Goal: Task Accomplishment & Management: Complete application form

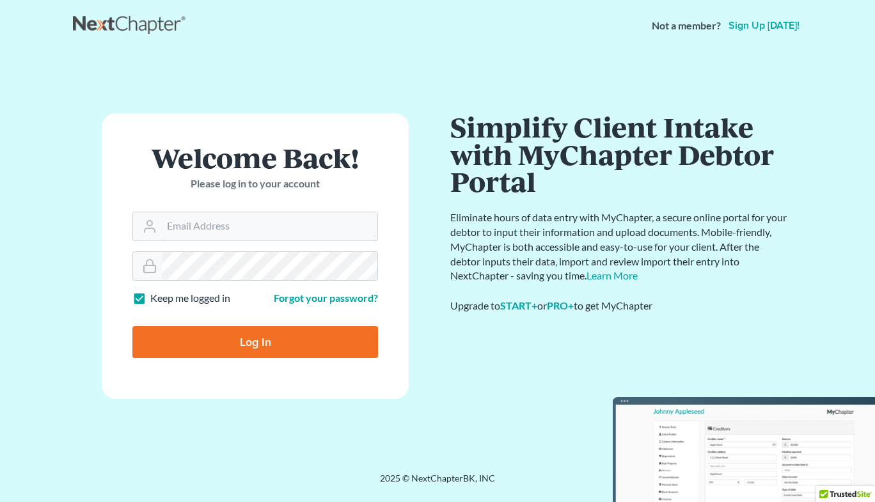
type input "Chris@KootenaiBankruptcy.com"
click at [238, 346] on input "Log In" at bounding box center [255, 342] width 246 height 32
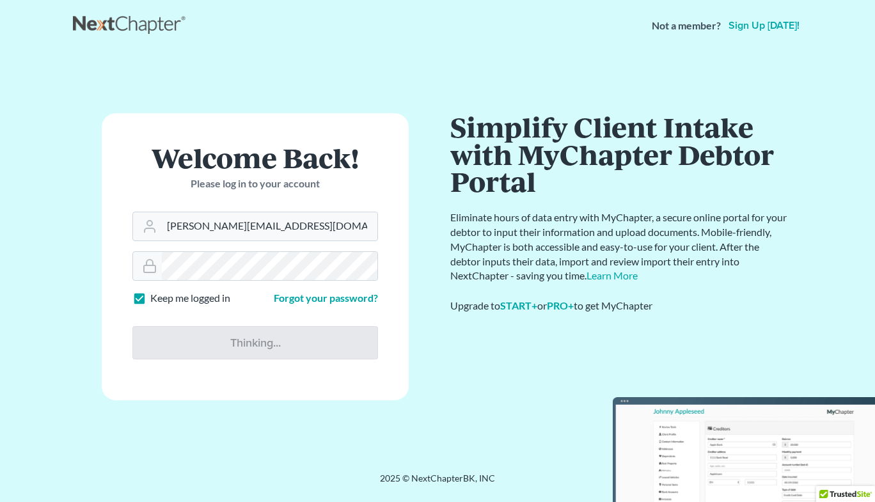
type input "Thinking..."
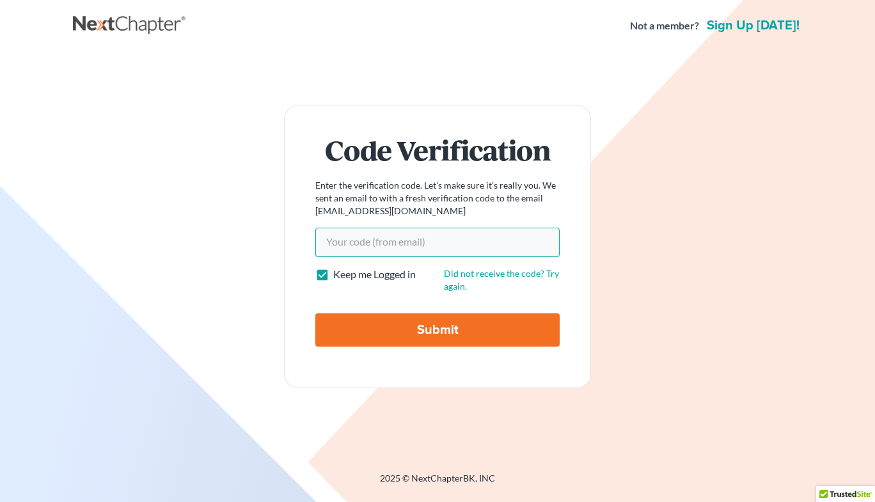
click at [410, 228] on input "Your code(from email)" at bounding box center [437, 242] width 244 height 29
paste input "9170e3"
type input "9170e3"
click at [411, 336] on input "Submit" at bounding box center [437, 330] width 244 height 33
type input "Thinking..."
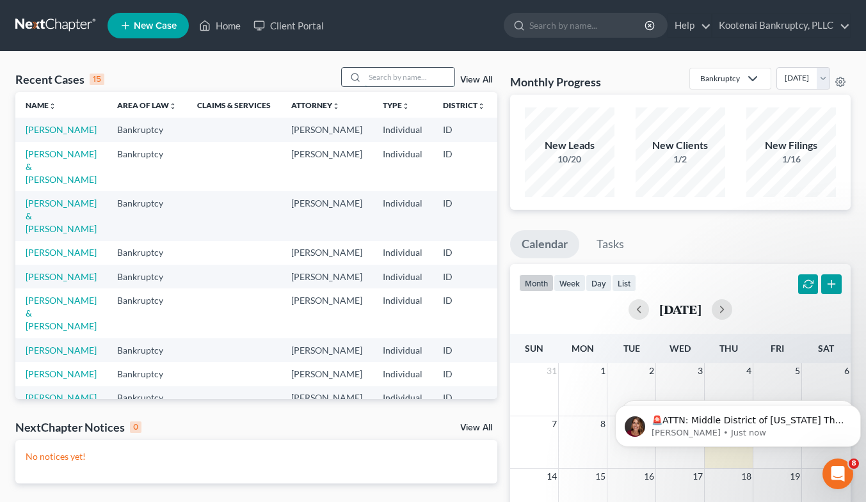
click at [383, 78] on input "search" at bounding box center [410, 77] width 90 height 19
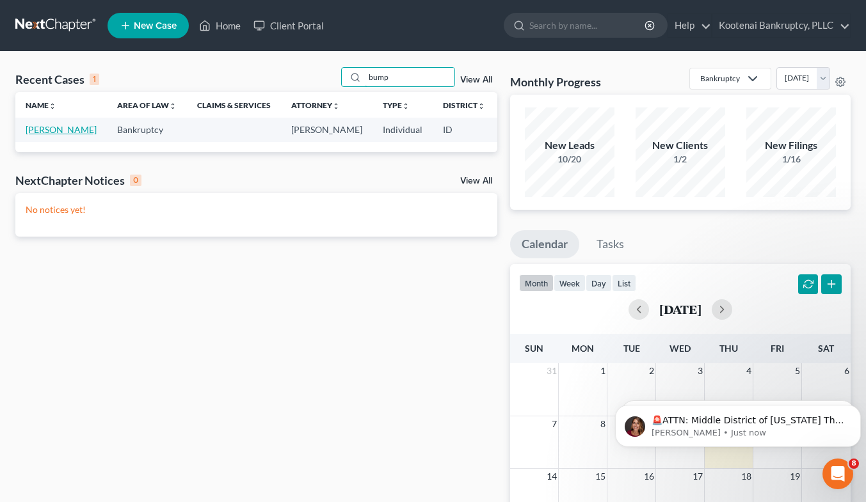
type input "bump"
click at [38, 130] on link "[PERSON_NAME]" at bounding box center [61, 129] width 71 height 11
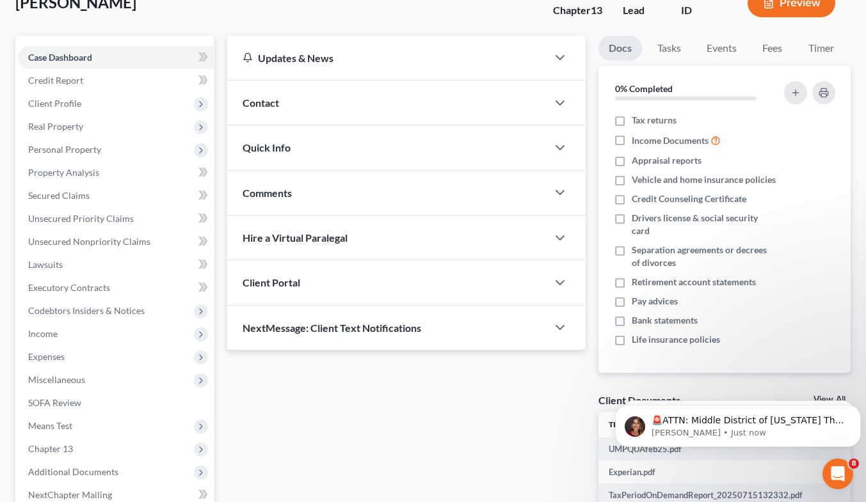
scroll to position [98, 0]
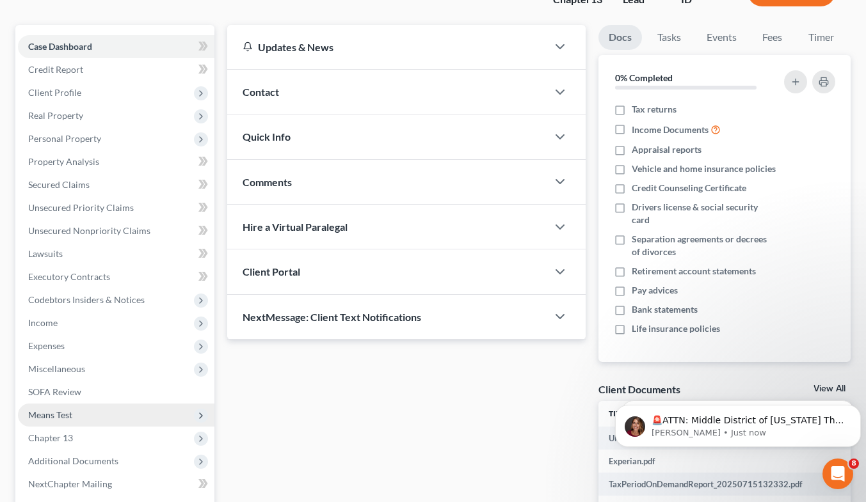
click at [105, 413] on span "Means Test" at bounding box center [116, 415] width 196 height 23
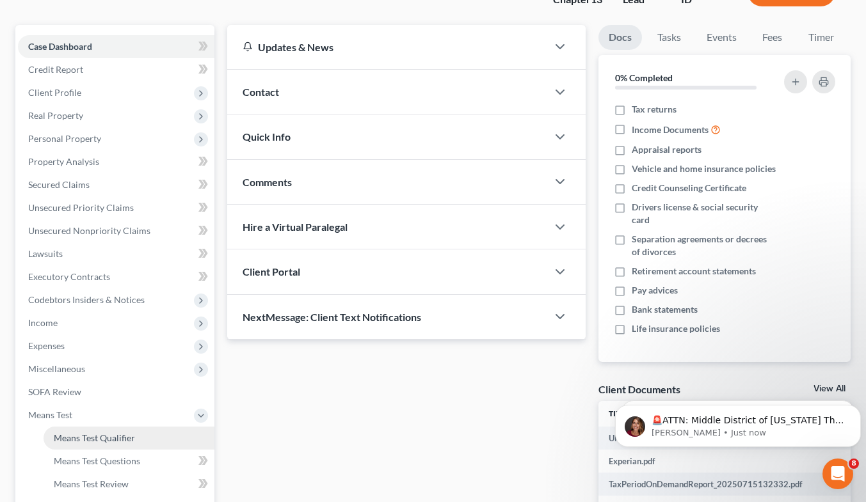
click at [132, 439] on span "Means Test Qualifier" at bounding box center [94, 438] width 81 height 11
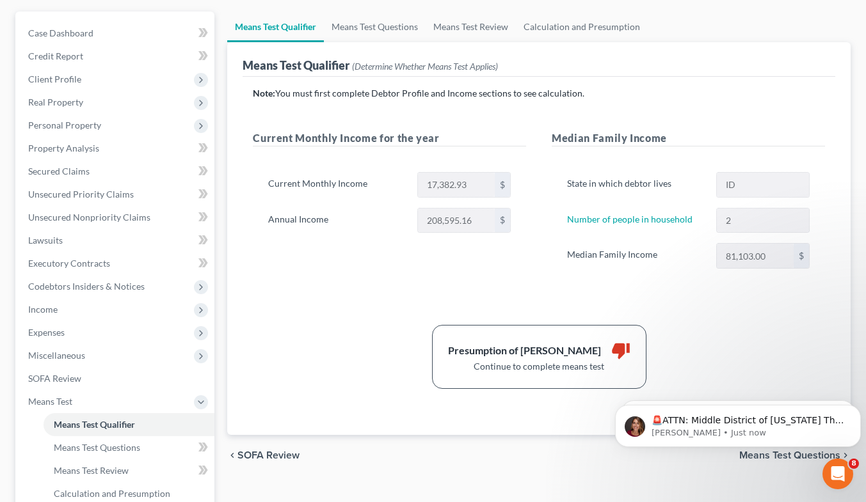
scroll to position [93, 0]
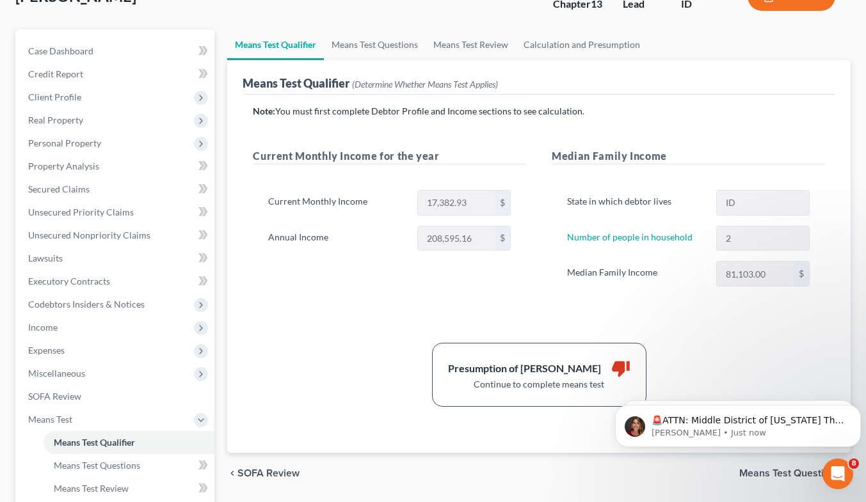
click at [406, 61] on div "Means Test Qualifier (Determine Whether Means Test Applies)" at bounding box center [539, 77] width 593 height 35
click at [401, 56] on link "Means Test Questions" at bounding box center [375, 44] width 102 height 31
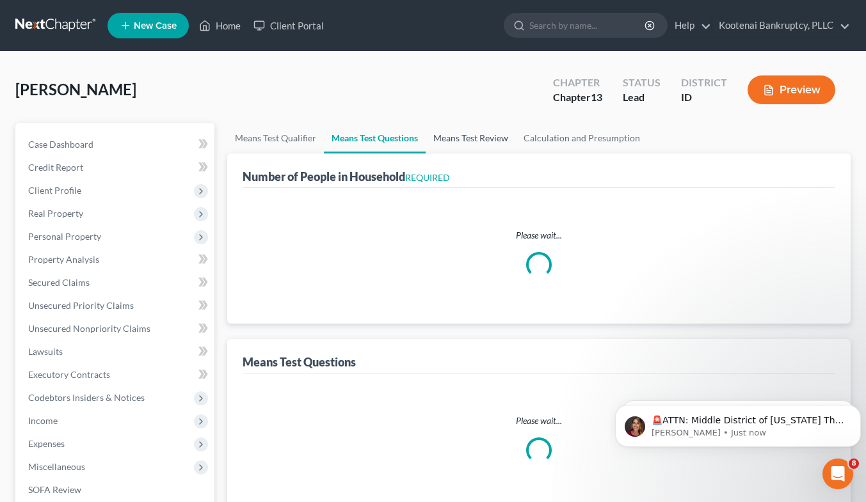
select select "1"
select select "60"
select select "1"
select select "60"
select select "2"
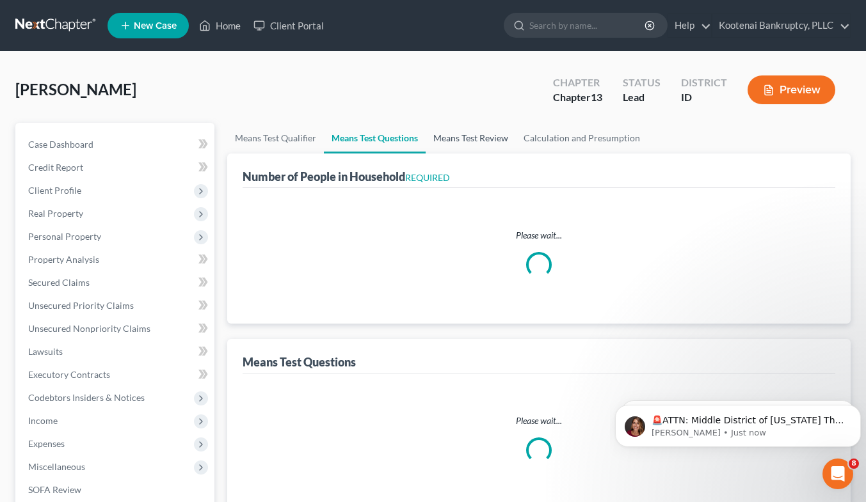
select select "2"
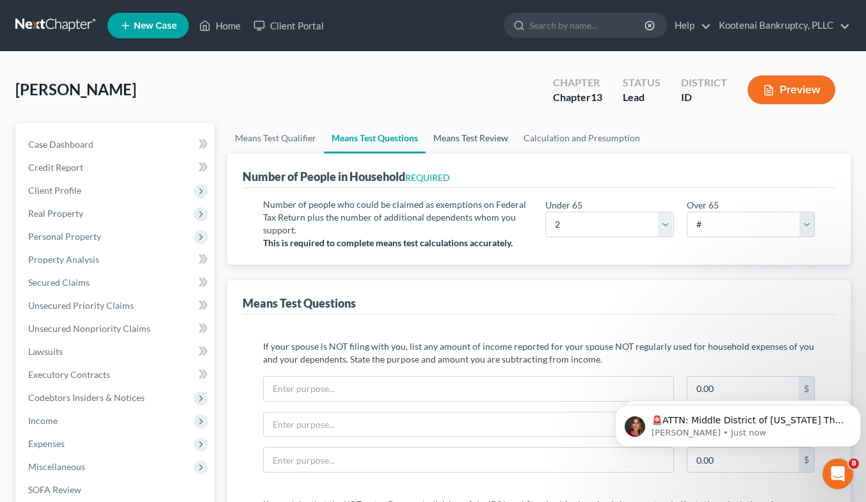
click at [500, 141] on link "Means Test Review" at bounding box center [471, 138] width 90 height 31
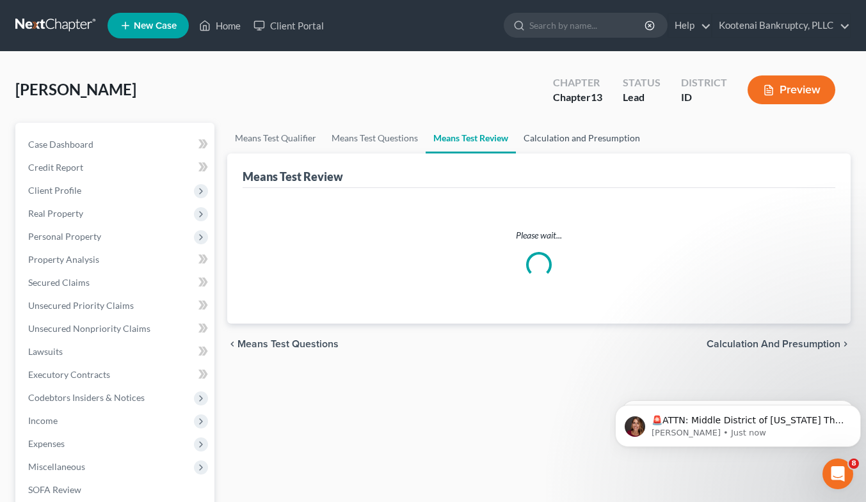
click at [523, 141] on link "Calculation and Presumption" at bounding box center [582, 138] width 132 height 31
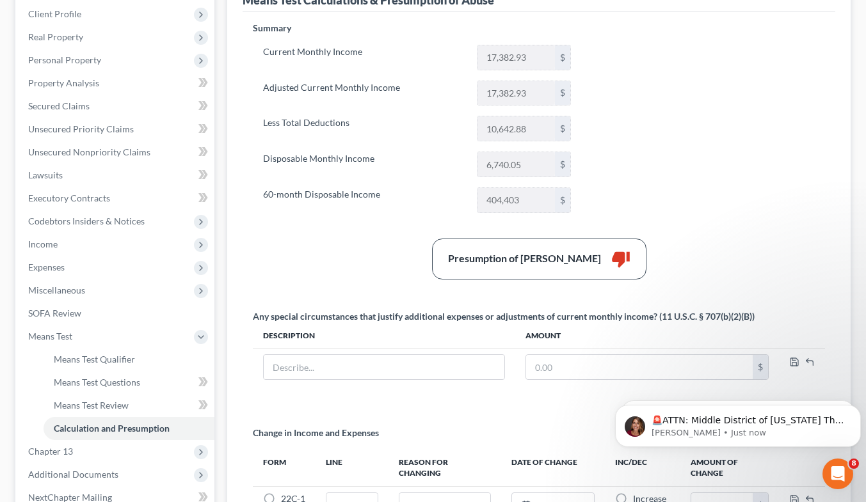
scroll to position [171, 0]
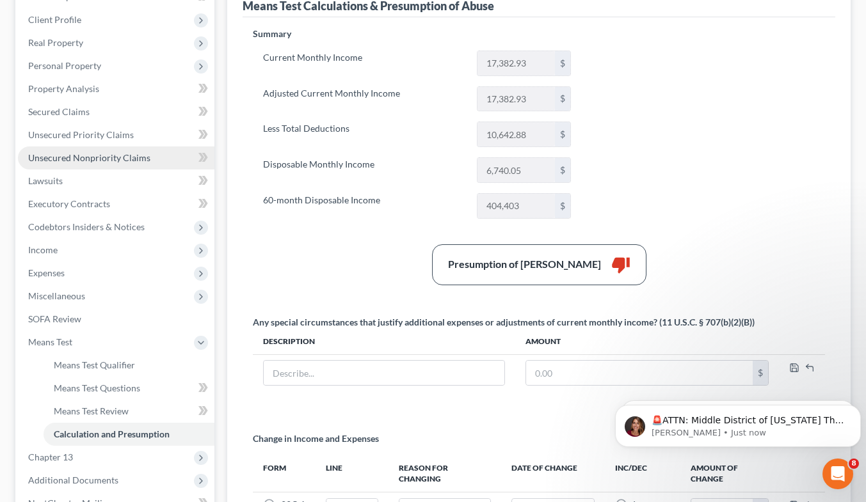
click at [120, 158] on span "Unsecured Nonpriority Claims" at bounding box center [89, 157] width 122 height 11
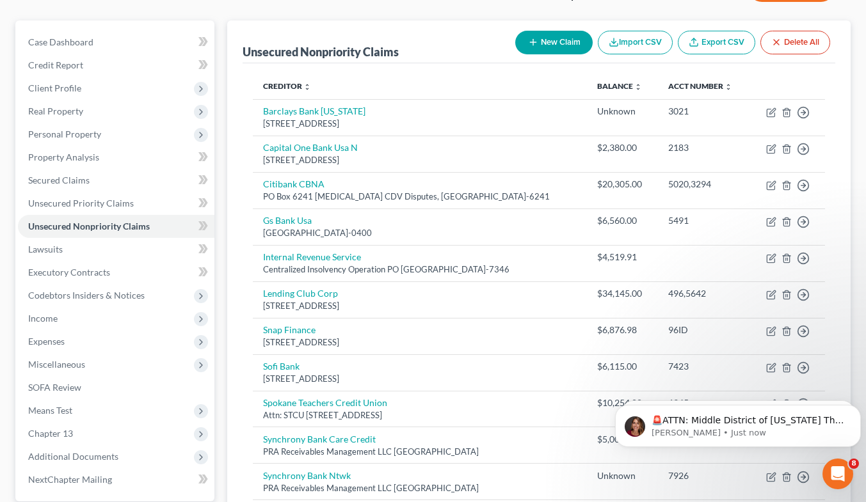
scroll to position [34, 0]
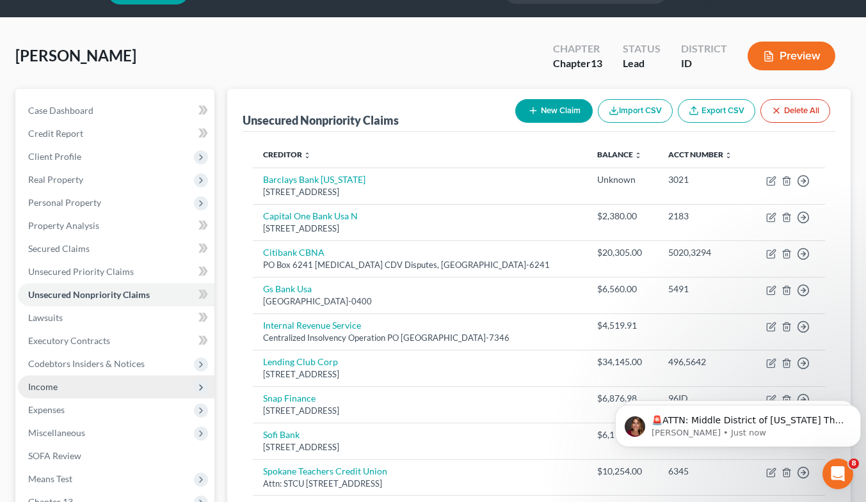
click at [88, 386] on span "Income" at bounding box center [116, 387] width 196 height 23
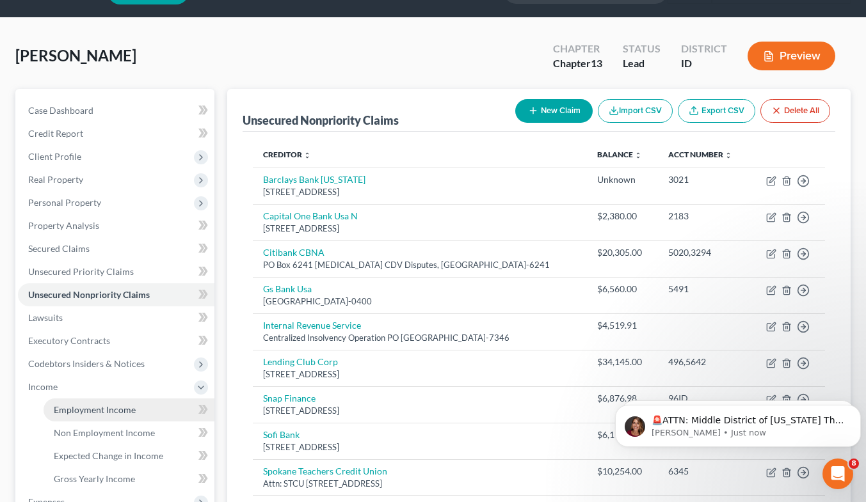
click at [119, 406] on span "Employment Income" at bounding box center [95, 409] width 82 height 11
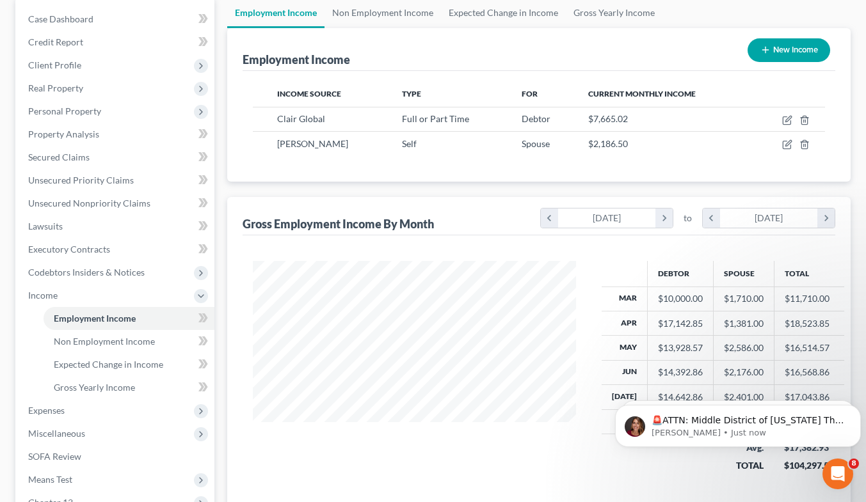
scroll to position [126, 0]
click at [365, 6] on link "Non Employment Income" at bounding box center [382, 12] width 116 height 31
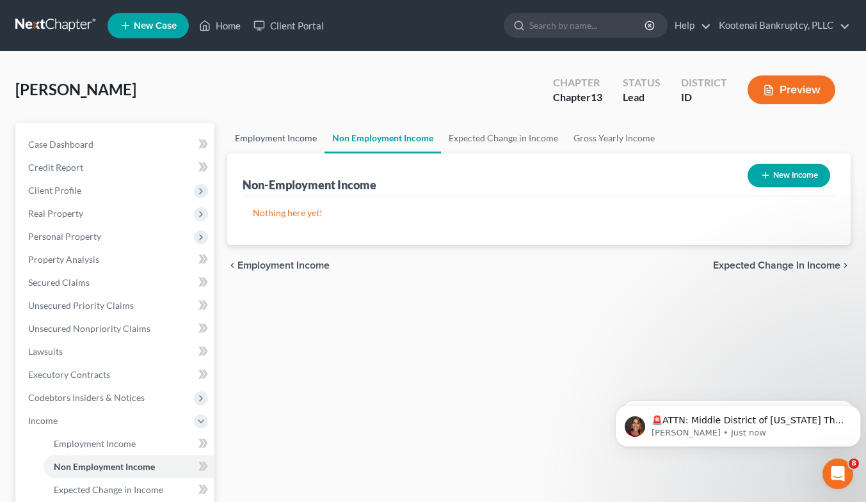
click at [289, 146] on link "Employment Income" at bounding box center [275, 138] width 97 height 31
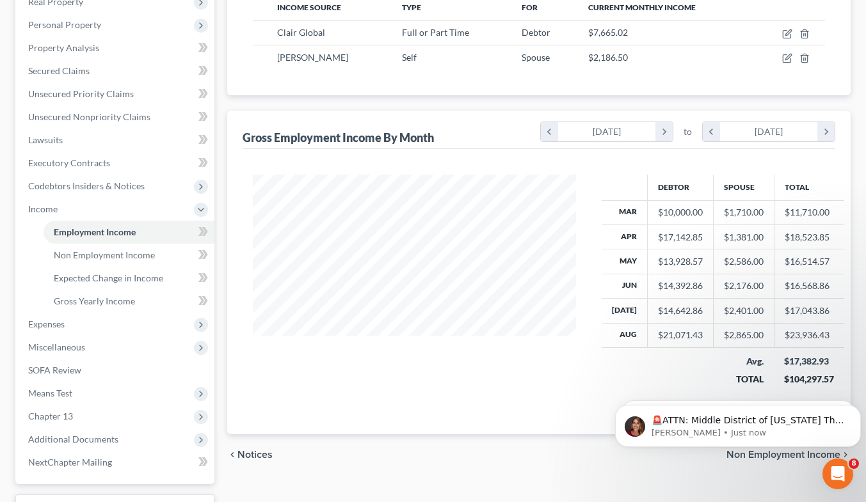
scroll to position [214, 0]
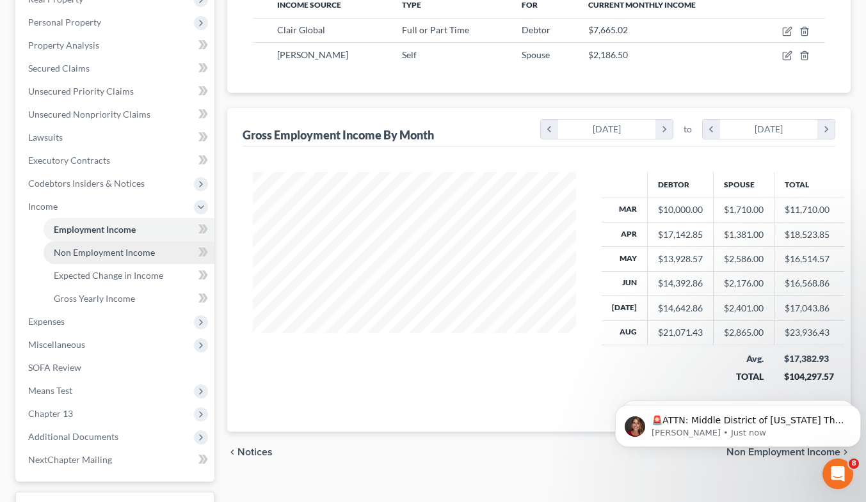
click at [127, 254] on span "Non Employment Income" at bounding box center [104, 252] width 101 height 11
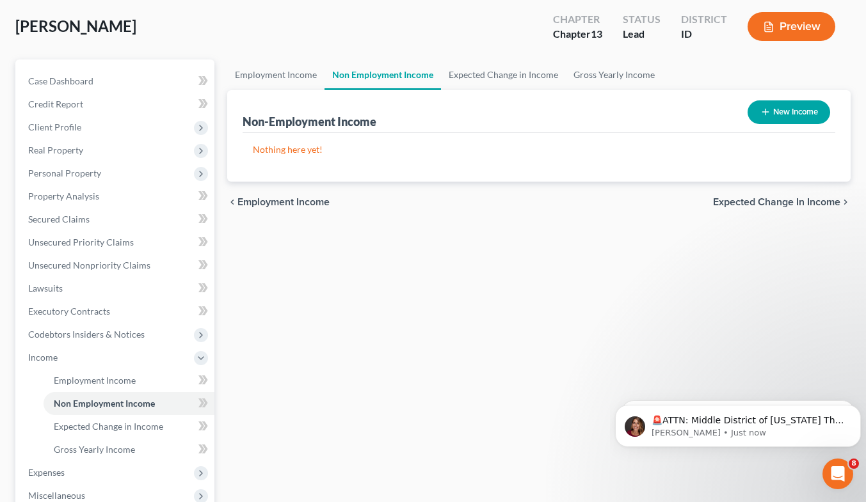
scroll to position [6, 0]
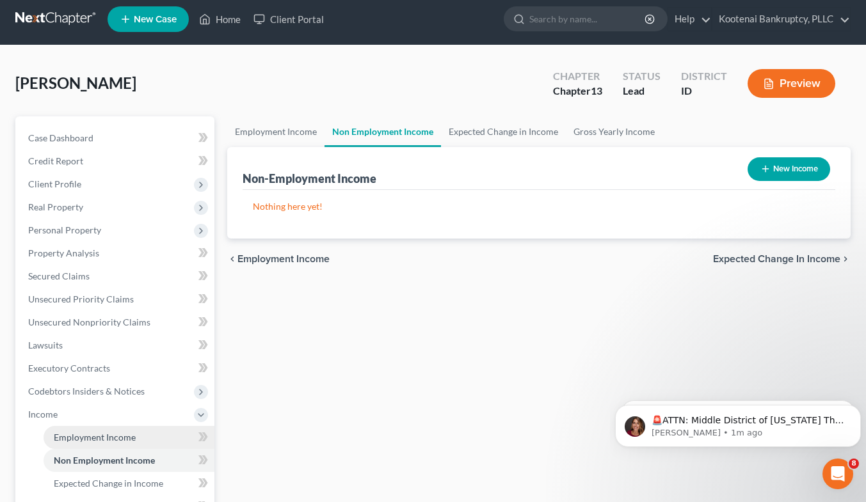
click at [101, 439] on span "Employment Income" at bounding box center [95, 437] width 82 height 11
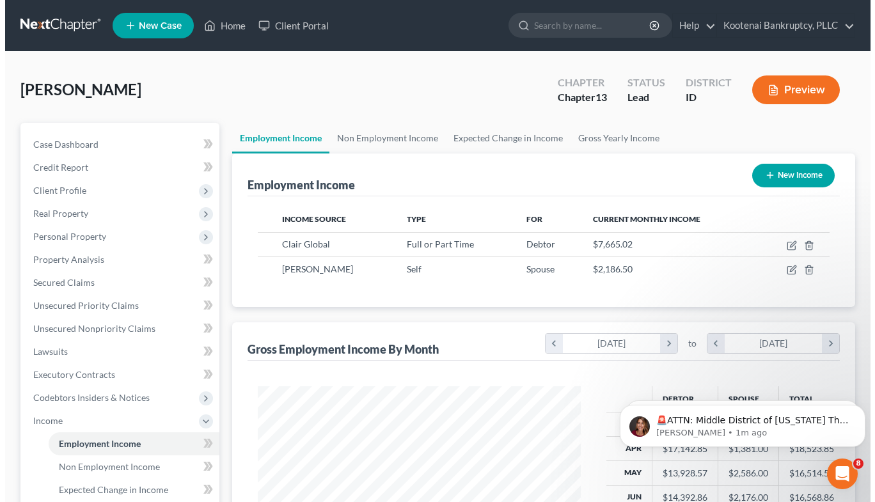
scroll to position [229, 349]
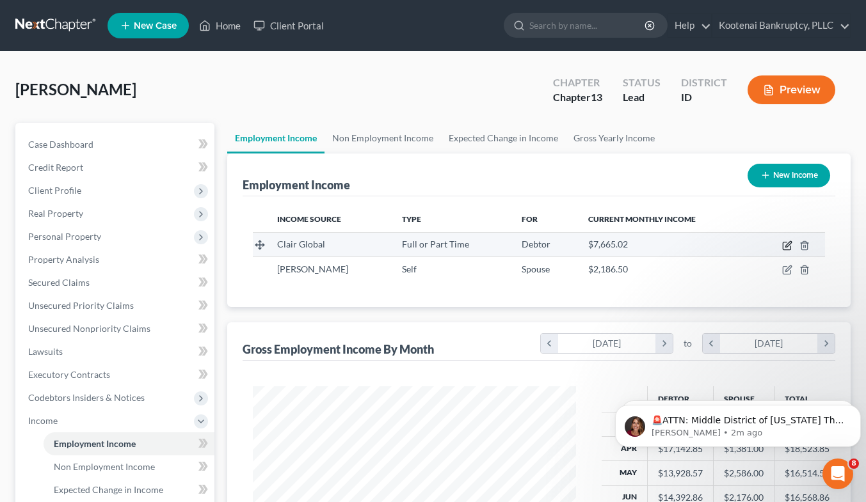
click at [784, 249] on icon "button" at bounding box center [787, 246] width 10 height 10
select select "0"
select select "39"
select select "2"
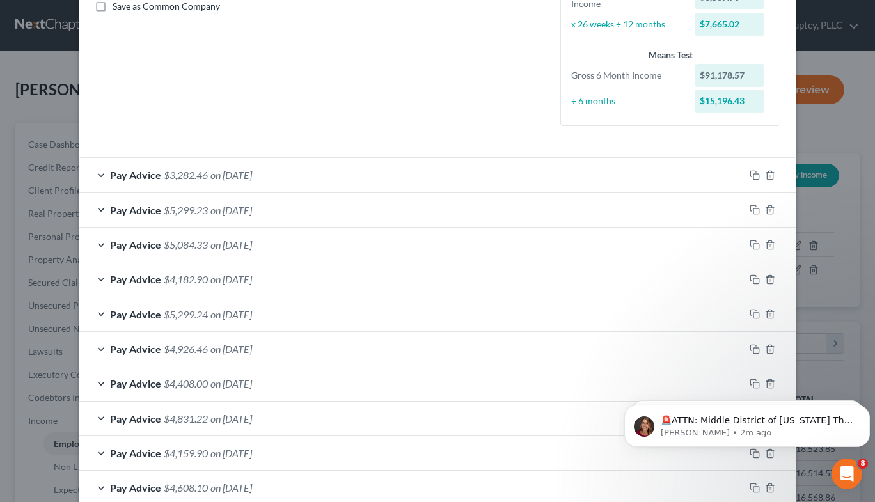
scroll to position [333, 0]
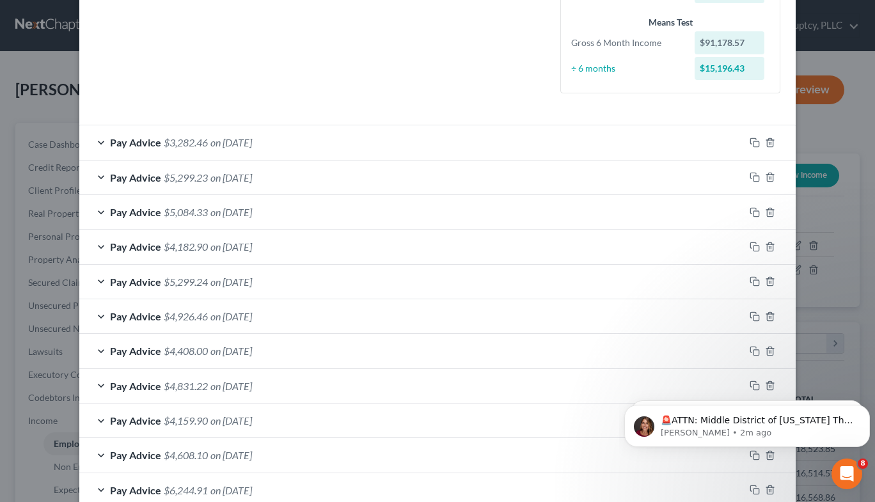
click at [331, 148] on div "Pay Advice $3,282.46 on [DATE]" at bounding box center [411, 142] width 665 height 34
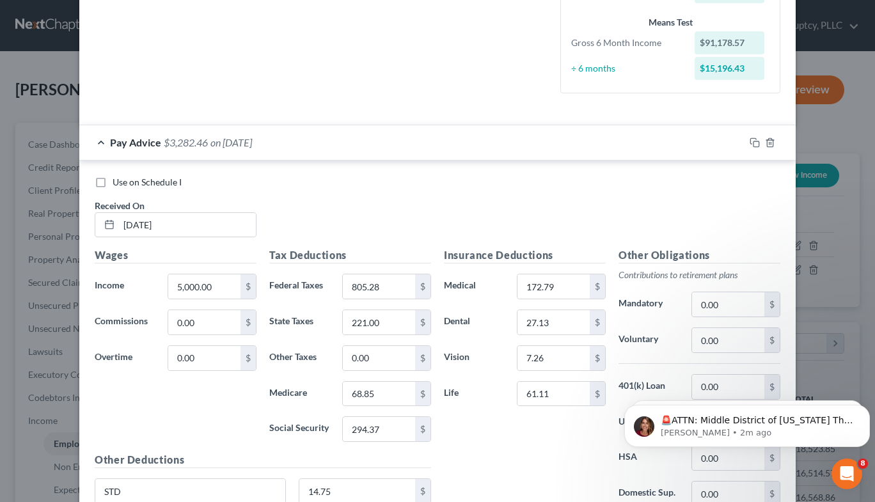
click at [331, 148] on div "Pay Advice $3,282.46 on [DATE]" at bounding box center [411, 142] width 665 height 34
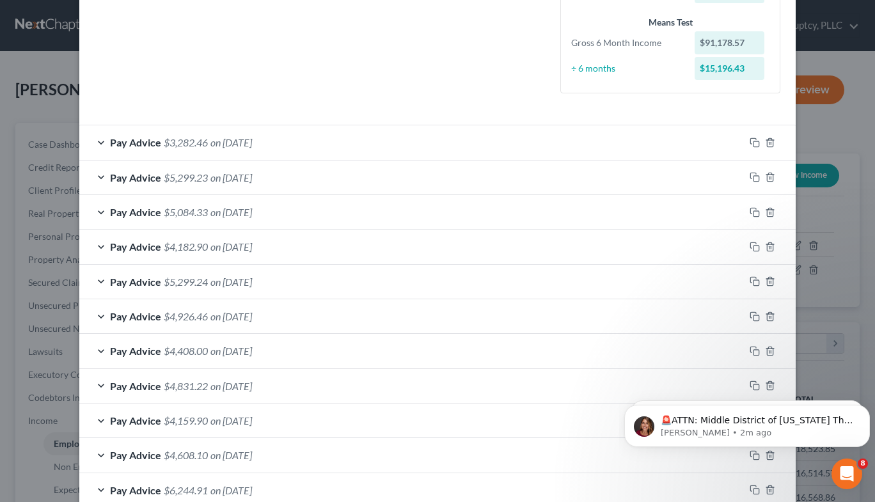
click at [408, 243] on div "Pay Advice $4,182.90 on [DATE]" at bounding box center [411, 247] width 665 height 34
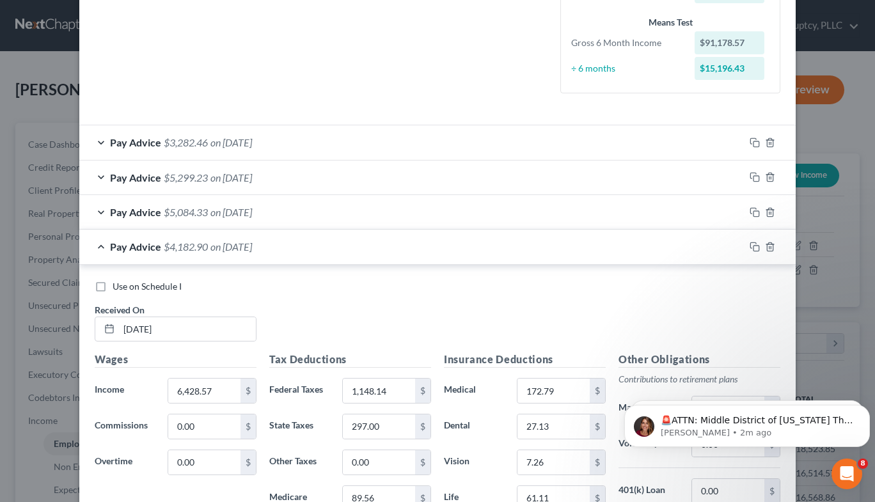
click at [408, 243] on div "Pay Advice $4,182.90 on [DATE]" at bounding box center [411, 247] width 665 height 34
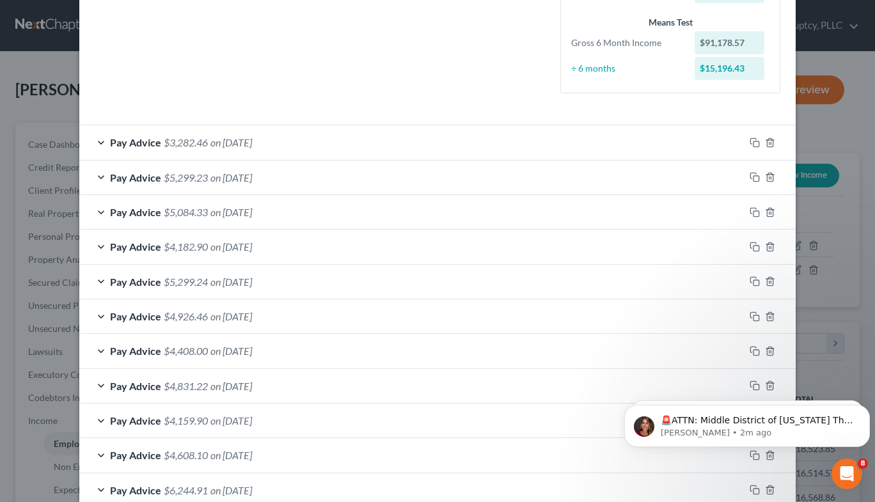
click at [385, 291] on div "Pay Advice $5,299.24 on [DATE]" at bounding box center [411, 282] width 665 height 34
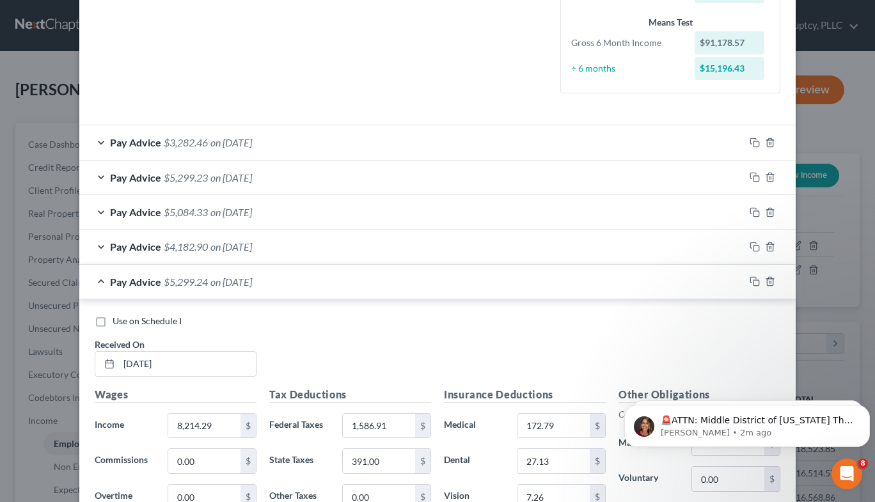
click at [385, 291] on div "Pay Advice $5,299.24 on [DATE]" at bounding box center [411, 282] width 665 height 34
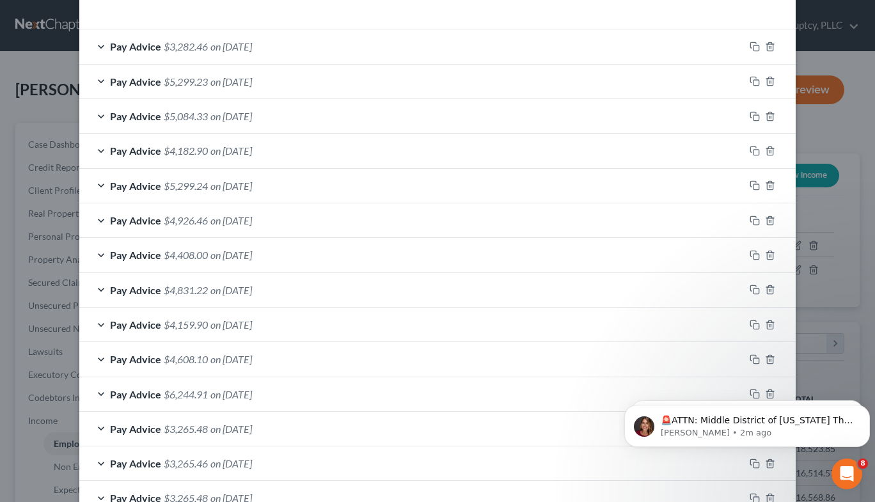
scroll to position [436, 0]
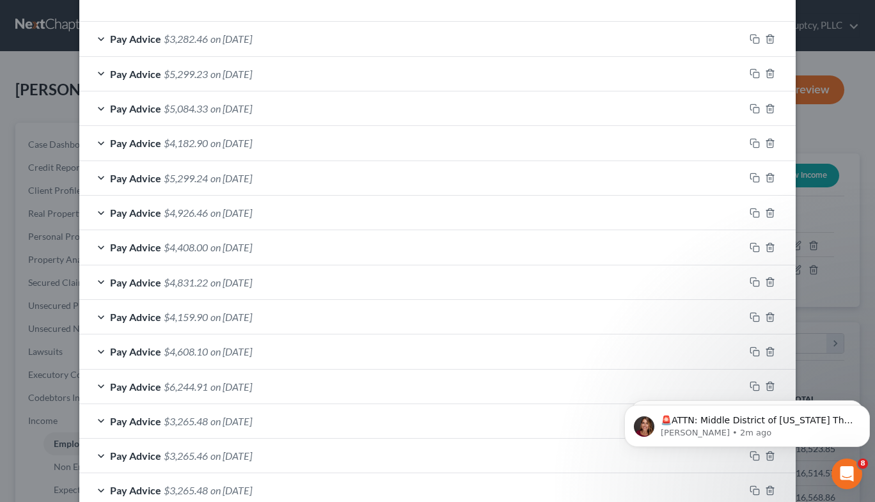
click at [330, 154] on div "Pay Advice $4,182.90 on [DATE]" at bounding box center [411, 143] width 665 height 34
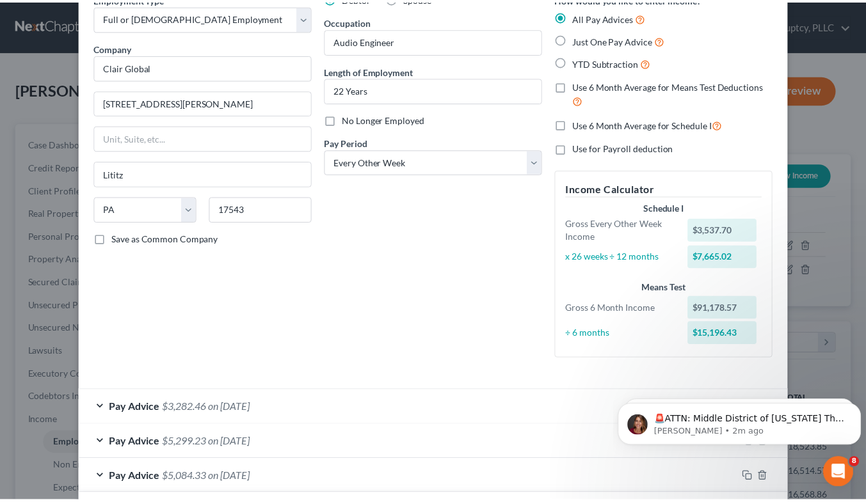
scroll to position [0, 0]
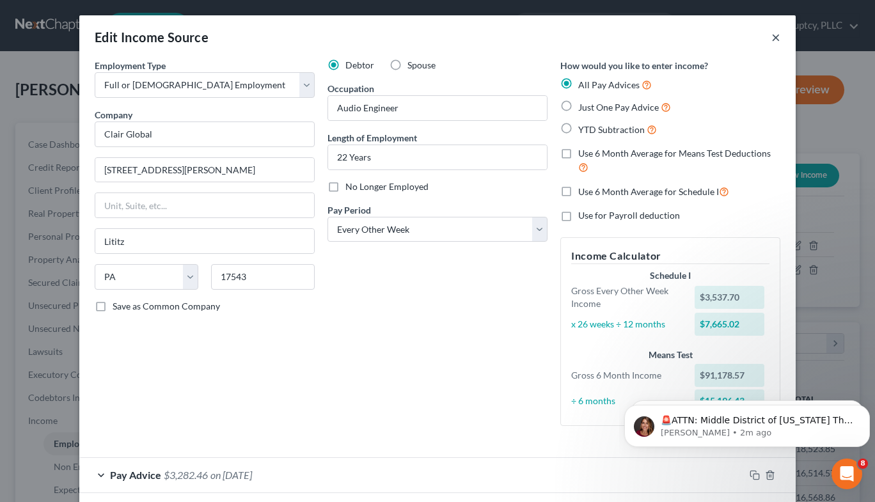
click at [775, 31] on button "×" at bounding box center [776, 36] width 9 height 15
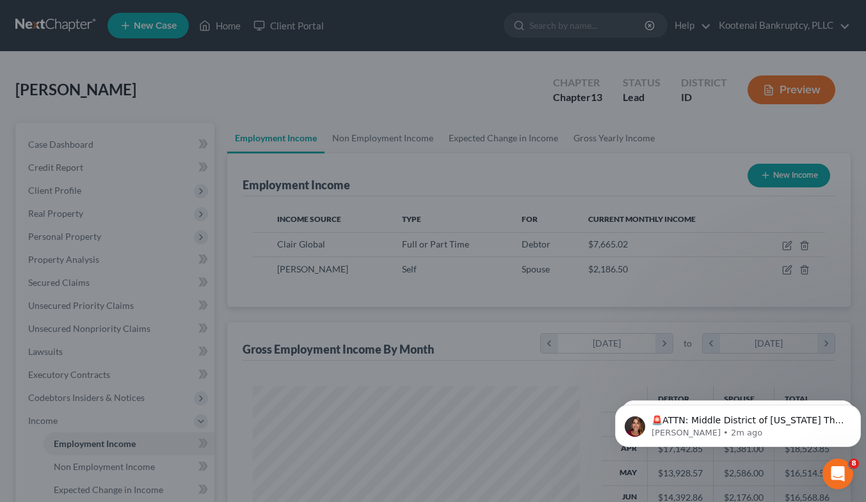
scroll to position [639653, 639534]
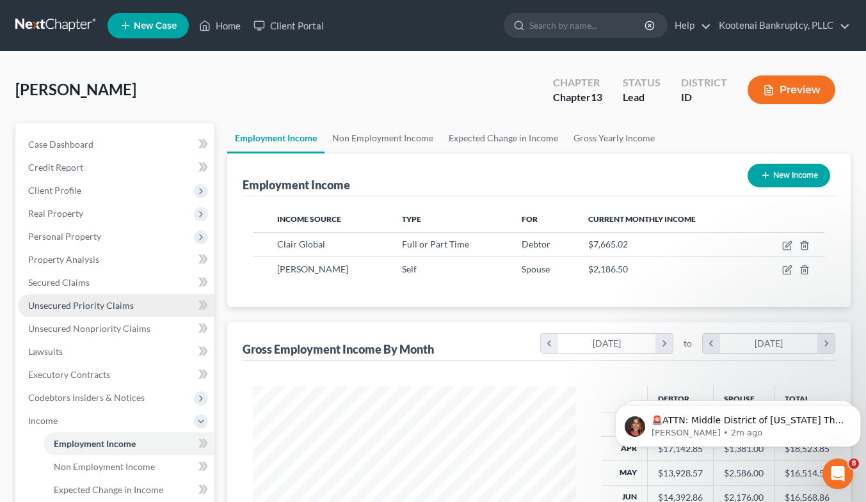
click at [96, 314] on link "Unsecured Priority Claims" at bounding box center [116, 305] width 196 height 23
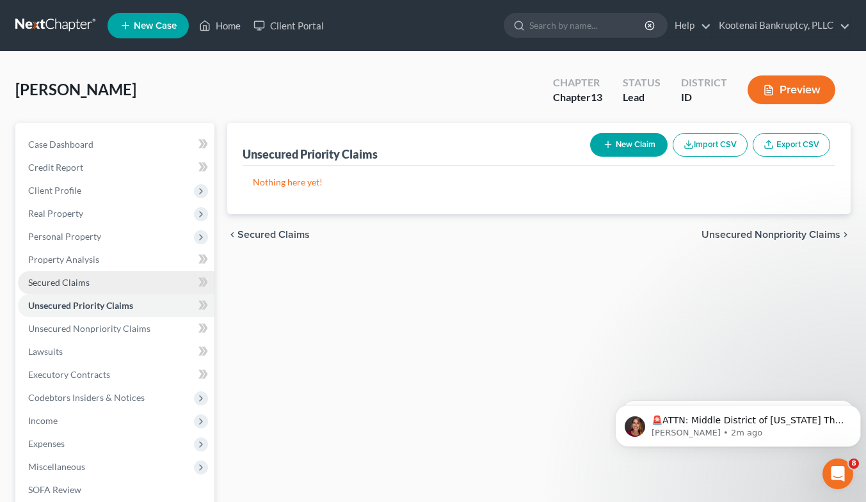
click at [116, 277] on link "Secured Claims" at bounding box center [116, 282] width 196 height 23
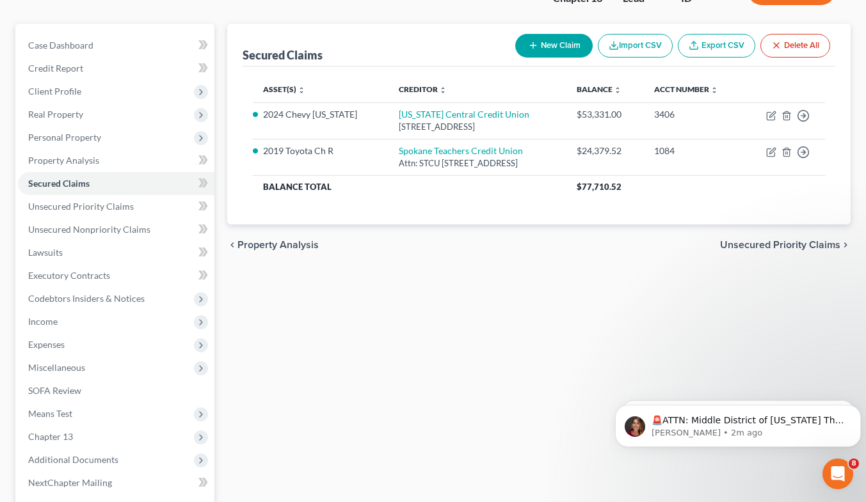
scroll to position [114, 0]
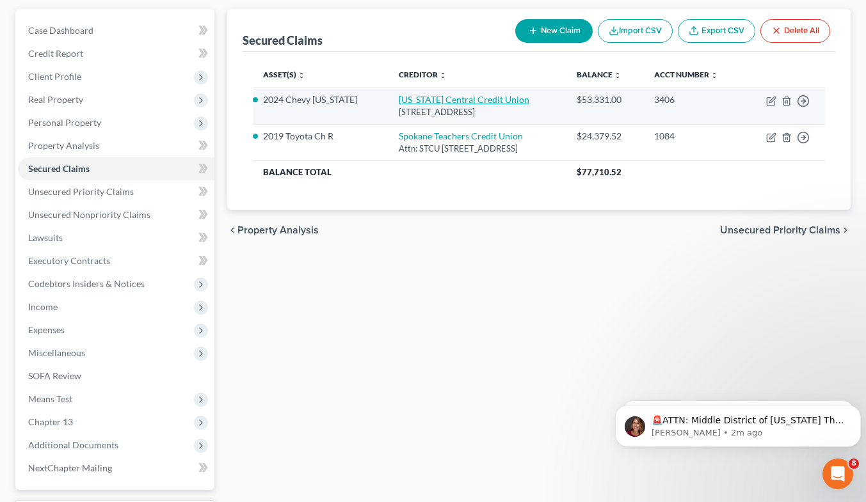
click at [450, 105] on link "[US_STATE] Central Credit Union" at bounding box center [464, 99] width 131 height 11
select select "13"
select select "0"
select select "4"
select select "0"
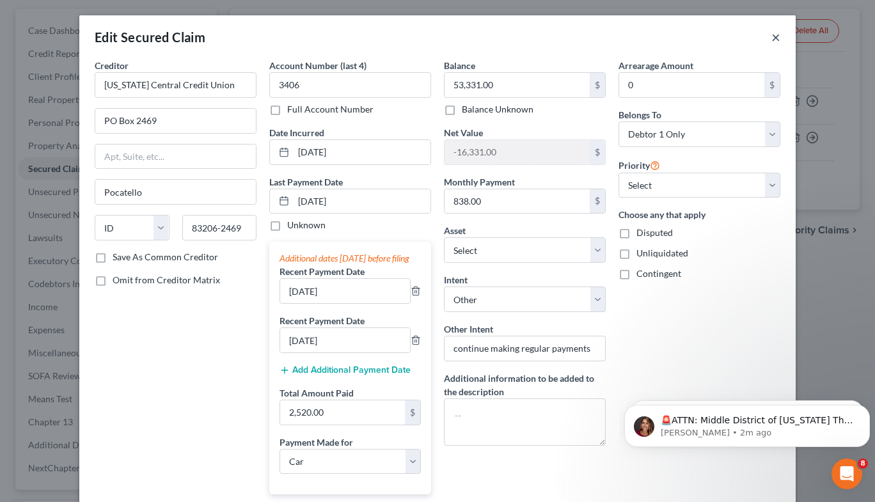
click at [772, 38] on button "×" at bounding box center [776, 36] width 9 height 15
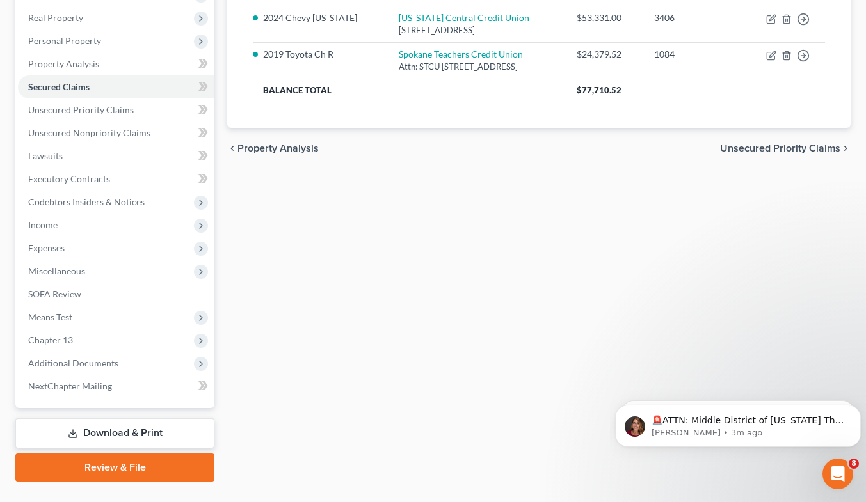
scroll to position [219, 0]
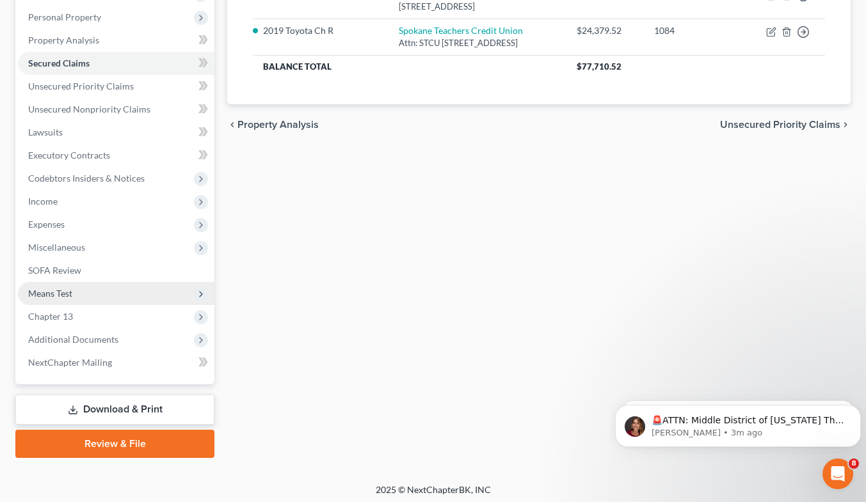
click at [95, 294] on span "Means Test" at bounding box center [116, 293] width 196 height 23
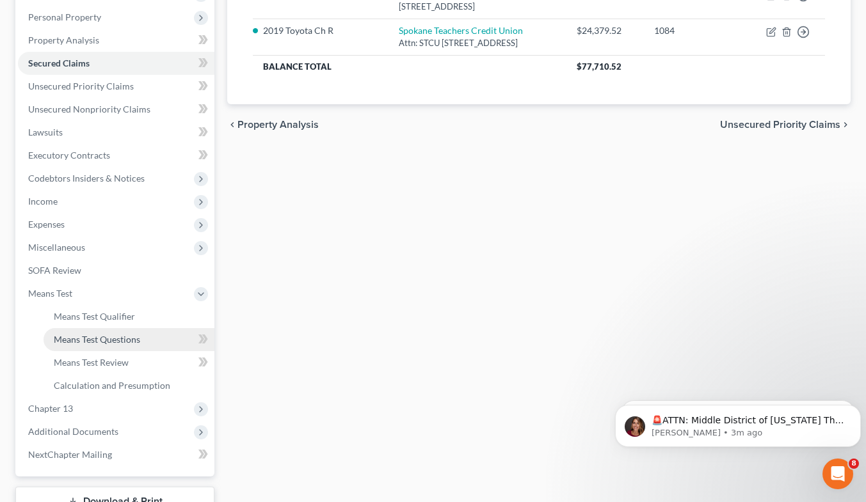
click at [122, 336] on span "Means Test Questions" at bounding box center [97, 339] width 86 height 11
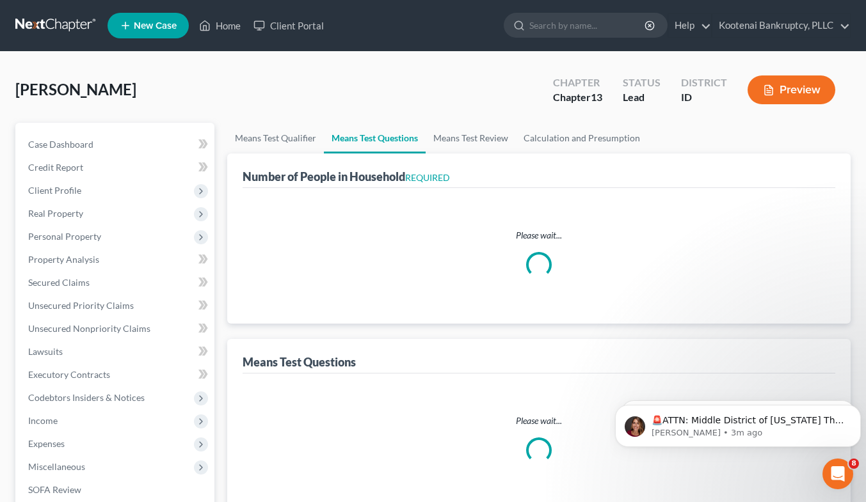
select select "1"
select select "60"
select select "1"
select select "60"
select select "2"
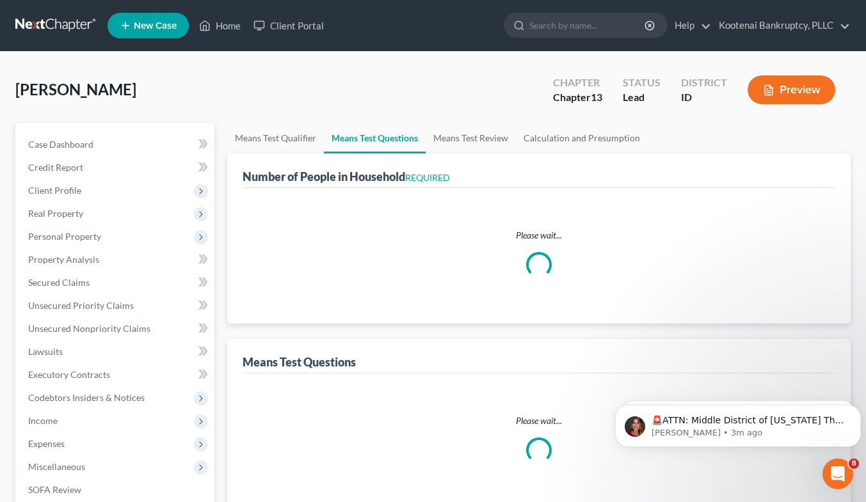
select select "2"
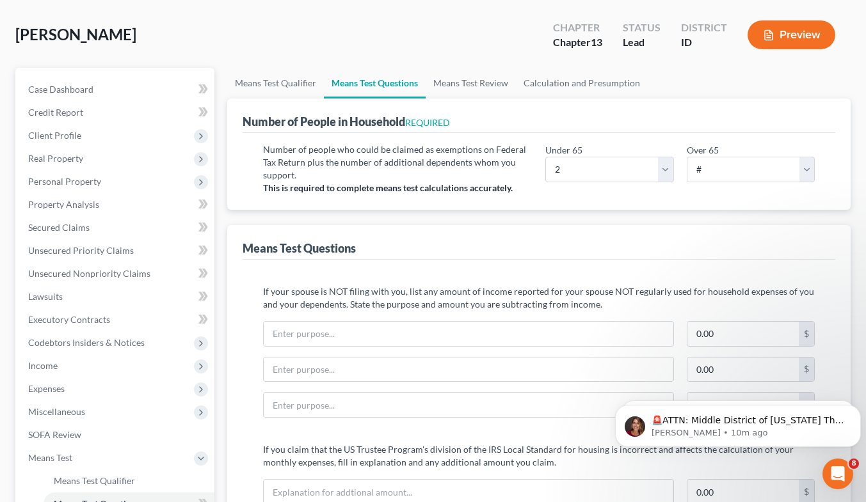
scroll to position [45, 0]
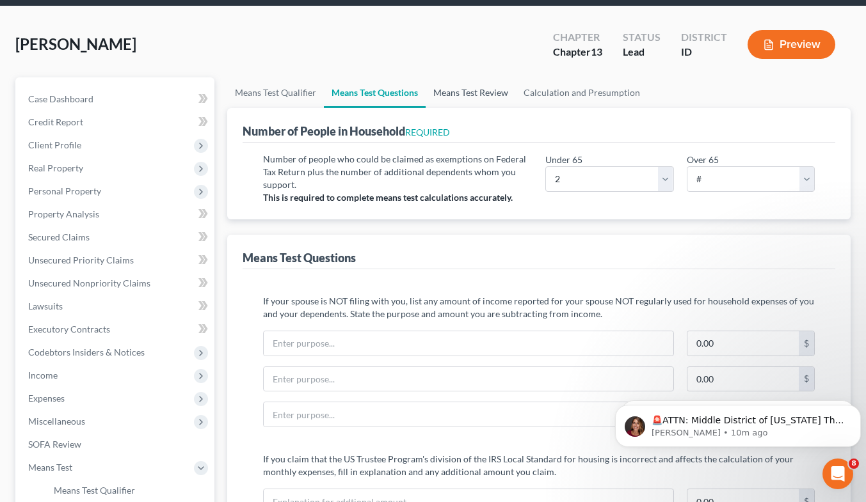
click at [512, 93] on link "Means Test Review" at bounding box center [471, 92] width 90 height 31
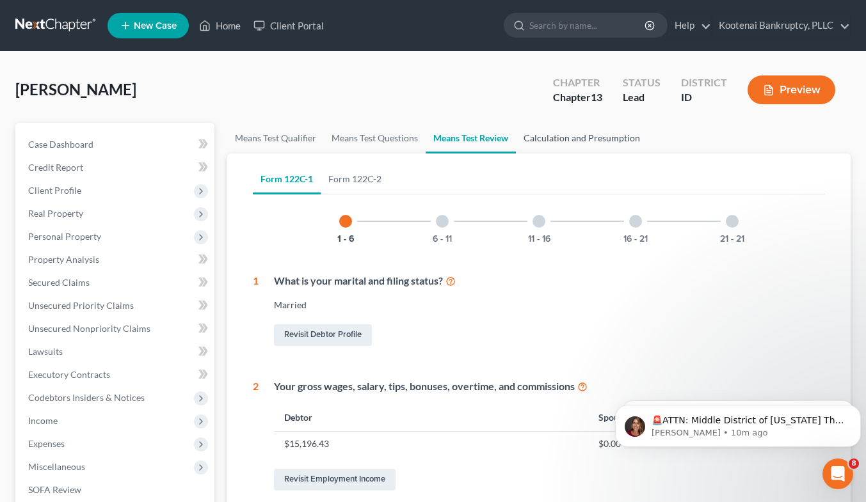
click at [557, 149] on link "Calculation and Presumption" at bounding box center [582, 138] width 132 height 31
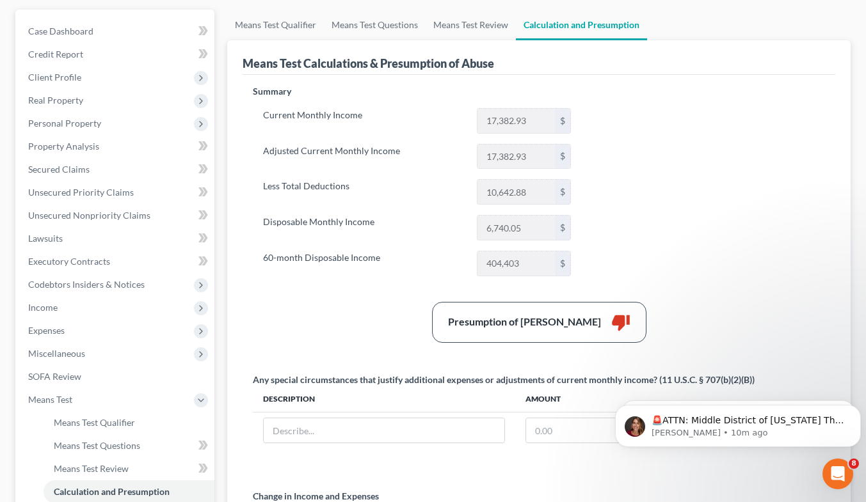
scroll to position [98, 0]
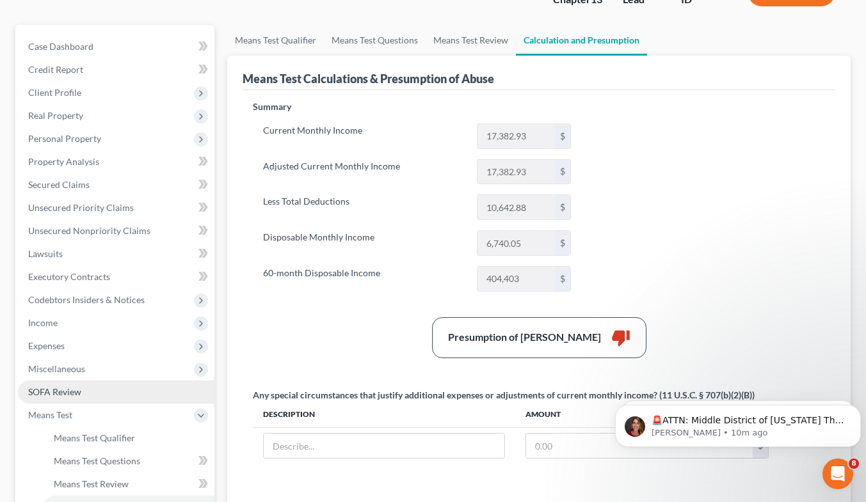
click at [77, 392] on span "SOFA Review" at bounding box center [54, 391] width 53 height 11
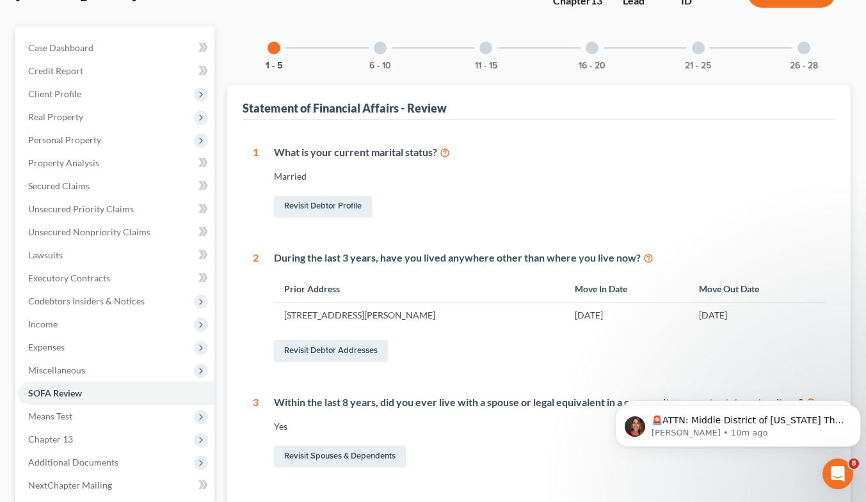
scroll to position [30, 0]
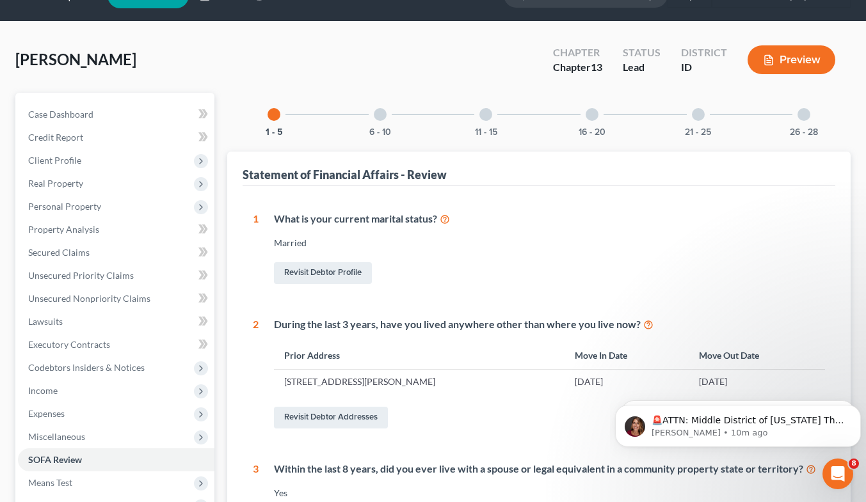
click at [388, 106] on div "6 - 10" at bounding box center [380, 115] width 44 height 44
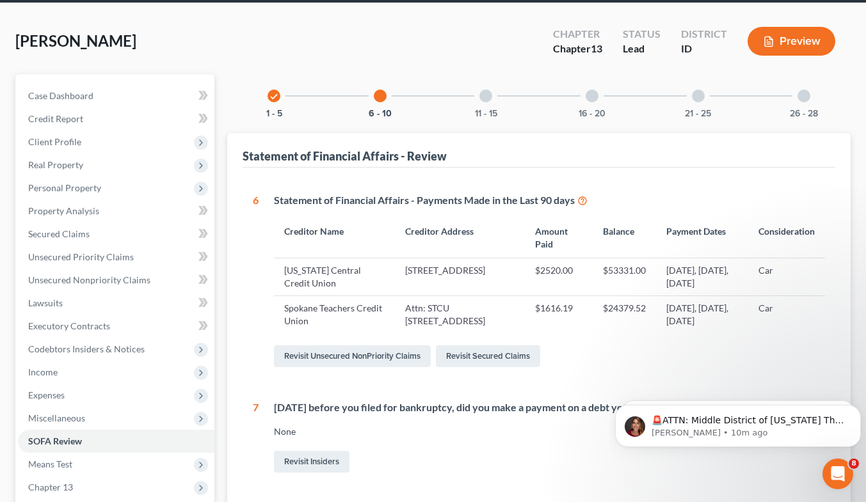
scroll to position [47, 0]
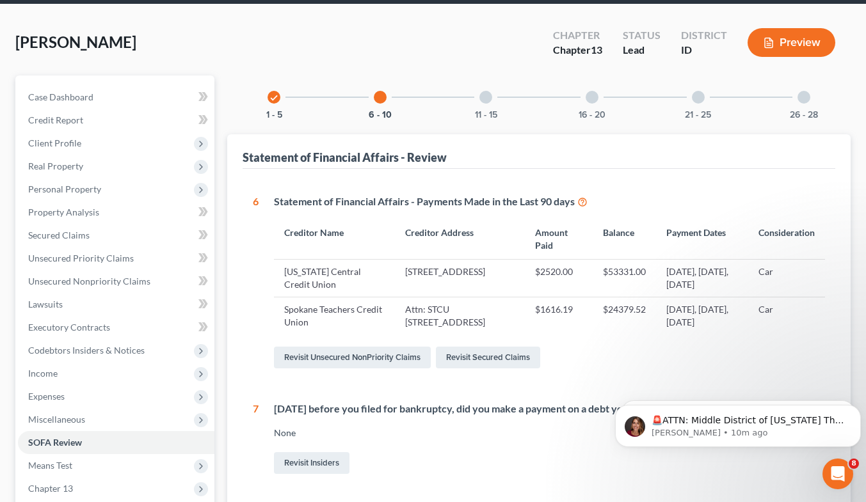
click at [471, 116] on div "11 - 15" at bounding box center [486, 98] width 44 height 44
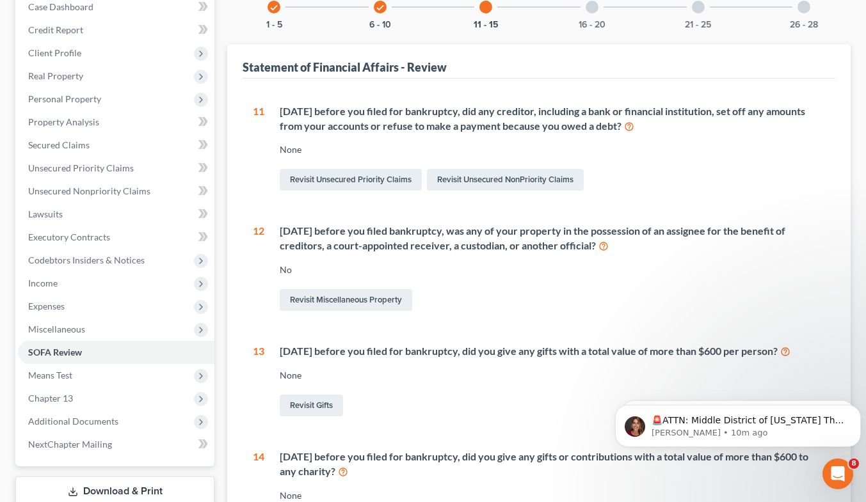
scroll to position [104, 0]
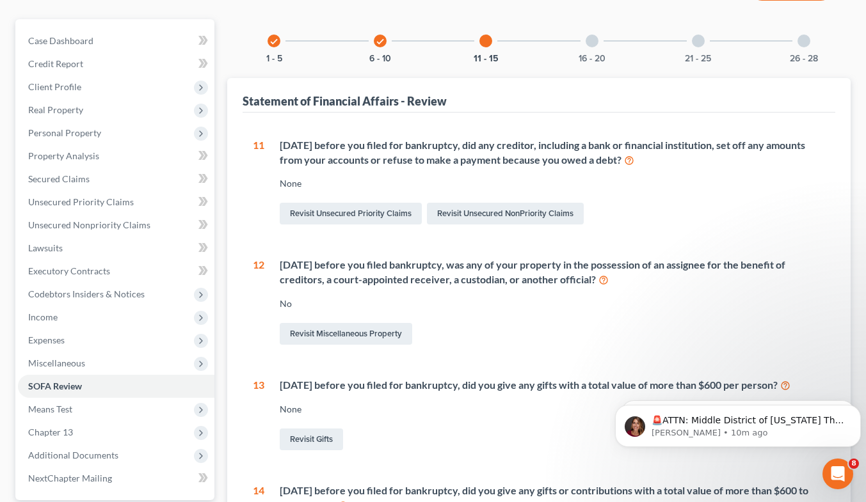
click at [589, 38] on div at bounding box center [591, 41] width 13 height 13
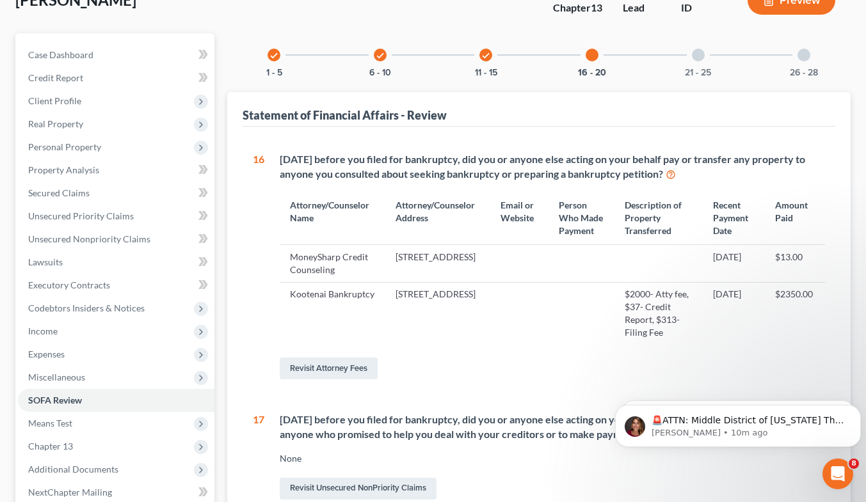
scroll to position [85, 0]
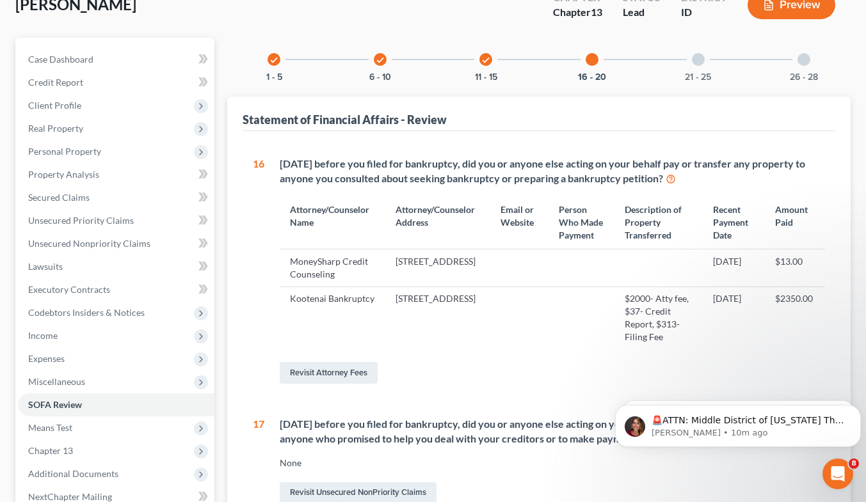
click at [682, 68] on div "21 - 25" at bounding box center [698, 60] width 44 height 44
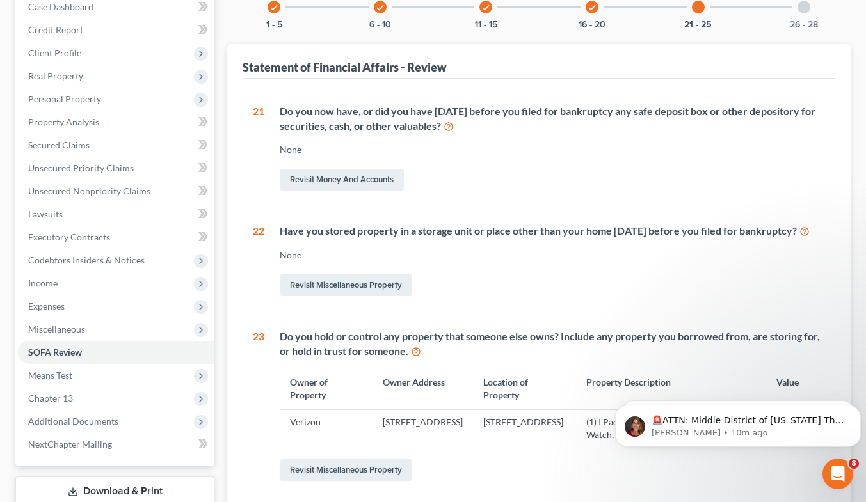
scroll to position [106, 0]
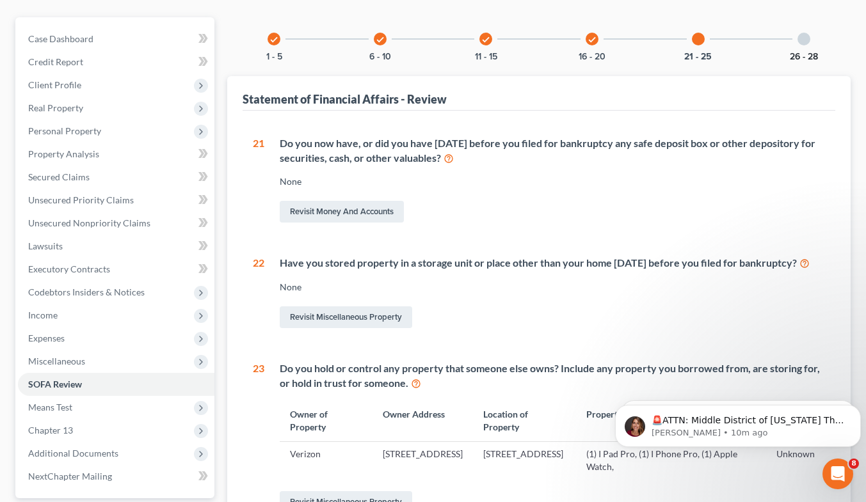
click at [800, 59] on button "26 - 28" at bounding box center [804, 56] width 28 height 9
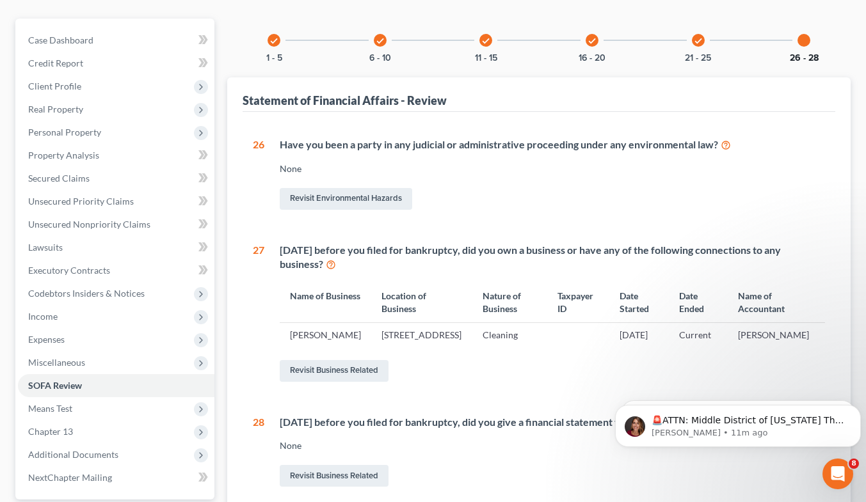
scroll to position [90, 0]
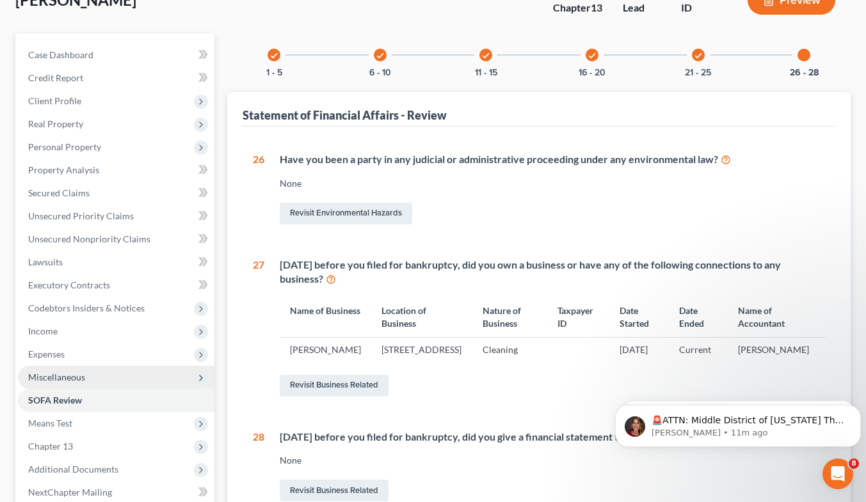
click at [52, 381] on span "Miscellaneous" at bounding box center [56, 377] width 57 height 11
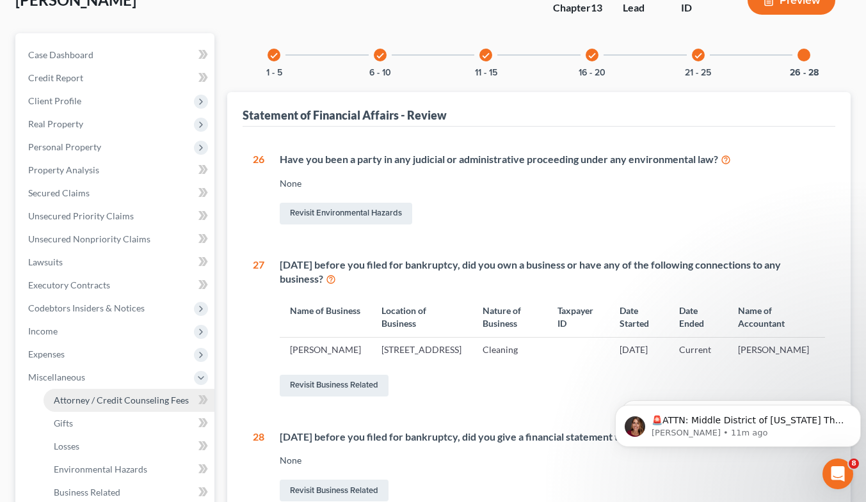
click at [90, 399] on span "Attorney / Credit Counseling Fees" at bounding box center [121, 400] width 135 height 11
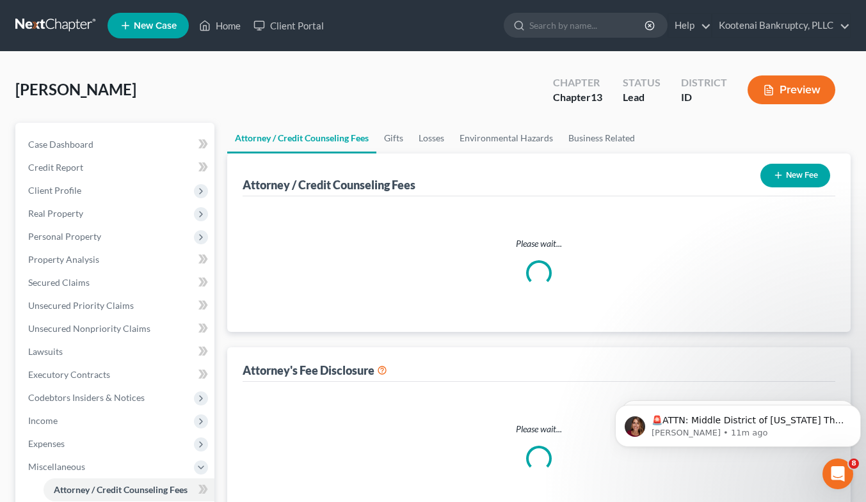
select select "2"
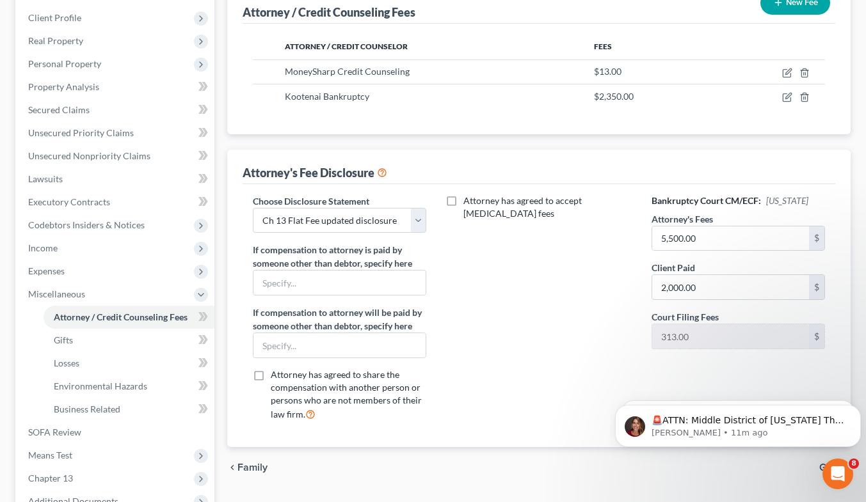
scroll to position [154, 0]
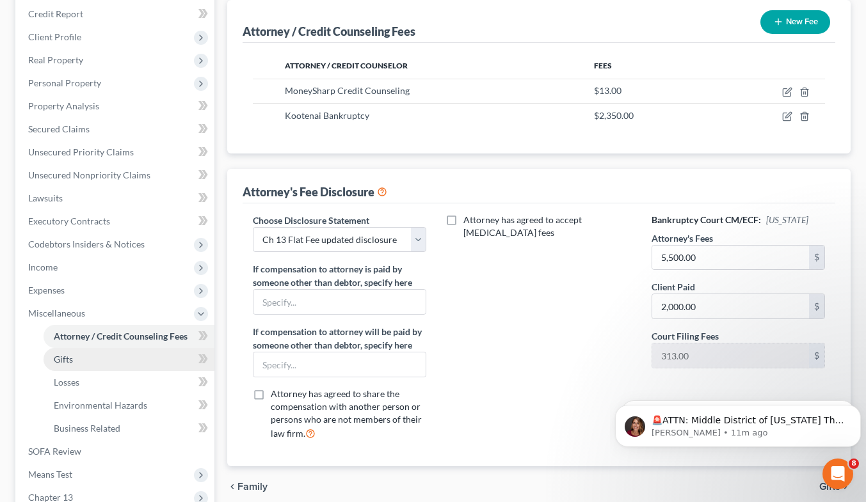
click at [113, 354] on link "Gifts" at bounding box center [129, 359] width 171 height 23
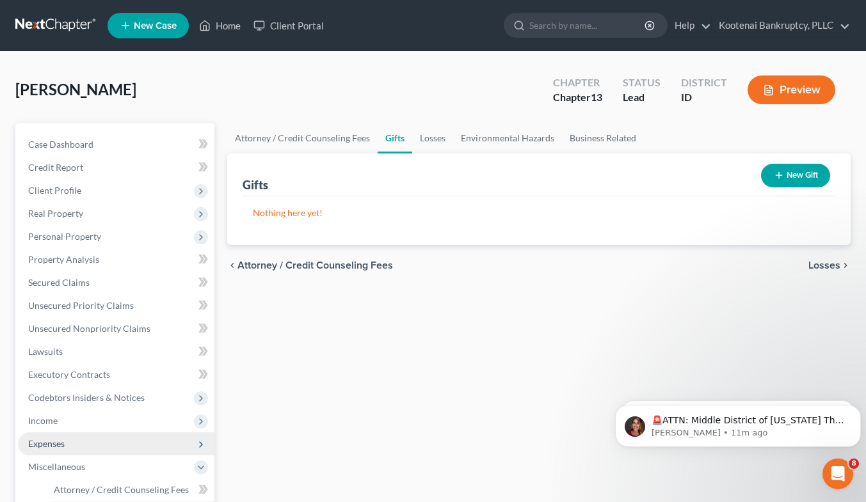
click at [54, 452] on span "Expenses" at bounding box center [116, 444] width 196 height 23
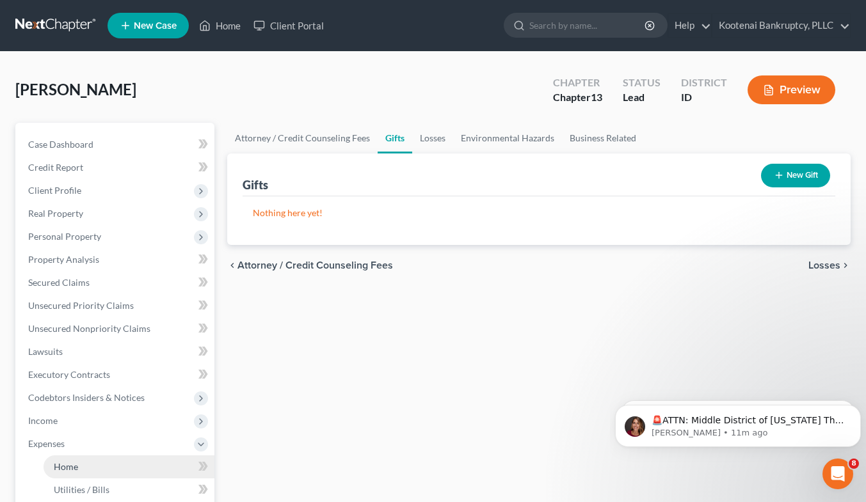
click at [89, 460] on link "Home" at bounding box center [129, 467] width 171 height 23
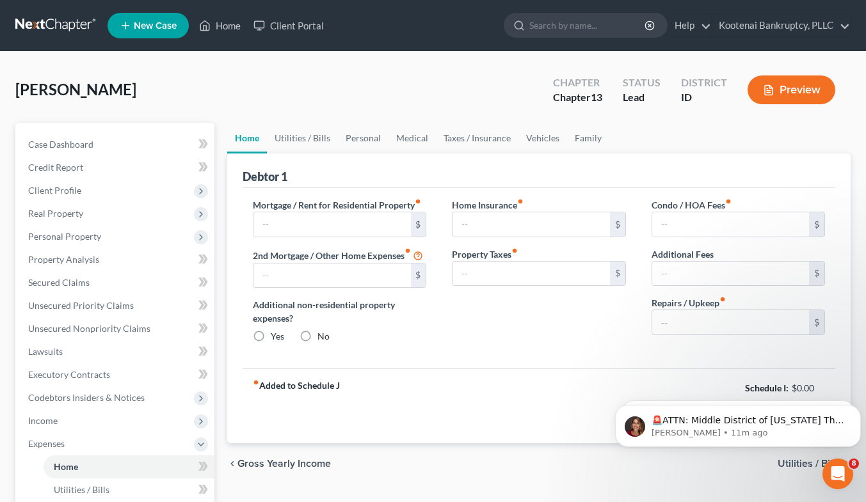
type input "2,090.00"
type input "0.00"
radio input "true"
type input "18.40"
type input "0.00"
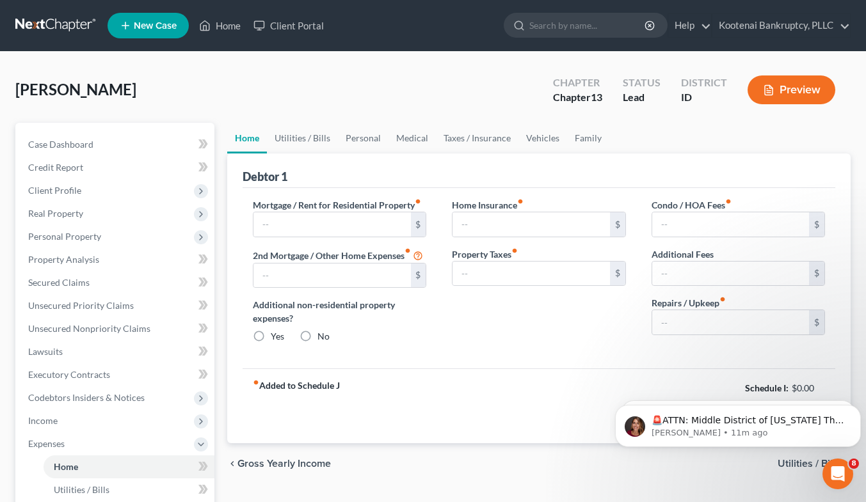
type input "0.00"
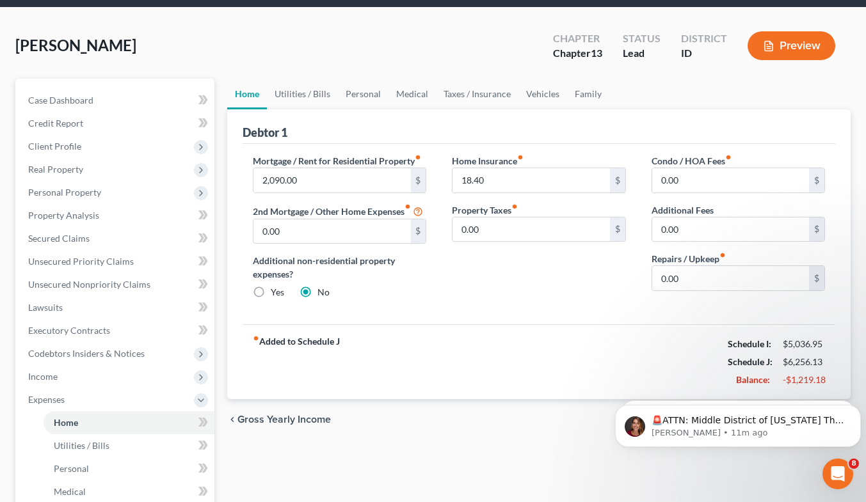
scroll to position [88, 0]
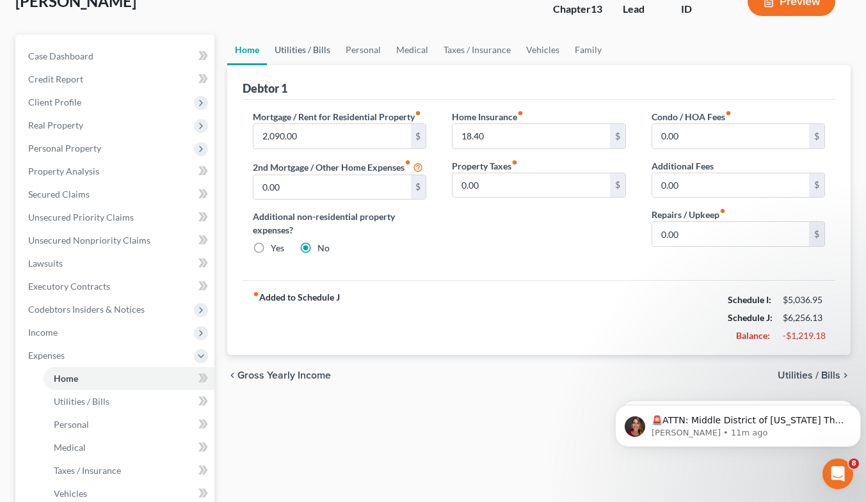
click at [314, 60] on link "Utilities / Bills" at bounding box center [302, 50] width 71 height 31
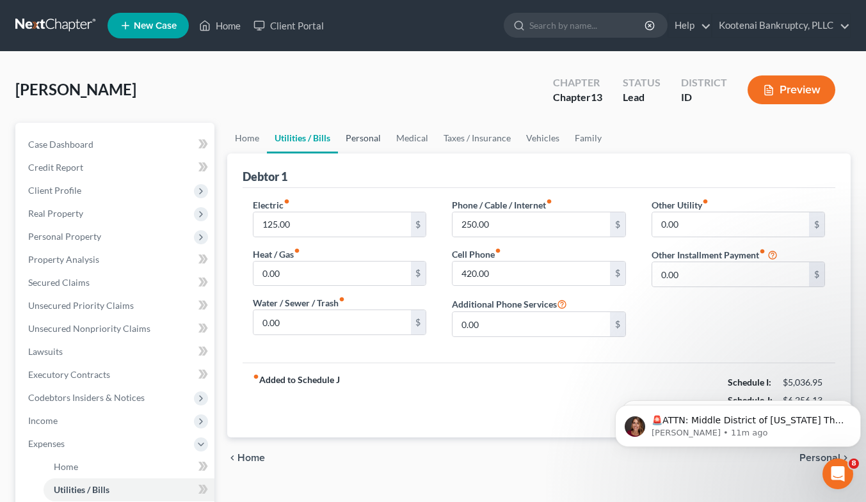
click at [364, 134] on link "Personal" at bounding box center [363, 138] width 51 height 31
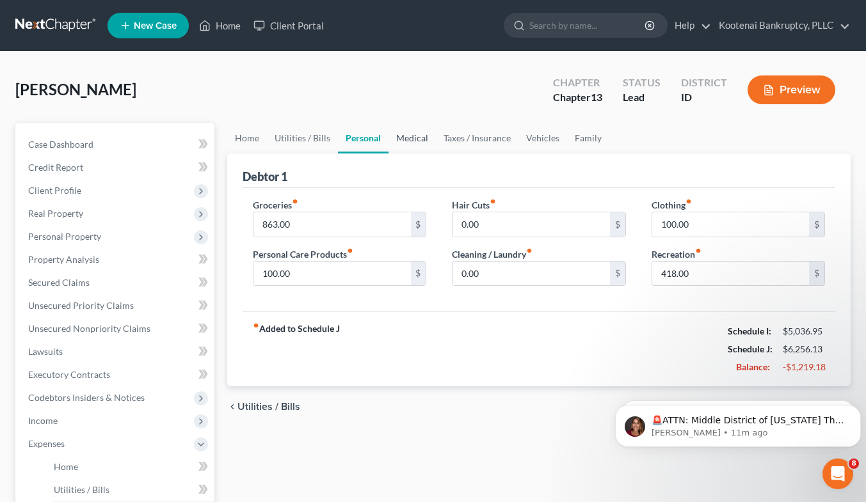
click at [419, 147] on link "Medical" at bounding box center [411, 138] width 47 height 31
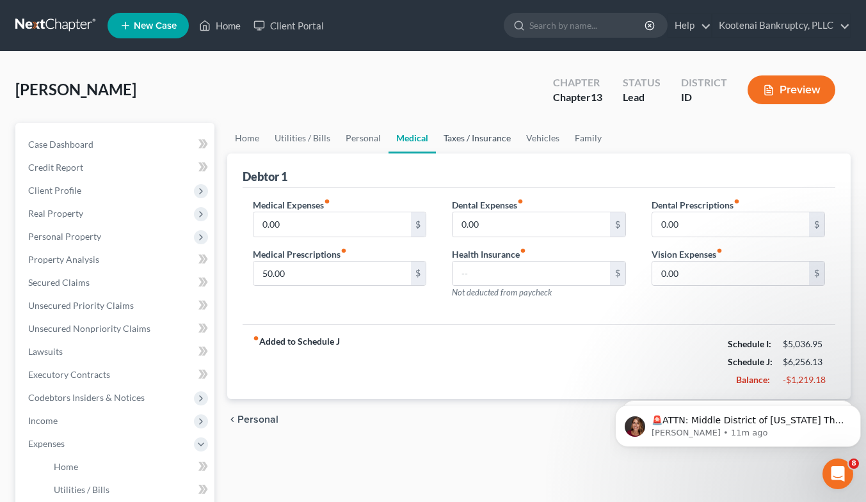
click at [477, 143] on link "Taxes / Insurance" at bounding box center [477, 138] width 83 height 31
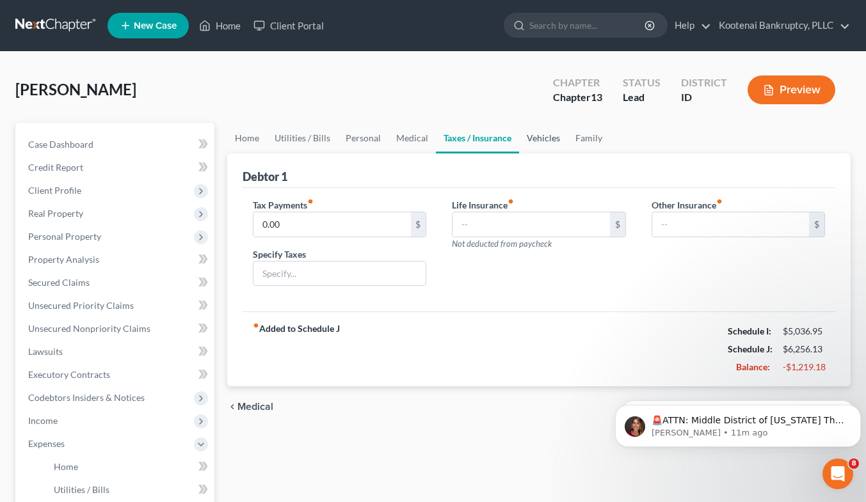
click at [536, 144] on link "Vehicles" at bounding box center [543, 138] width 49 height 31
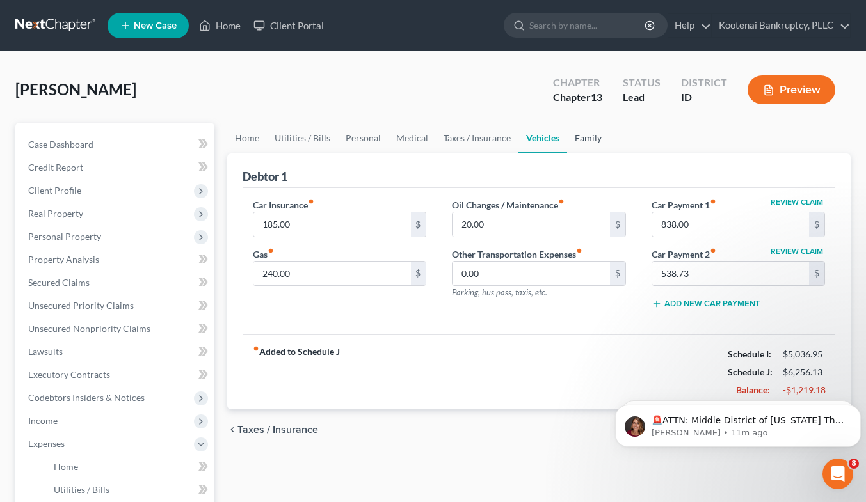
click at [588, 143] on link "Family" at bounding box center [588, 138] width 42 height 31
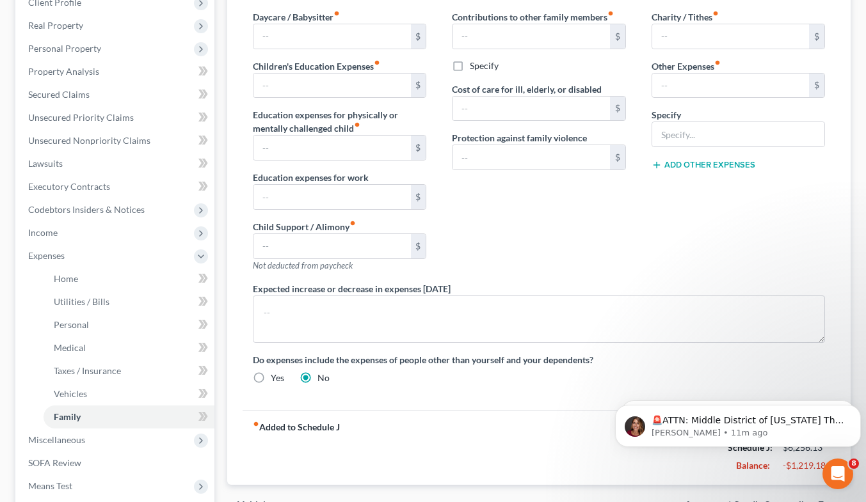
scroll to position [189, 0]
click at [118, 230] on span "Income" at bounding box center [116, 232] width 196 height 23
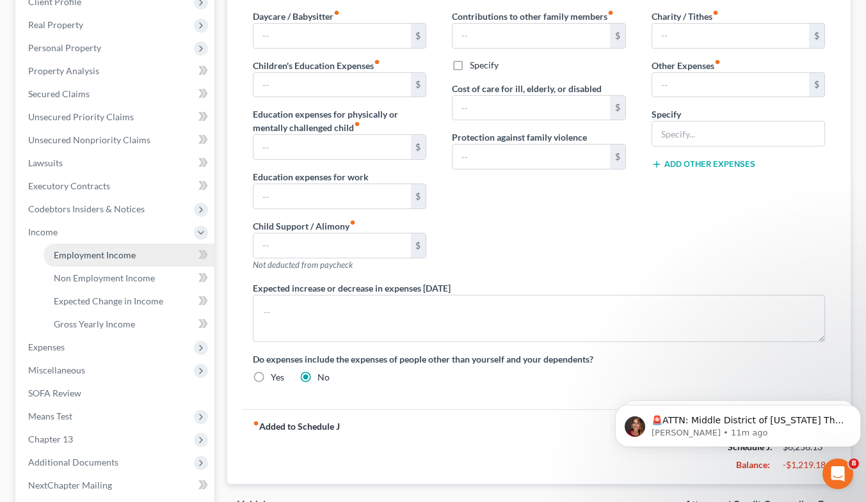
click at [104, 260] on link "Employment Income" at bounding box center [129, 255] width 171 height 23
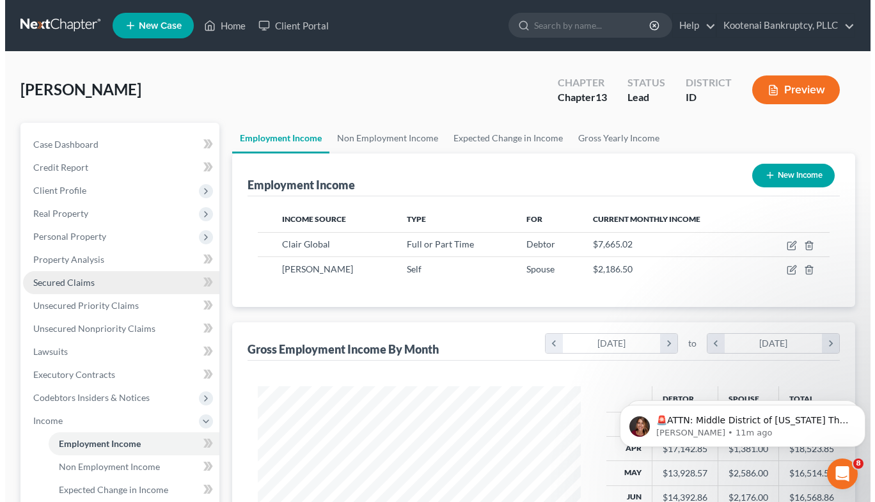
scroll to position [229, 349]
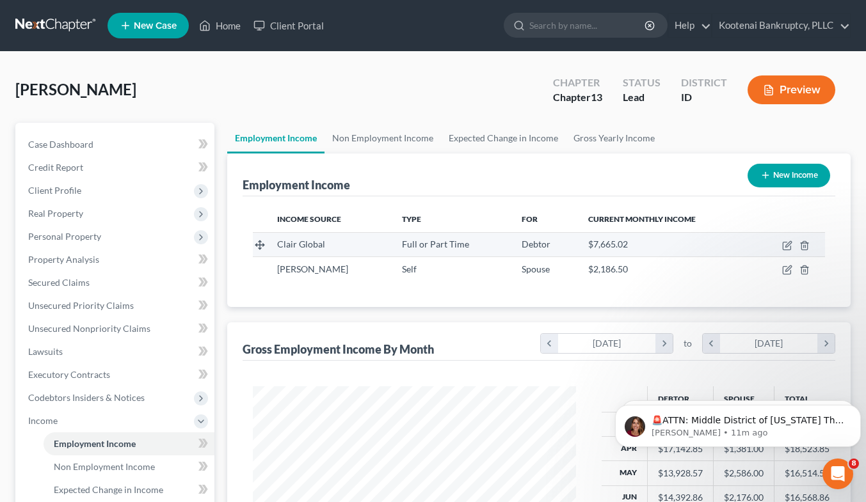
click at [777, 246] on td at bounding box center [789, 244] width 72 height 24
click at [789, 246] on icon "button" at bounding box center [787, 246] width 10 height 10
select select "0"
select select "39"
select select "2"
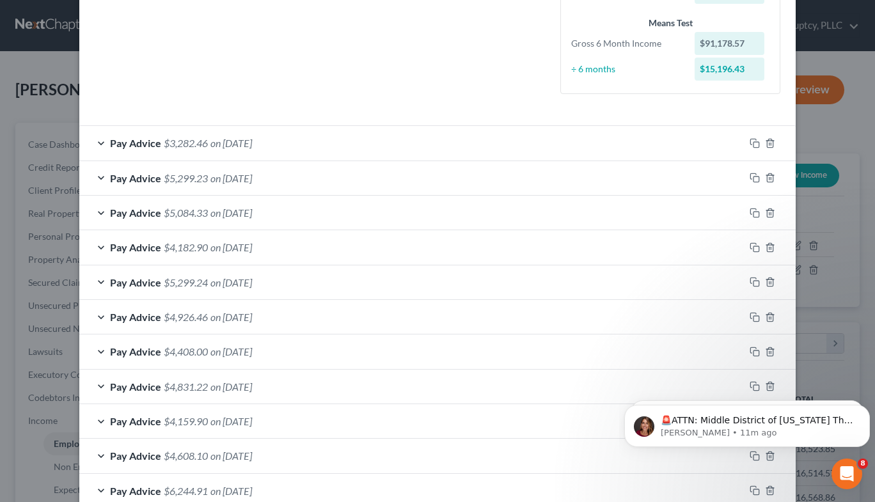
scroll to position [350, 0]
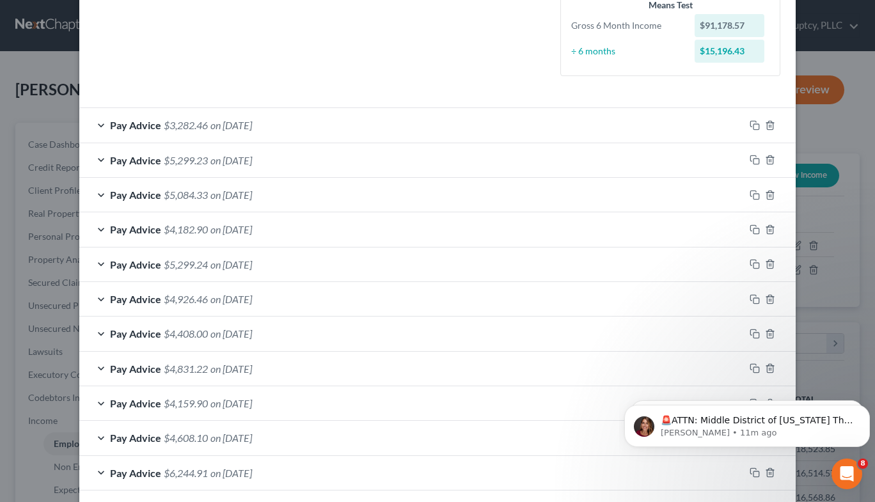
click at [349, 118] on div "Pay Advice $3,282.46 on [DATE]" at bounding box center [411, 125] width 665 height 34
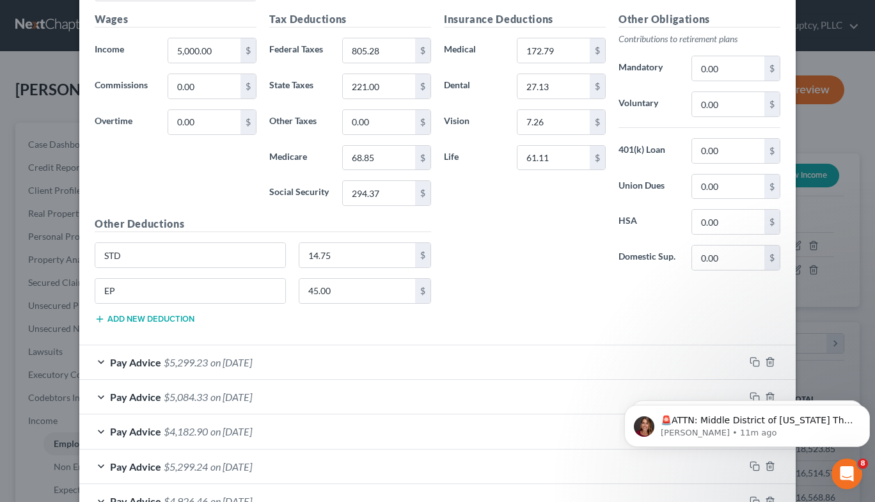
scroll to position [713, 0]
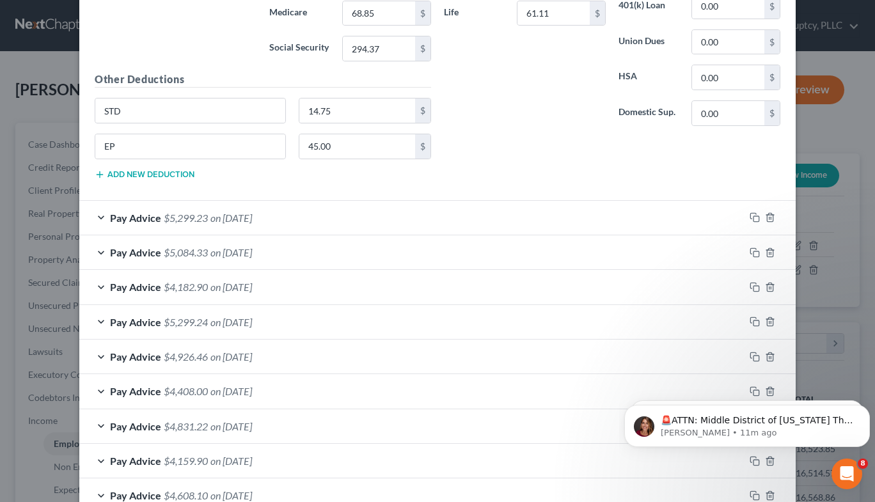
click at [347, 225] on div "Pay Advice $5,299.23 on [DATE]" at bounding box center [411, 218] width 665 height 34
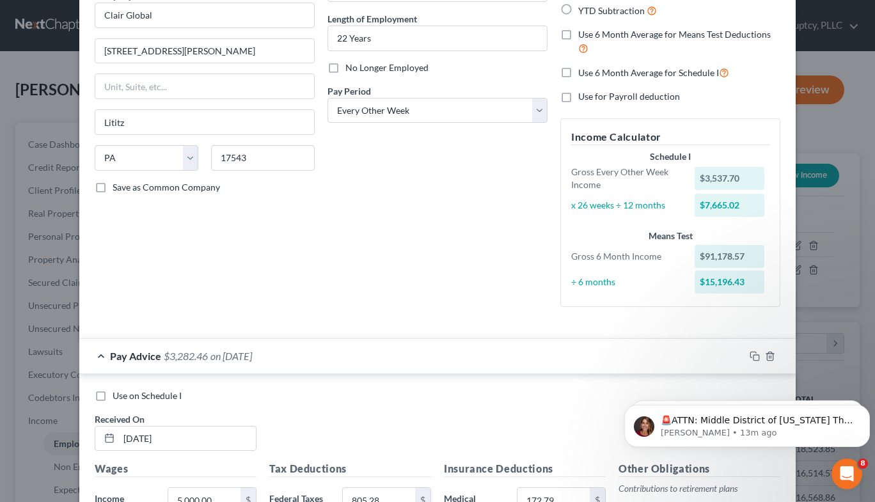
scroll to position [118, 0]
click at [578, 73] on label "Use 6 Month Average for Schedule I" at bounding box center [653, 74] width 151 height 15
click at [584, 73] on input "Use 6 Month Average for Schedule I" at bounding box center [588, 71] width 8 height 8
checkbox input "true"
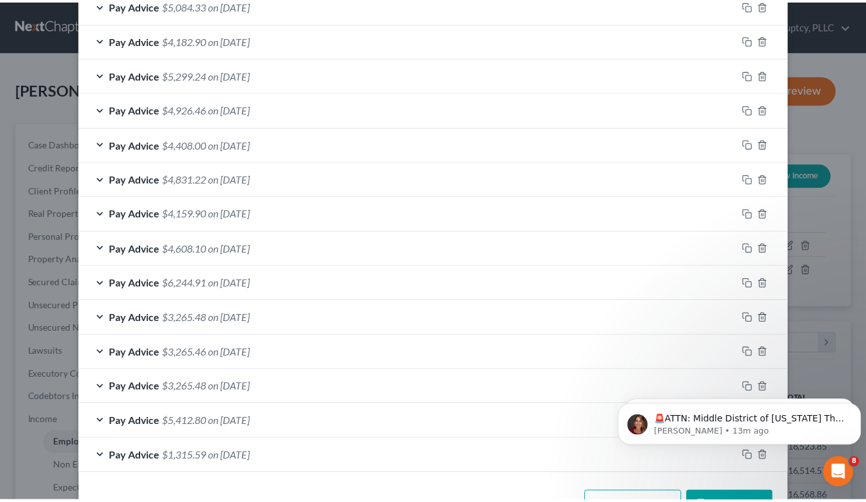
scroll to position [1376, 0]
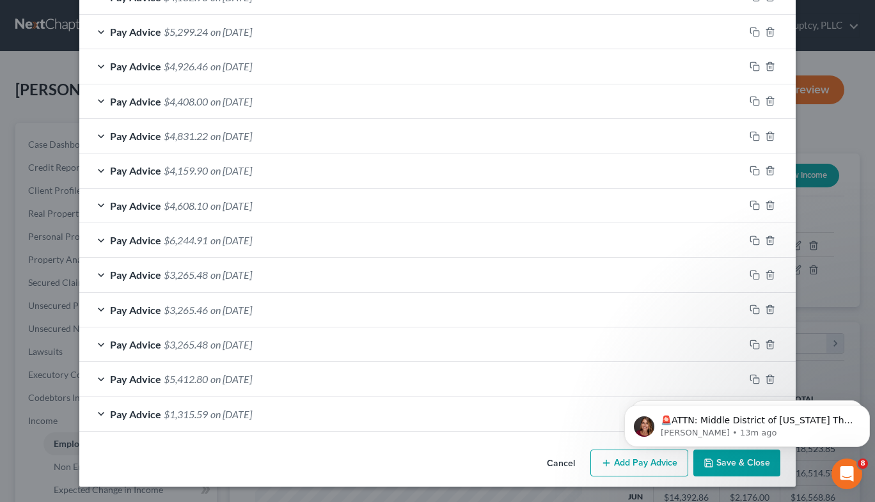
click at [727, 470] on button "Save & Close" at bounding box center [737, 463] width 87 height 27
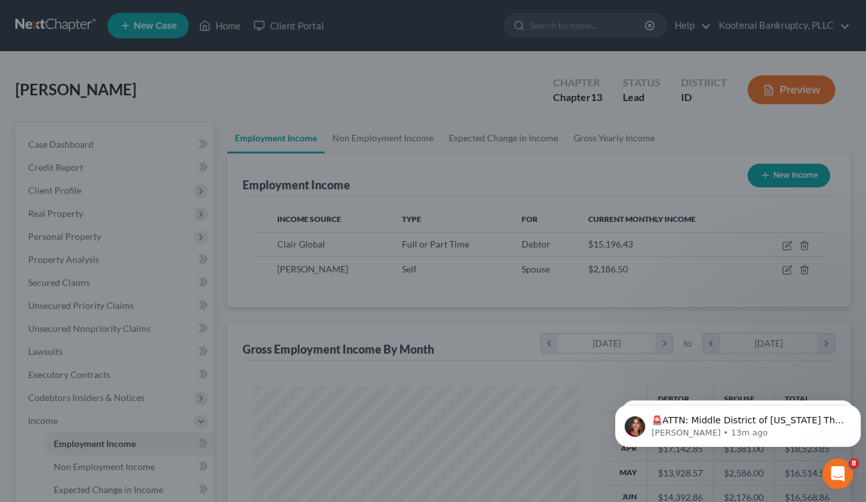
scroll to position [639653, 639534]
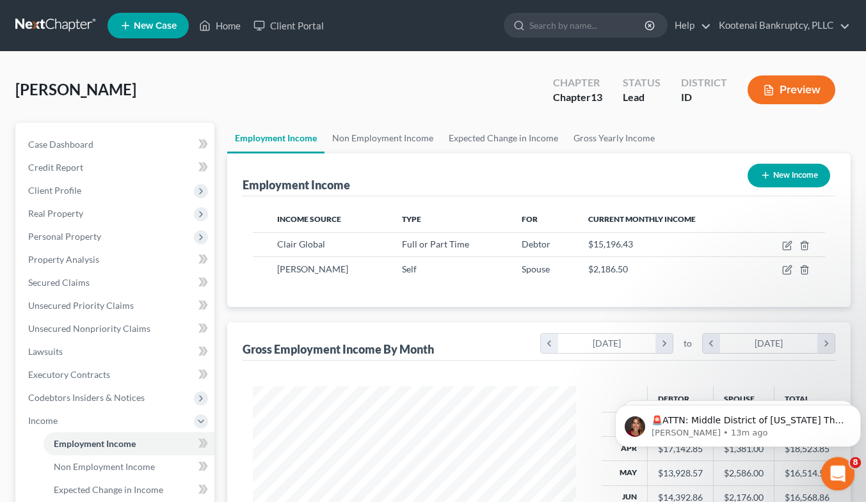
click at [834, 470] on icon "Open Intercom Messenger" at bounding box center [835, 472] width 21 height 21
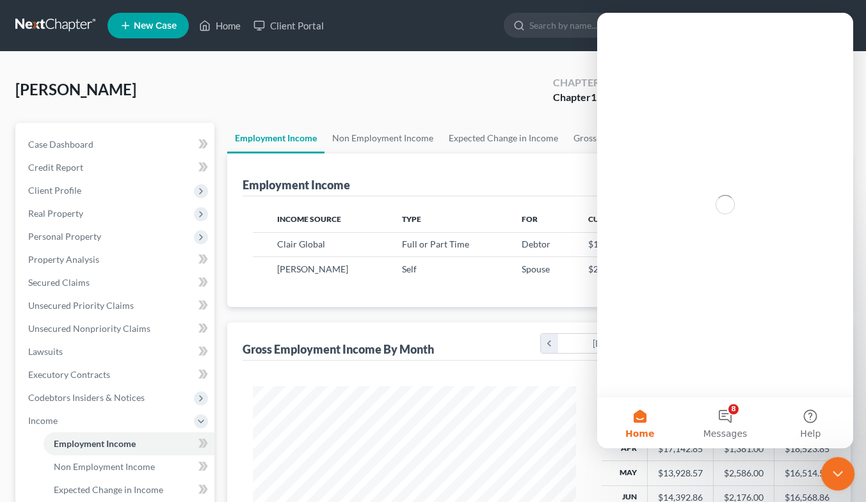
scroll to position [0, 0]
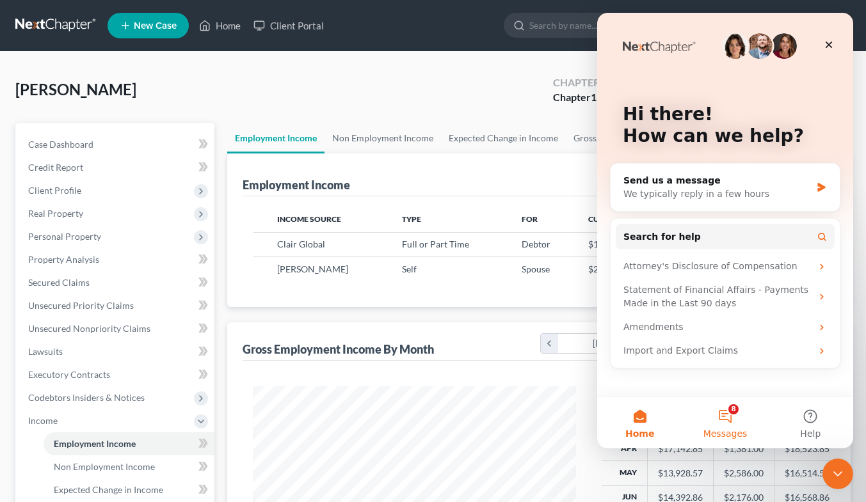
click at [728, 421] on button "8 Messages" at bounding box center [724, 422] width 85 height 51
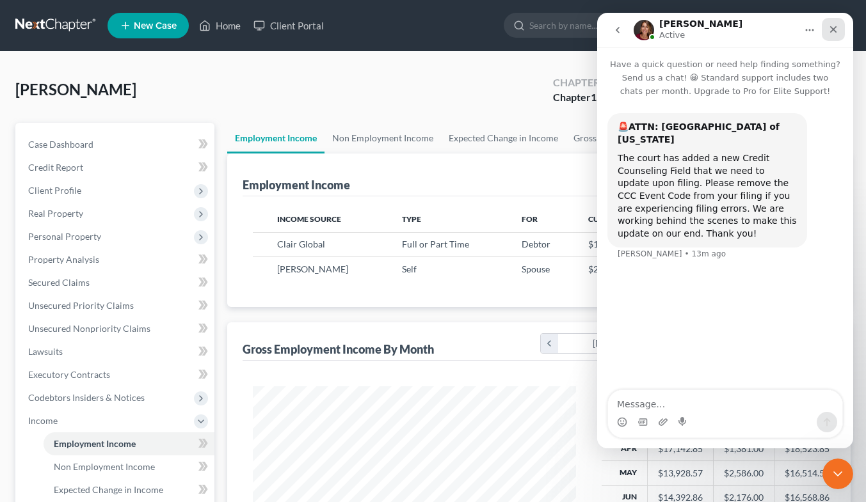
click at [836, 28] on icon "Close" at bounding box center [833, 29] width 10 height 10
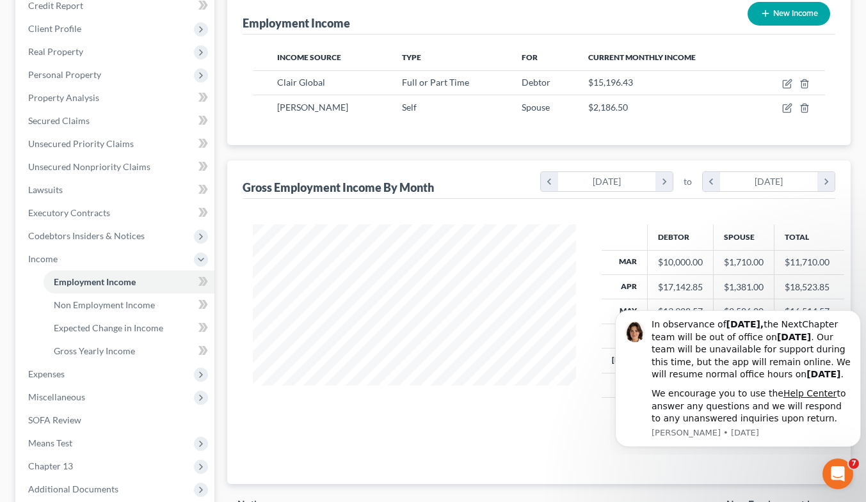
scroll to position [163, 0]
click at [856, 311] on icon "Dismiss notification" at bounding box center [857, 314] width 7 height 7
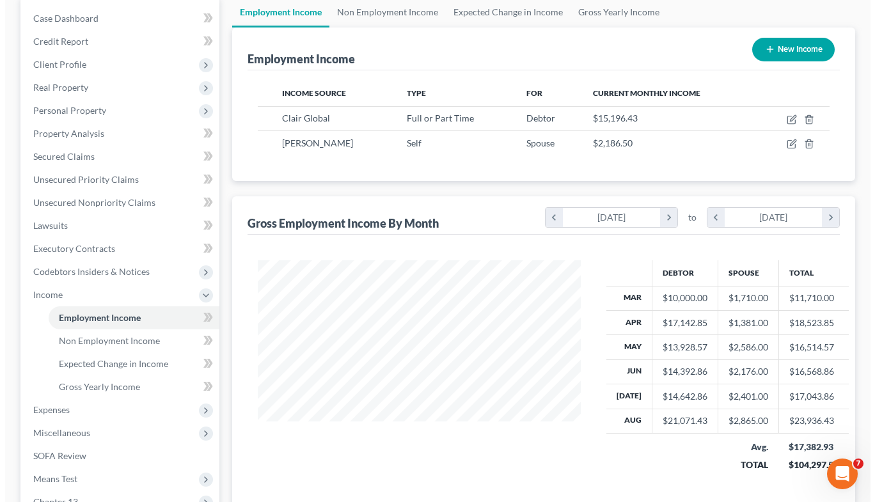
scroll to position [138, 0]
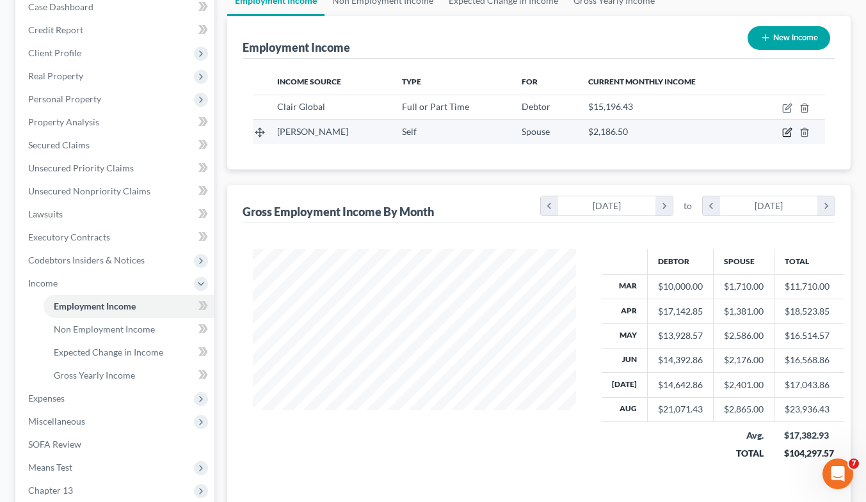
click at [784, 133] on icon "button" at bounding box center [787, 132] width 10 height 10
select select "1"
select select "13"
select select "0"
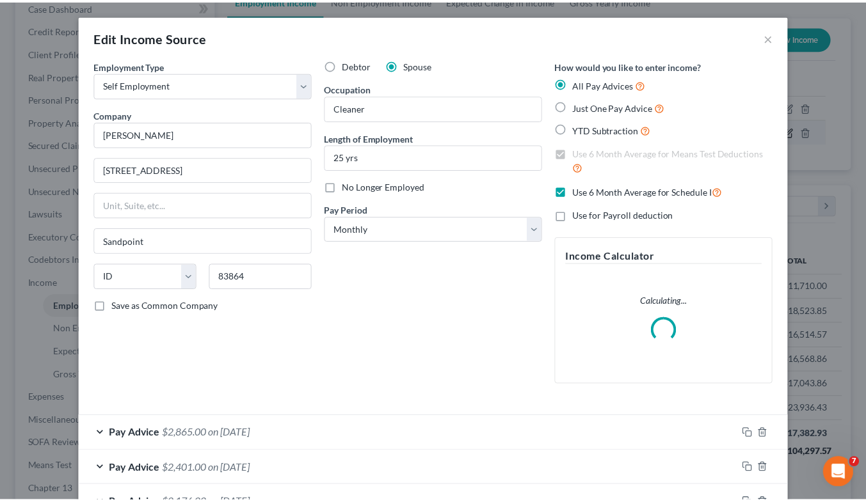
scroll to position [229, 353]
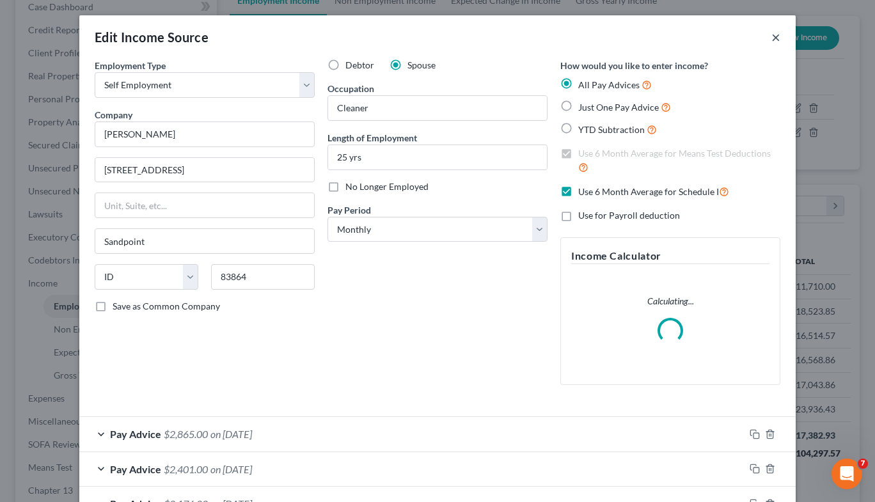
click at [772, 36] on button "×" at bounding box center [776, 36] width 9 height 15
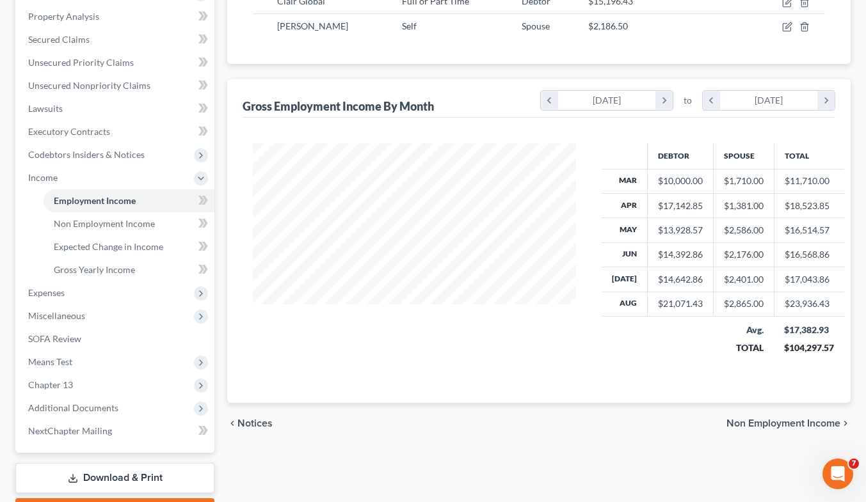
scroll to position [244, 0]
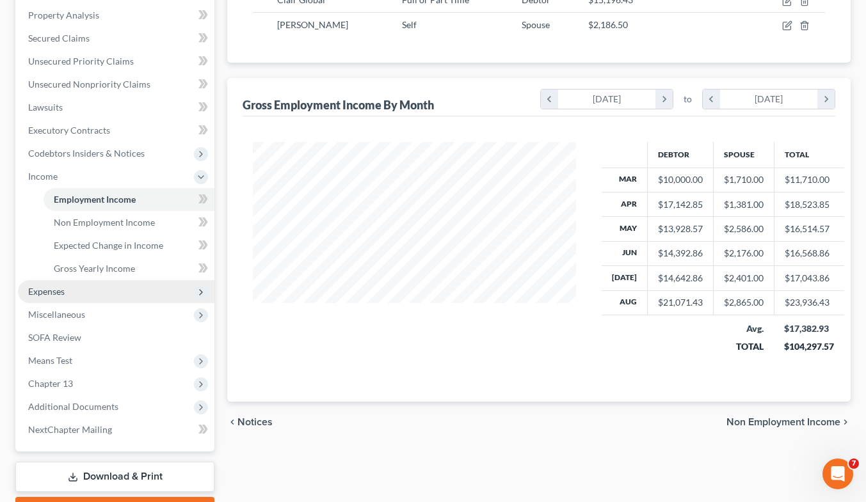
click at [62, 296] on span "Expenses" at bounding box center [116, 291] width 196 height 23
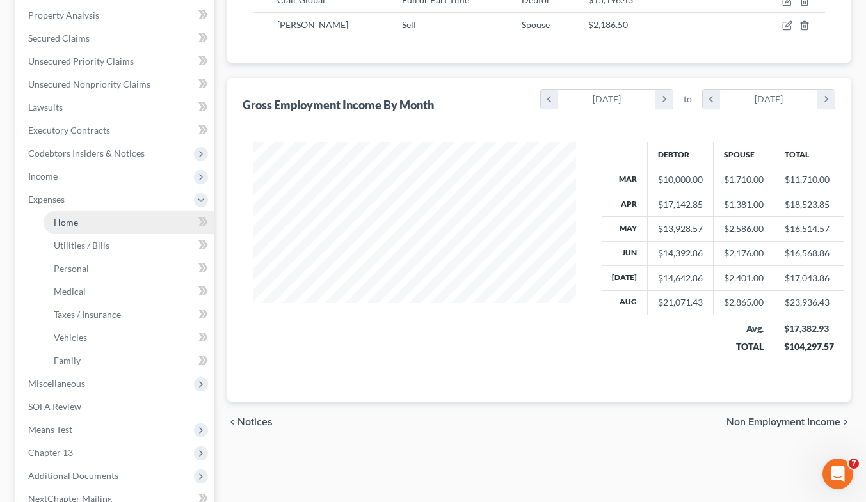
click at [113, 232] on link "Home" at bounding box center [129, 222] width 171 height 23
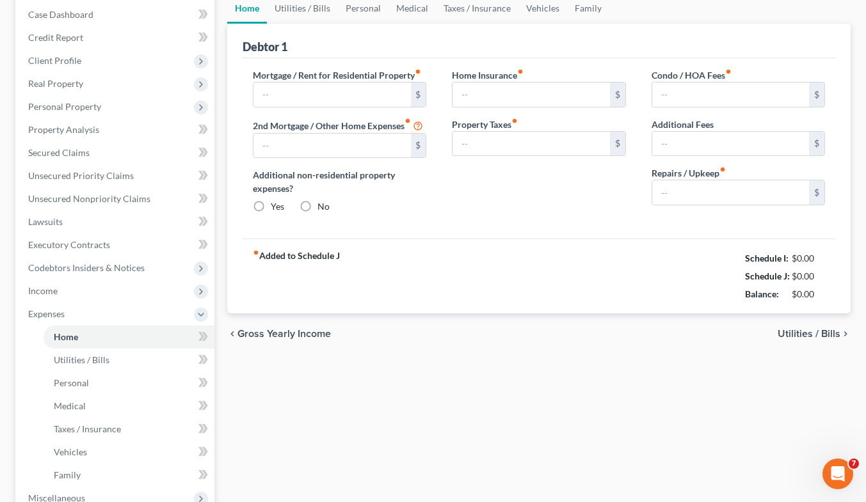
type input "2,090.00"
type input "0.00"
radio input "true"
type input "18.40"
type input "0.00"
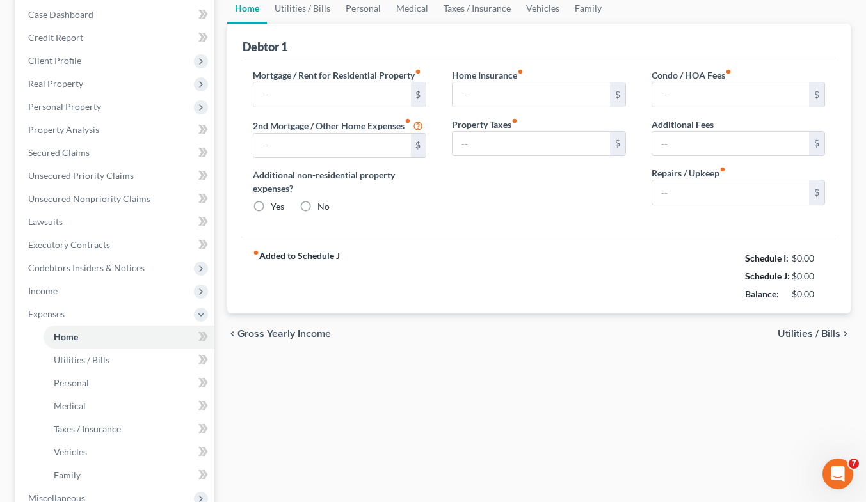
type input "0.00"
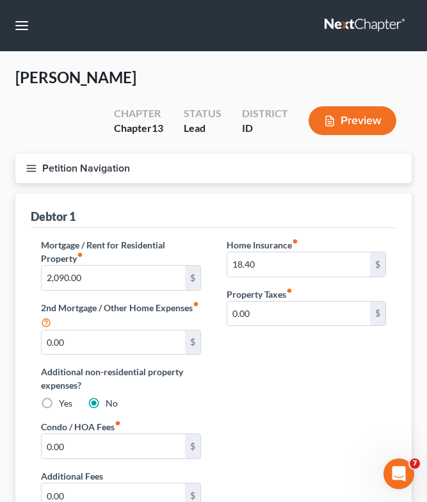
click at [332, 238] on div "Home Insurance fiber_manual_record 18.40 $" at bounding box center [307, 257] width 160 height 39
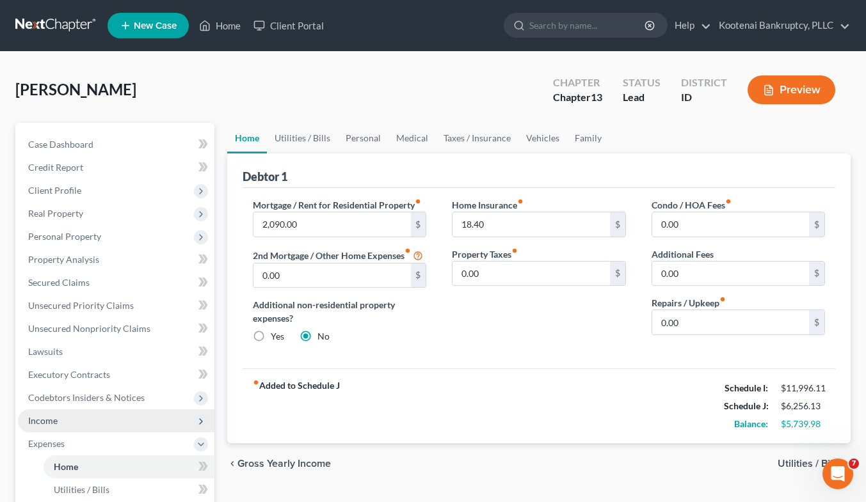
click at [83, 420] on span "Income" at bounding box center [116, 421] width 196 height 23
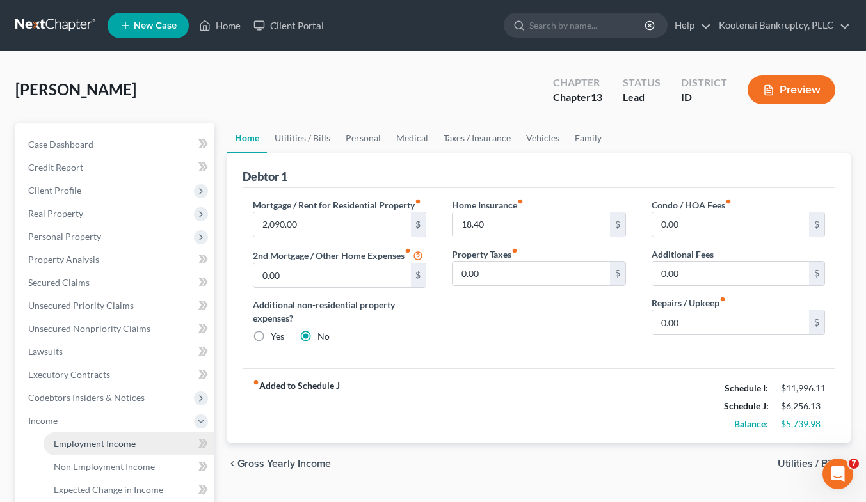
click at [102, 442] on span "Employment Income" at bounding box center [95, 443] width 82 height 11
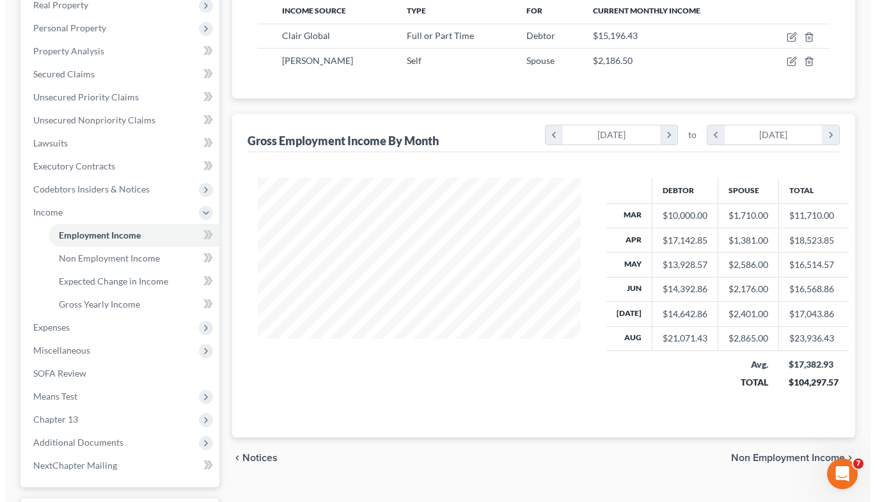
scroll to position [157, 0]
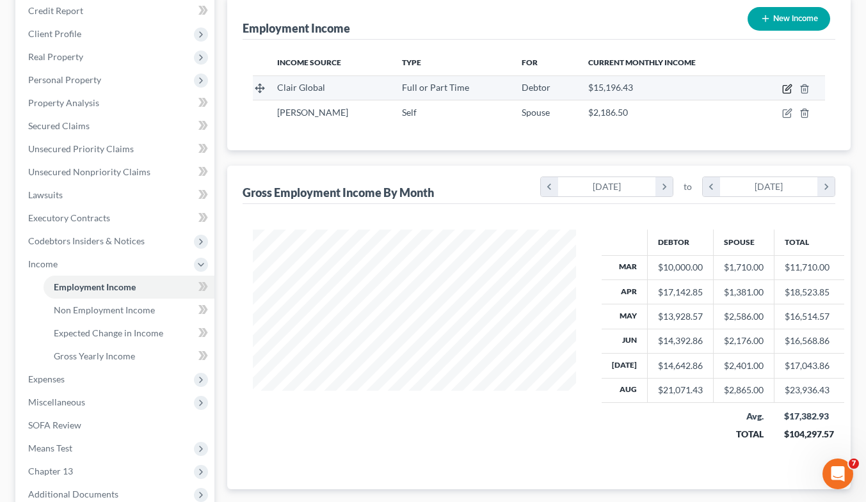
click at [784, 92] on icon "button" at bounding box center [787, 89] width 10 height 10
select select "0"
select select "39"
select select "2"
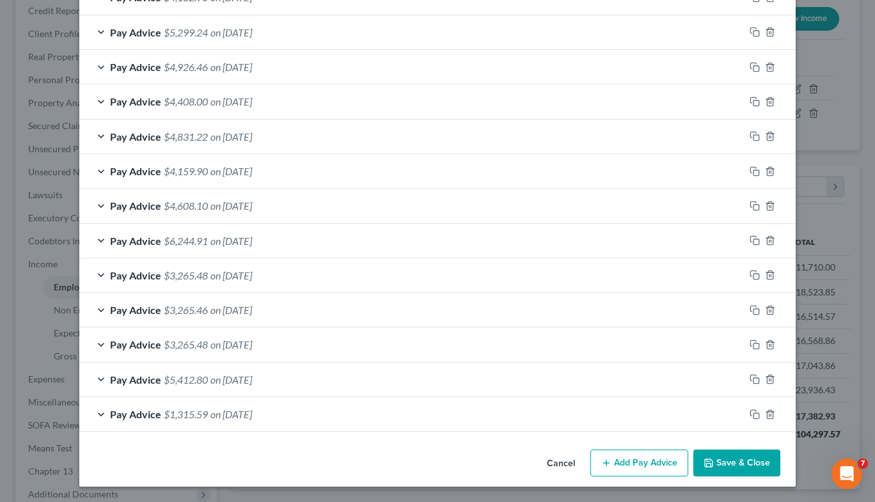
scroll to position [580, 0]
click at [439, 414] on div "Pay Advice $1,315.59 on [DATE]" at bounding box center [411, 414] width 665 height 34
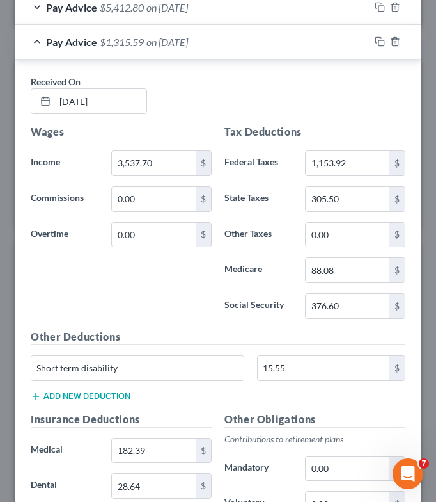
scroll to position [1194, 0]
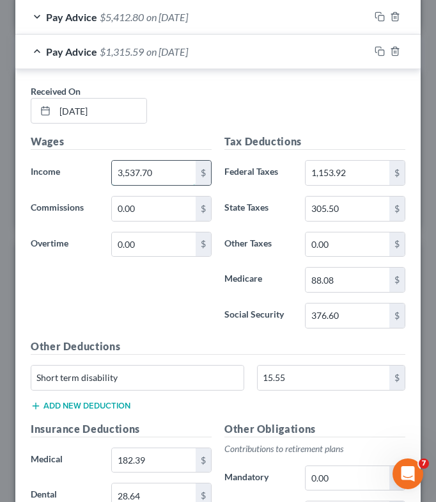
click at [151, 180] on input "3,537.70" at bounding box center [154, 173] width 84 height 24
type input "6,335.32"
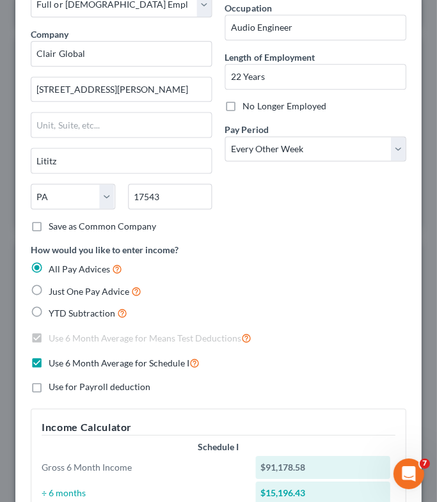
scroll to position [0, 0]
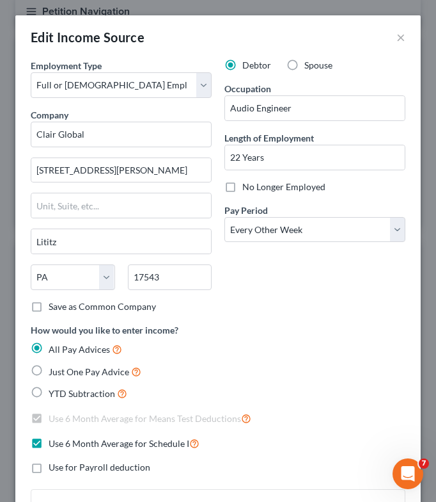
click at [413, 36] on div "Edit Income Source × Employment Type * Select Full or [DEMOGRAPHIC_DATA] Employ…" at bounding box center [218, 251] width 436 height 502
click at [49, 443] on label "Use 6 Month Average for Schedule I" at bounding box center [124, 443] width 151 height 15
click at [54, 443] on input "Use 6 Month Average for Schedule I" at bounding box center [58, 440] width 8 height 8
checkbox input "false"
click at [49, 419] on label "Use 6 Month Average for Means Test Deductions" at bounding box center [150, 418] width 203 height 15
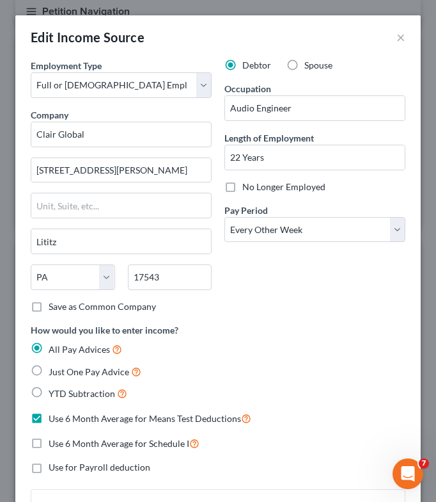
click at [54, 419] on input "Use 6 Month Average for Means Test Deductions" at bounding box center [58, 415] width 8 height 8
checkbox input "false"
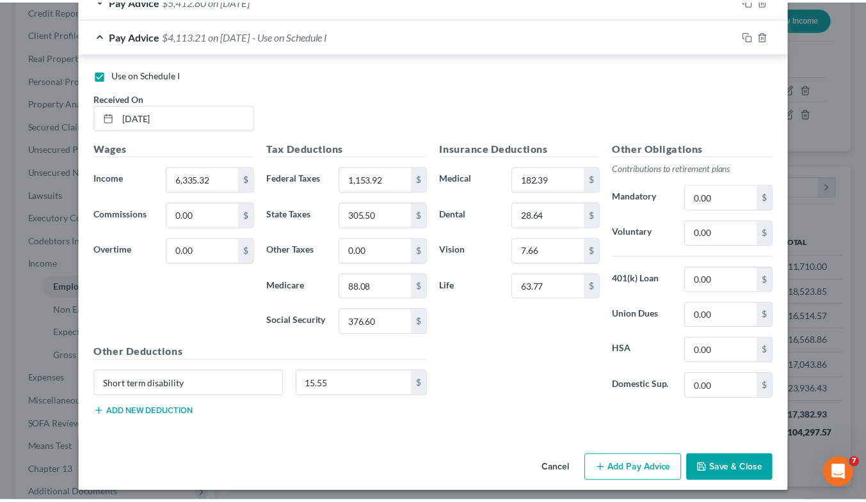
scroll to position [967, 0]
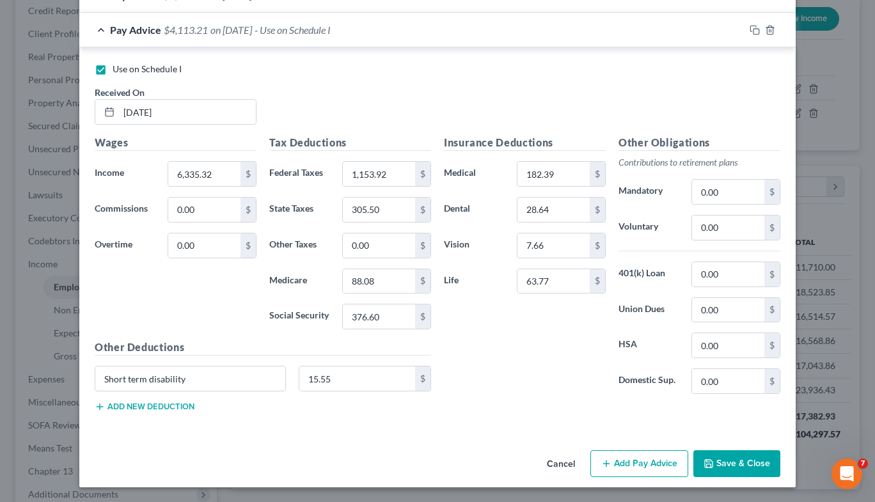
click at [745, 460] on button "Save & Close" at bounding box center [737, 463] width 87 height 27
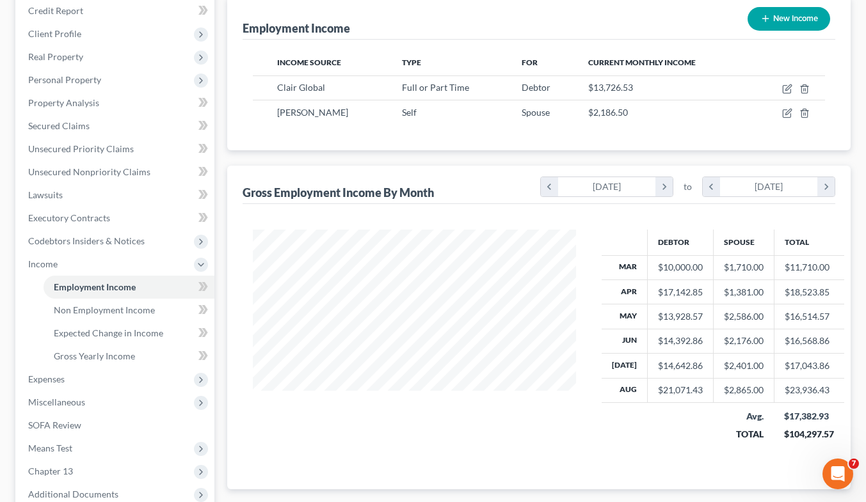
scroll to position [230, 0]
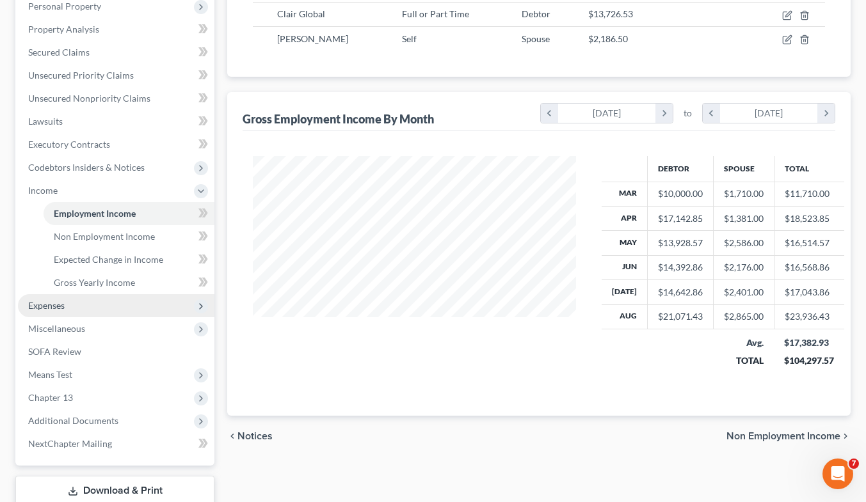
click at [52, 296] on span "Expenses" at bounding box center [116, 305] width 196 height 23
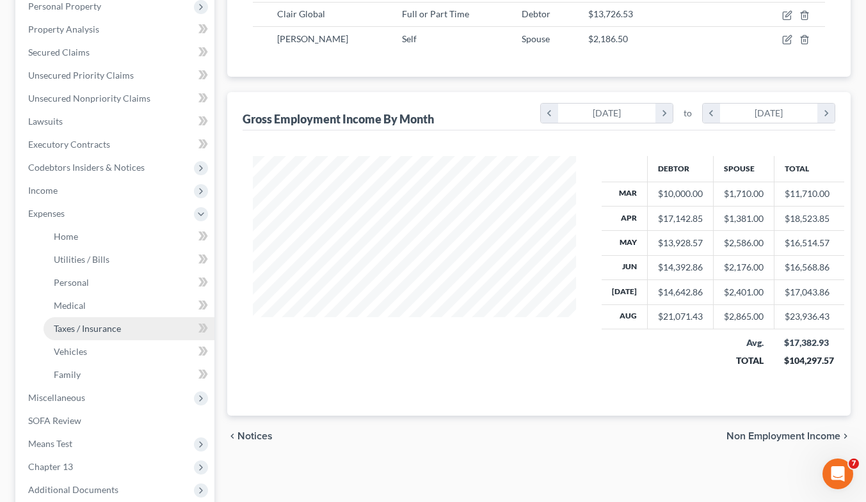
click at [94, 323] on span "Taxes / Insurance" at bounding box center [87, 328] width 67 height 11
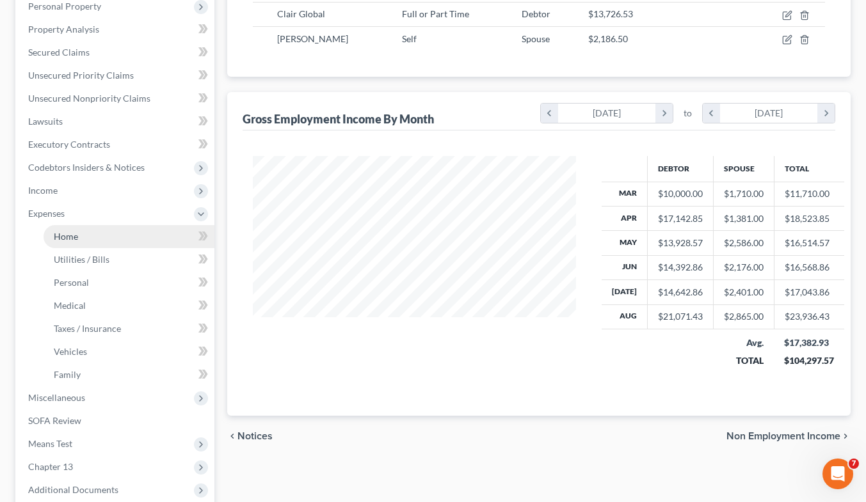
click at [86, 241] on link "Home" at bounding box center [129, 236] width 171 height 23
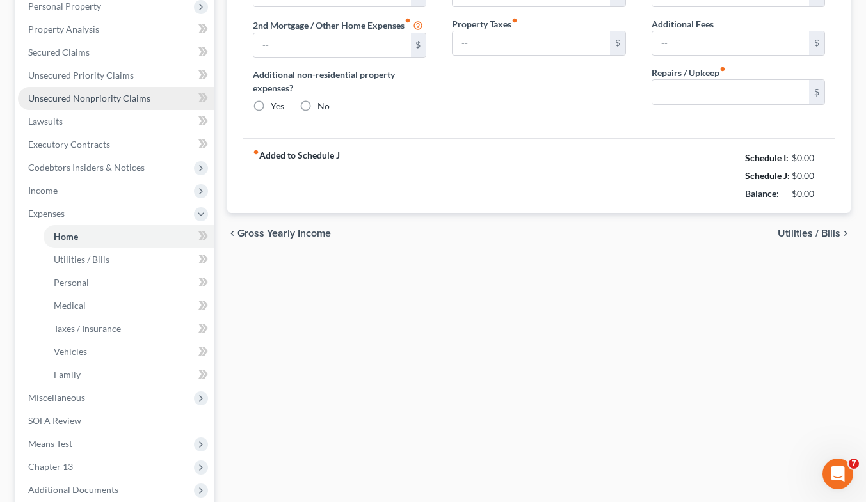
type input "2,090.00"
type input "0.00"
radio input "true"
type input "18.40"
type input "0.00"
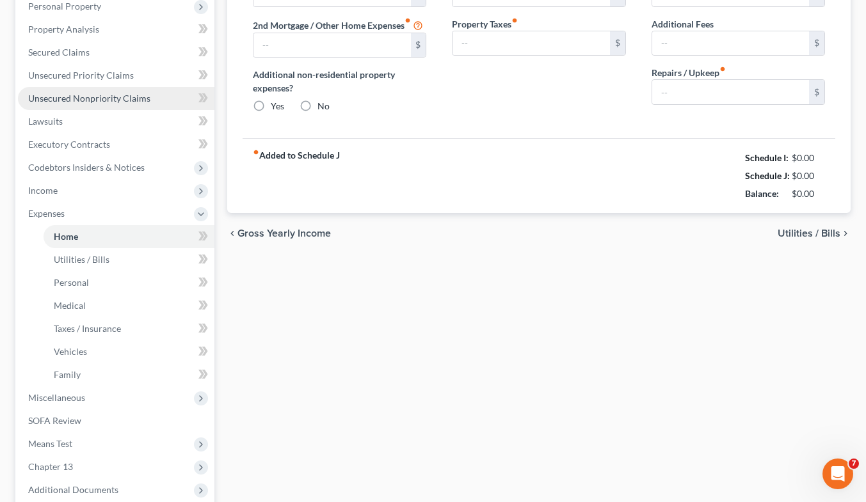
type input "0.00"
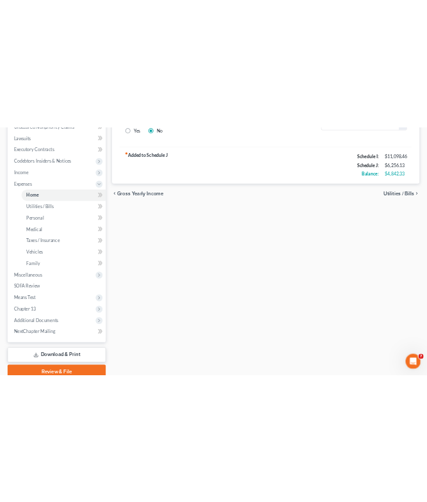
scroll to position [208, 0]
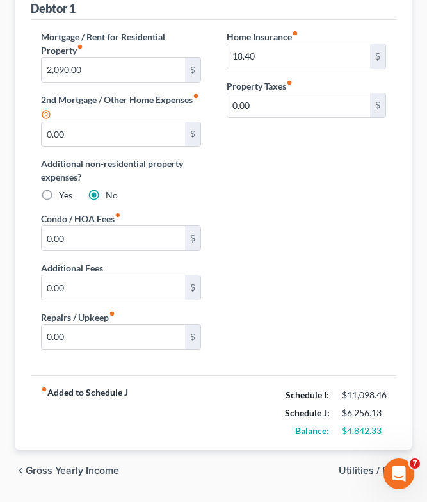
drag, startPoint x: 293, startPoint y: 217, endPoint x: 316, endPoint y: 217, distance: 23.0
click at [293, 217] on div "Mortgage / Rent for Residential Property fiber_manual_record 2,090.00 $ 2nd Mor…" at bounding box center [213, 195] width 370 height 330
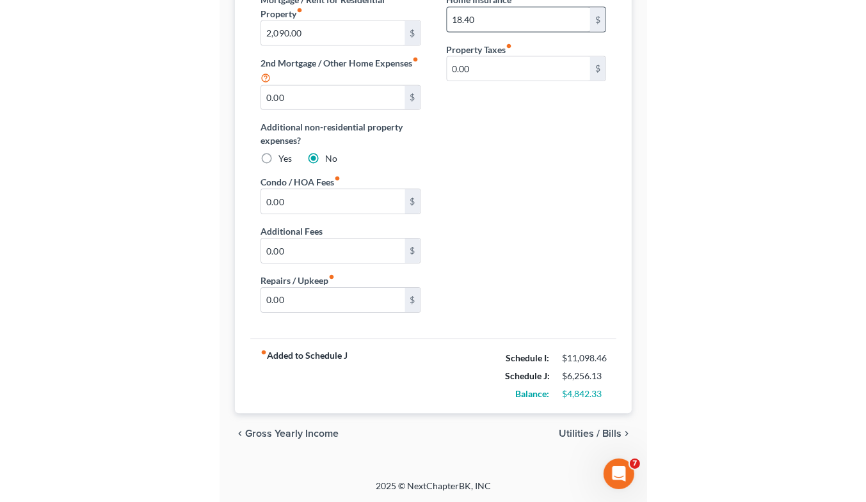
scroll to position [244, 0]
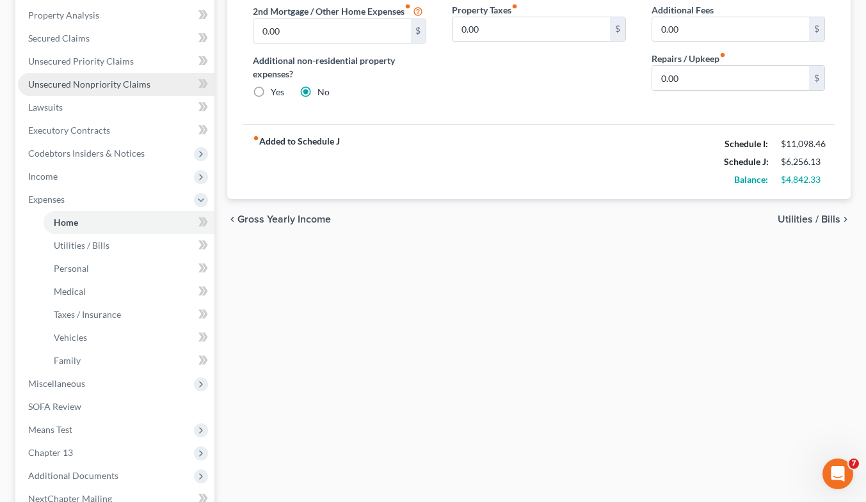
click at [118, 85] on span "Unsecured Nonpriority Claims" at bounding box center [89, 84] width 122 height 11
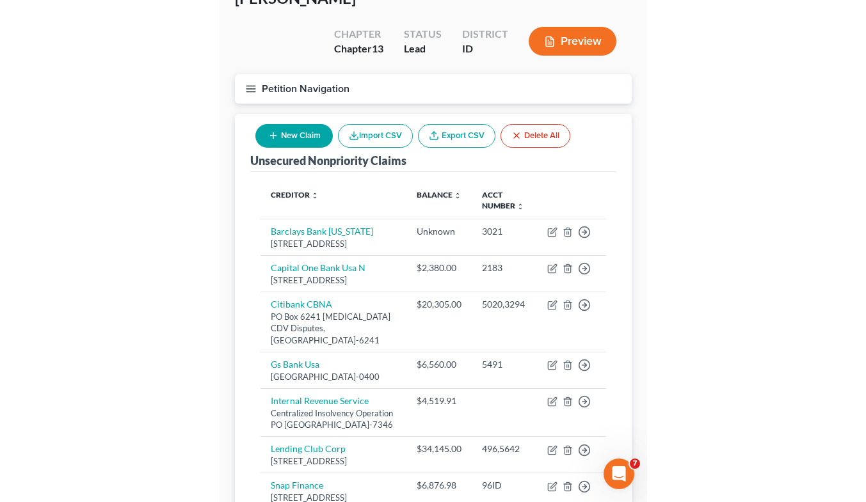
scroll to position [92, 0]
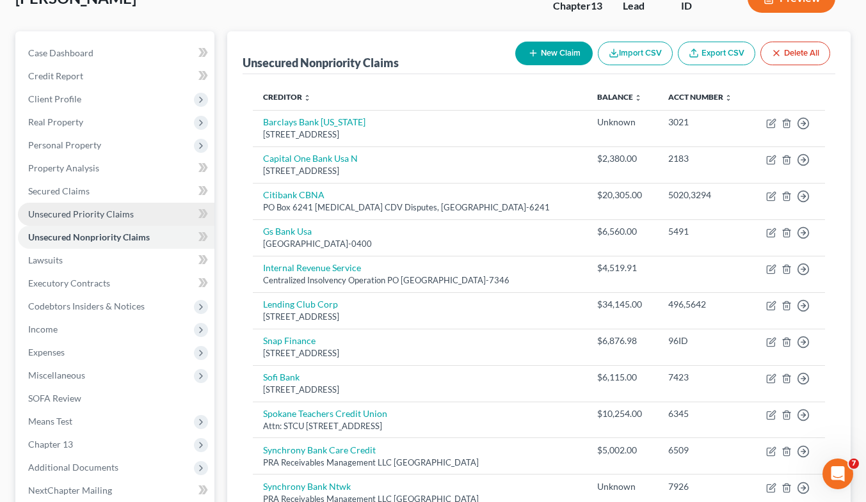
click at [116, 216] on span "Unsecured Priority Claims" at bounding box center [81, 214] width 106 height 11
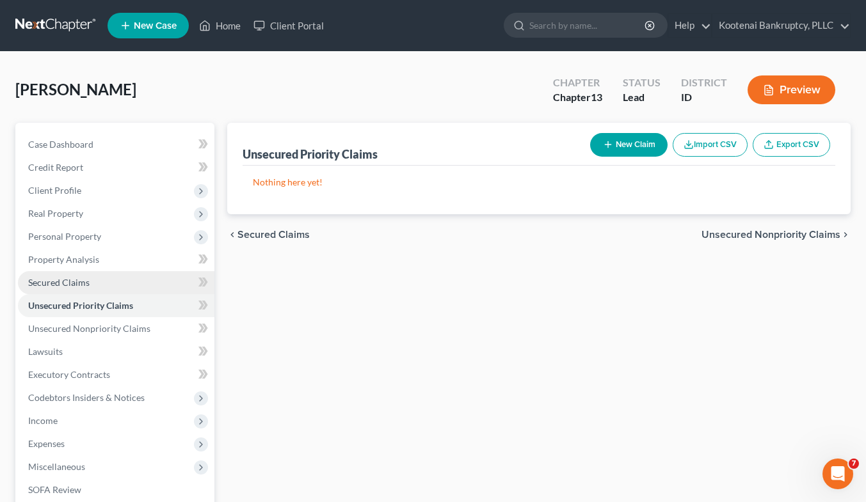
click at [88, 278] on link "Secured Claims" at bounding box center [116, 282] width 196 height 23
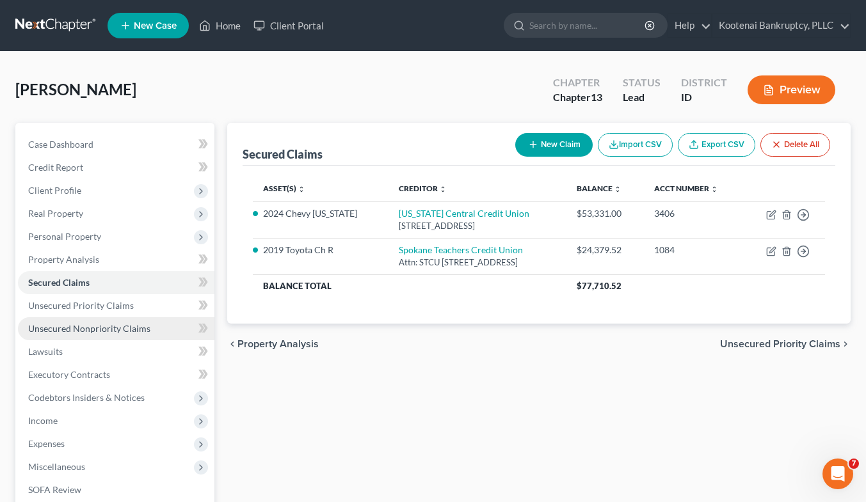
click at [87, 321] on link "Unsecured Nonpriority Claims" at bounding box center [116, 328] width 196 height 23
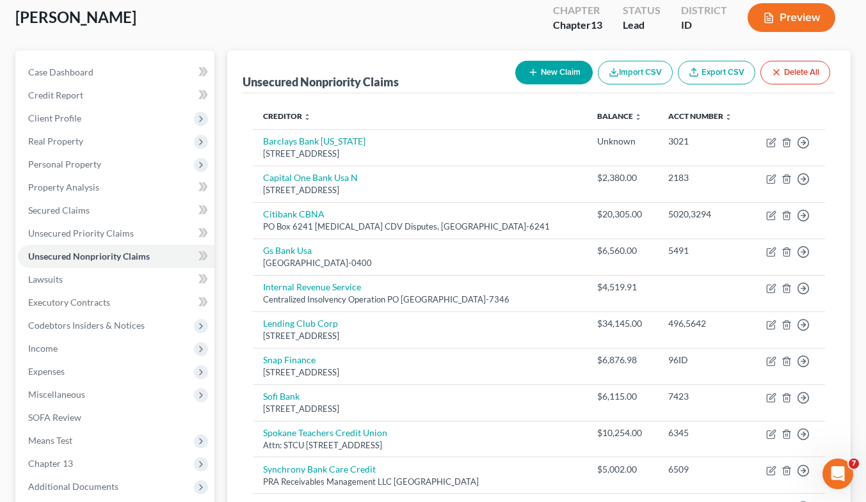
scroll to position [94, 0]
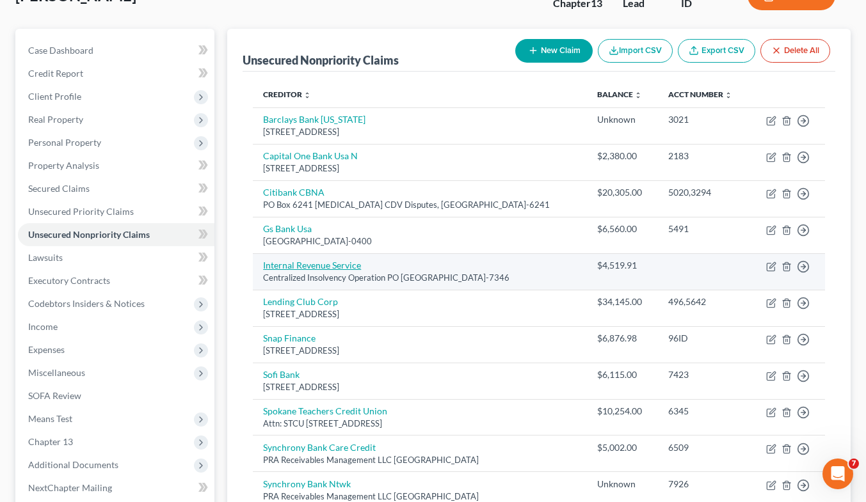
click at [347, 268] on link "Internal Revenue Service" at bounding box center [312, 265] width 98 height 11
select select "39"
select select "14"
select select "4"
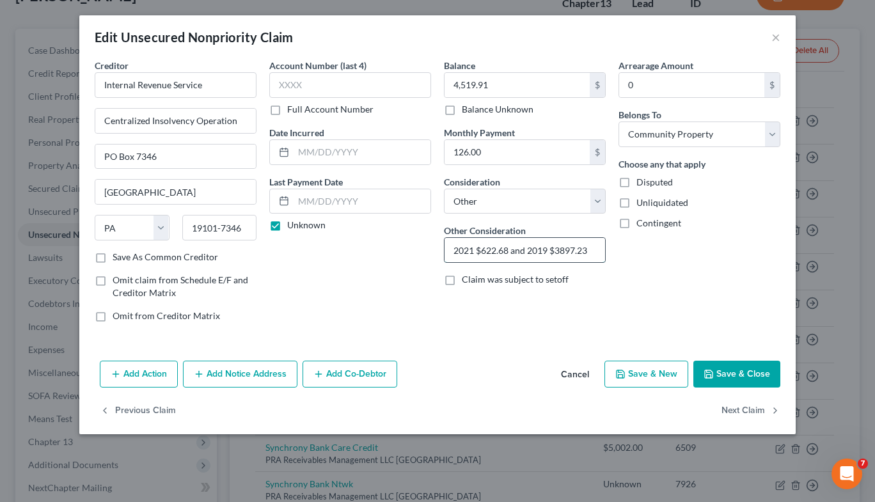
click at [561, 251] on input "2021 $622.68 and 2019 $3897.23" at bounding box center [525, 250] width 161 height 24
type input "2021 $622.68 and 2019 $3,897.23"
click at [725, 370] on button "Save & Close" at bounding box center [737, 374] width 87 height 27
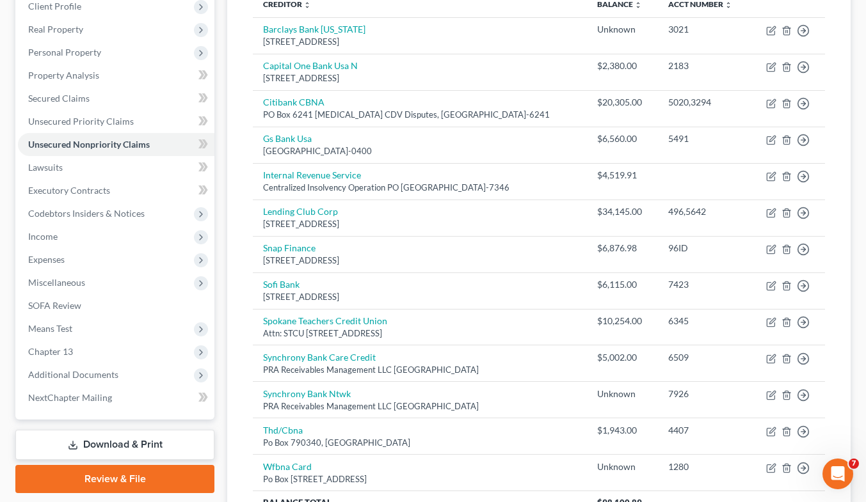
scroll to position [255, 0]
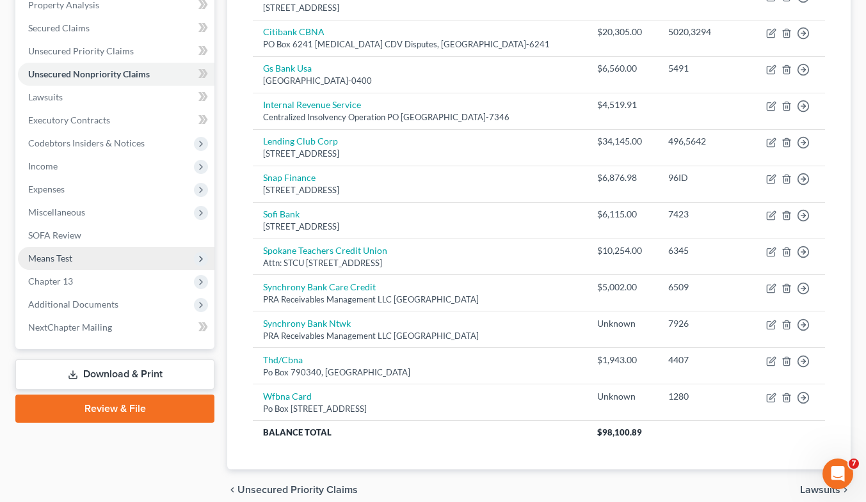
click at [104, 257] on span "Means Test" at bounding box center [116, 258] width 196 height 23
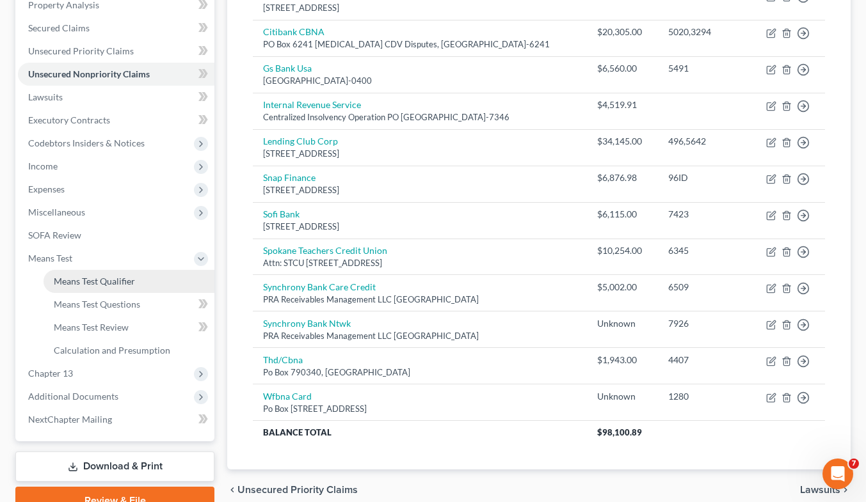
click at [147, 280] on link "Means Test Qualifier" at bounding box center [129, 281] width 171 height 23
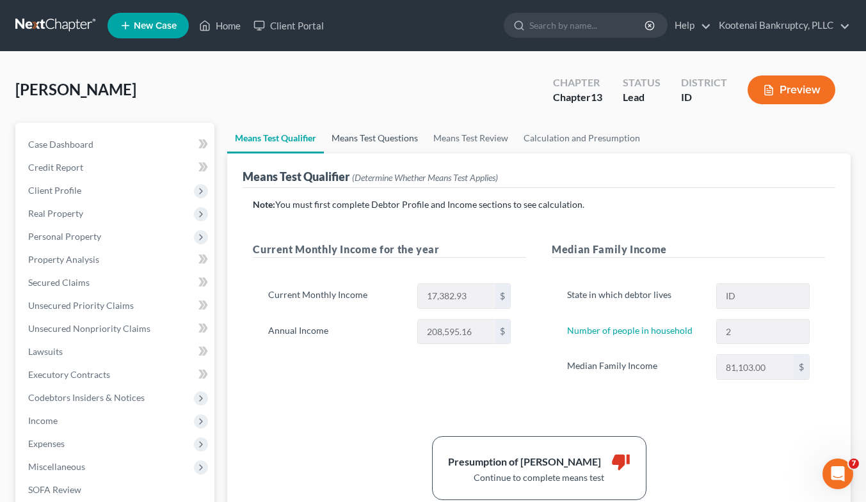
click at [389, 136] on link "Means Test Questions" at bounding box center [375, 138] width 102 height 31
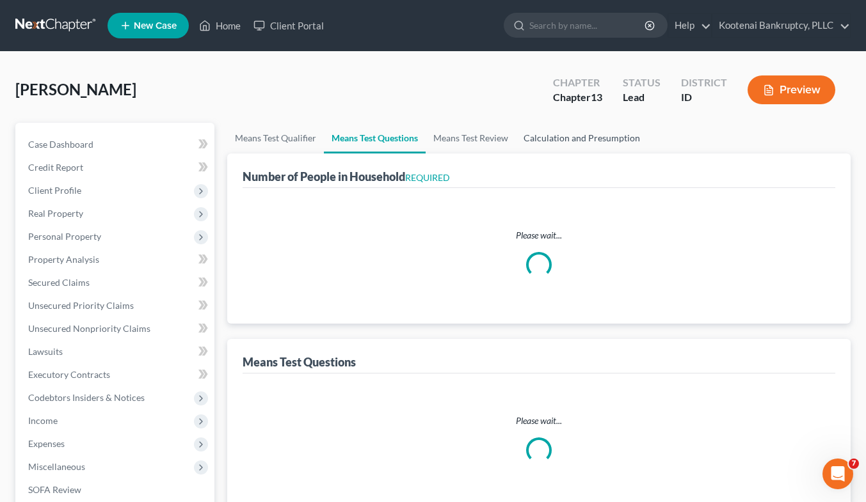
select select "1"
select select "60"
select select "1"
select select "60"
select select "2"
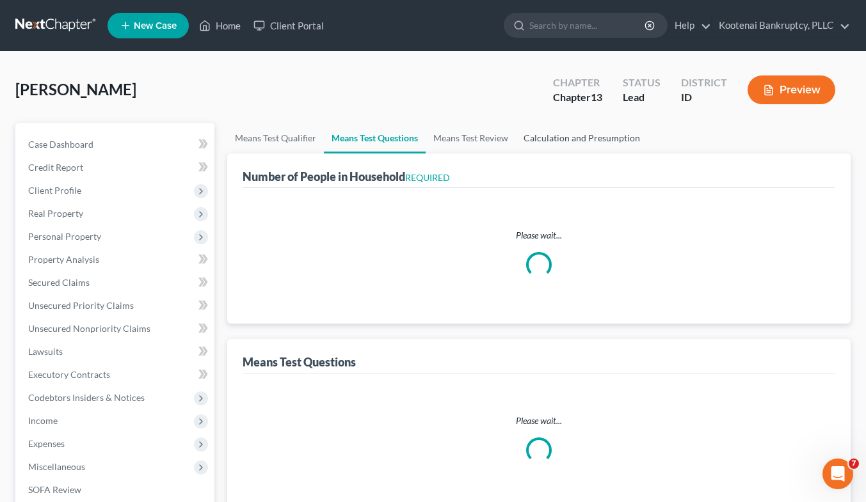
select select "2"
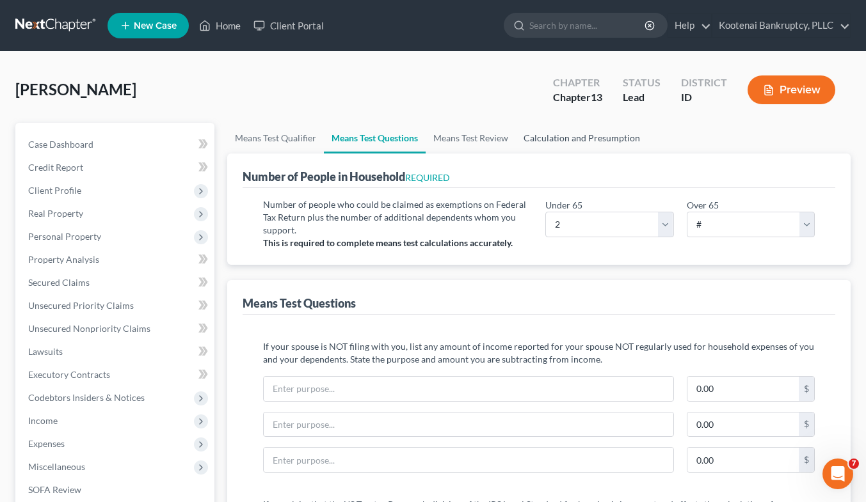
click at [562, 136] on link "Calculation and Presumption" at bounding box center [582, 138] width 132 height 31
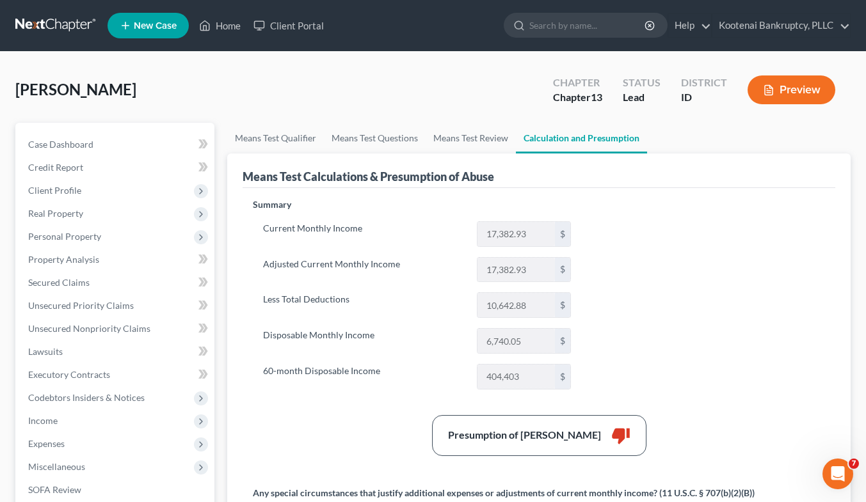
scroll to position [28, 0]
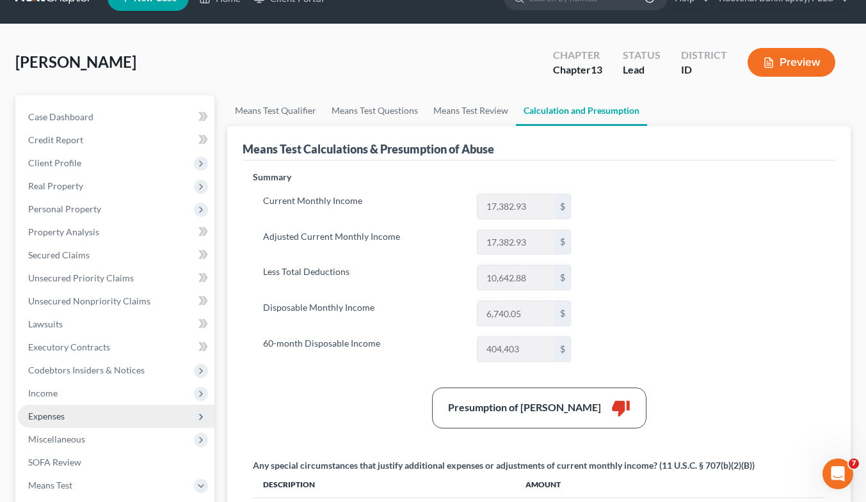
click at [58, 413] on span "Expenses" at bounding box center [46, 416] width 36 height 11
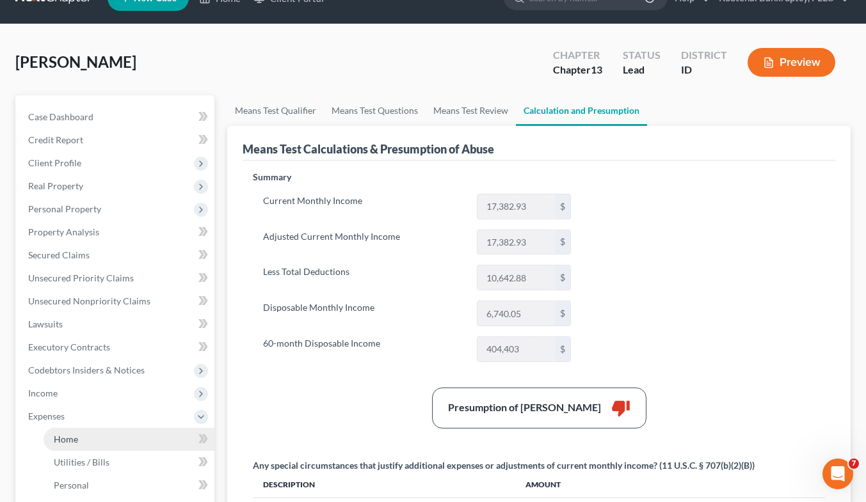
click at [79, 436] on link "Home" at bounding box center [129, 439] width 171 height 23
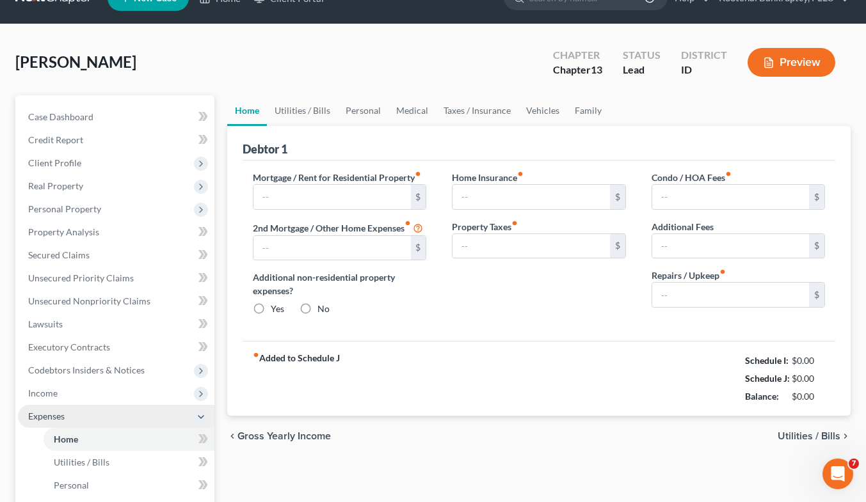
scroll to position [1, 0]
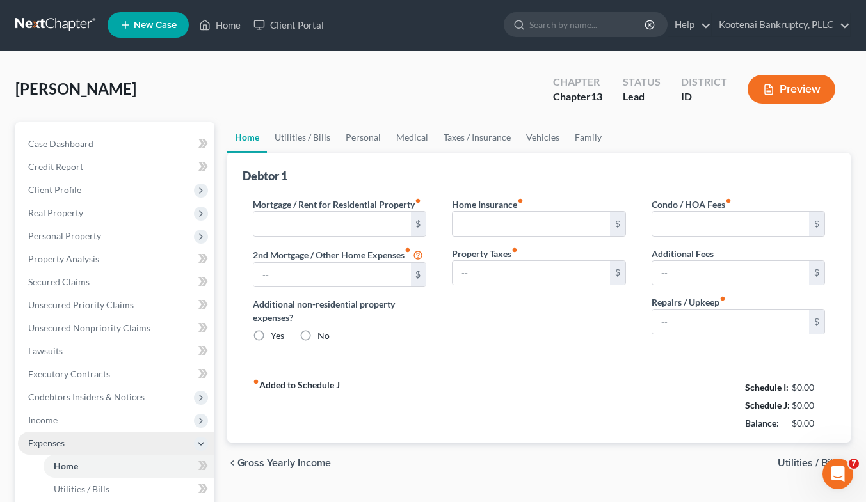
type input "2,090.00"
type input "0.00"
radio input "true"
type input "18.40"
type input "0.00"
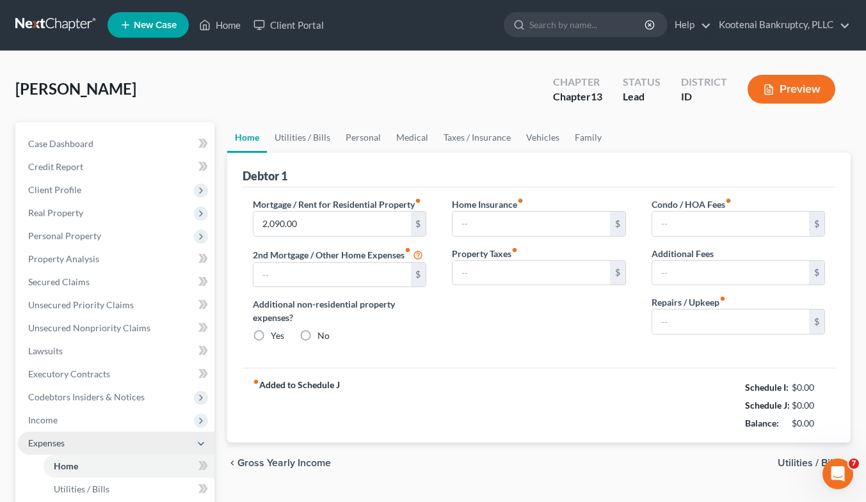
type input "0.00"
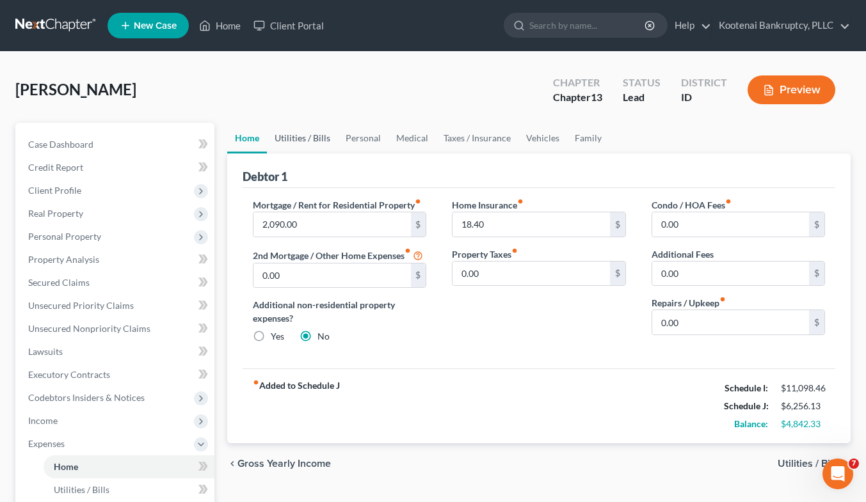
click at [289, 139] on link "Utilities / Bills" at bounding box center [302, 138] width 71 height 31
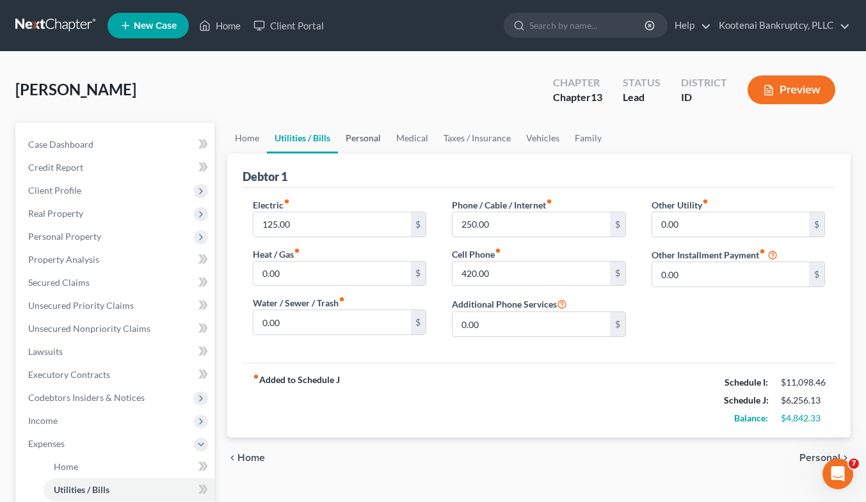
click at [371, 139] on link "Personal" at bounding box center [363, 138] width 51 height 31
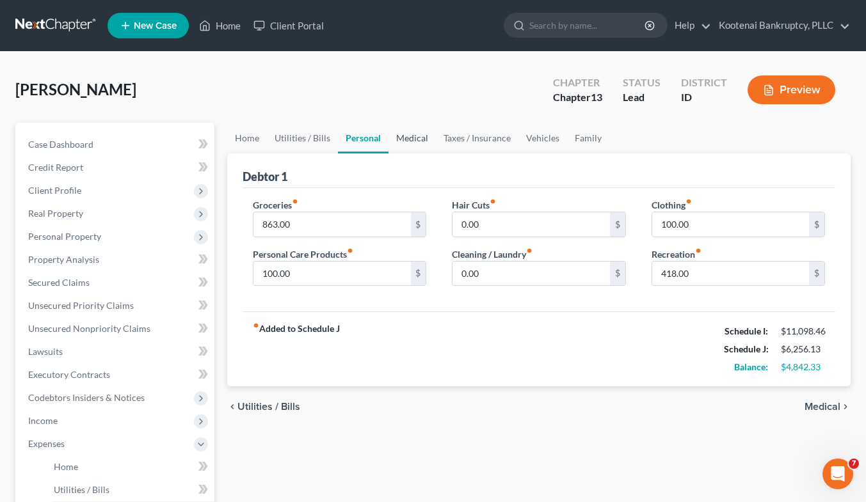
click at [404, 139] on link "Medical" at bounding box center [411, 138] width 47 height 31
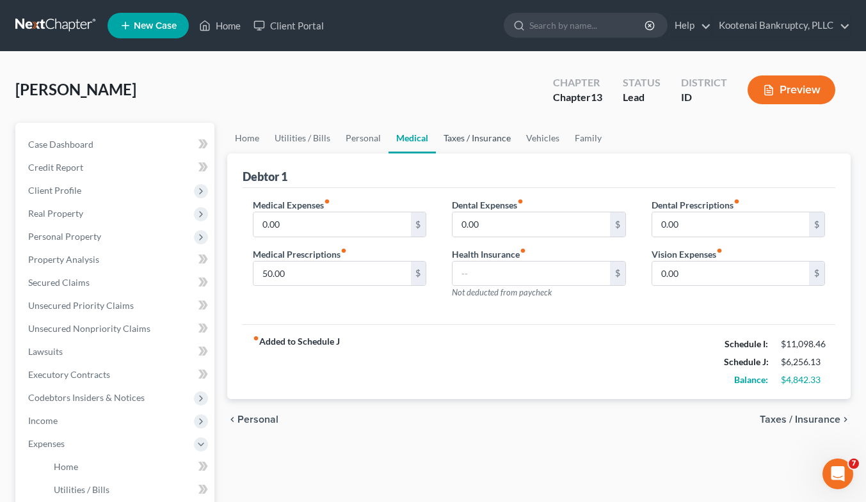
click at [461, 136] on link "Taxes / Insurance" at bounding box center [477, 138] width 83 height 31
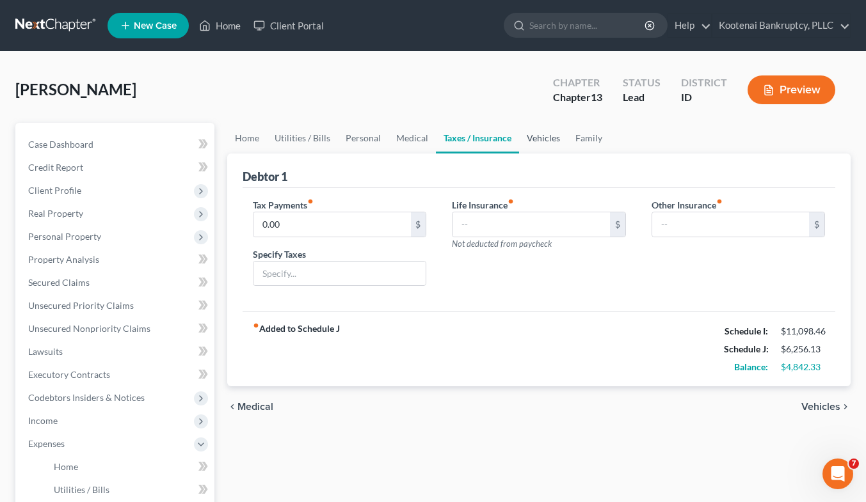
click at [562, 132] on link "Vehicles" at bounding box center [543, 138] width 49 height 31
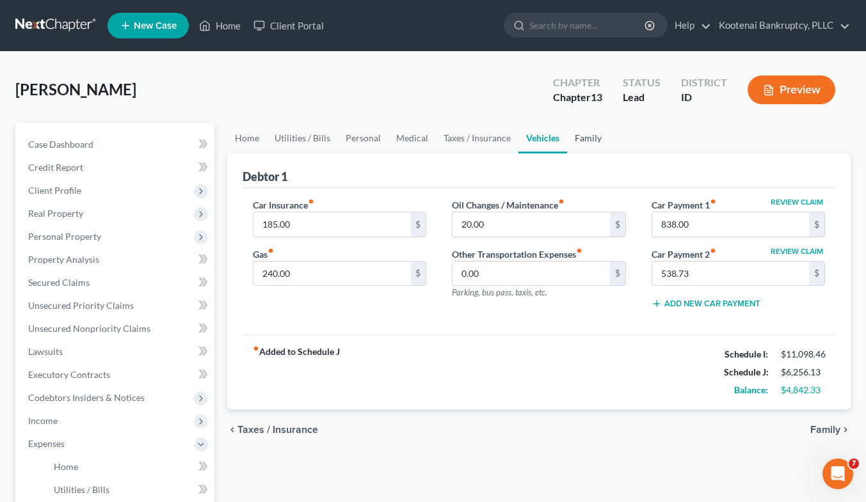
click at [593, 130] on link "Family" at bounding box center [588, 138] width 42 height 31
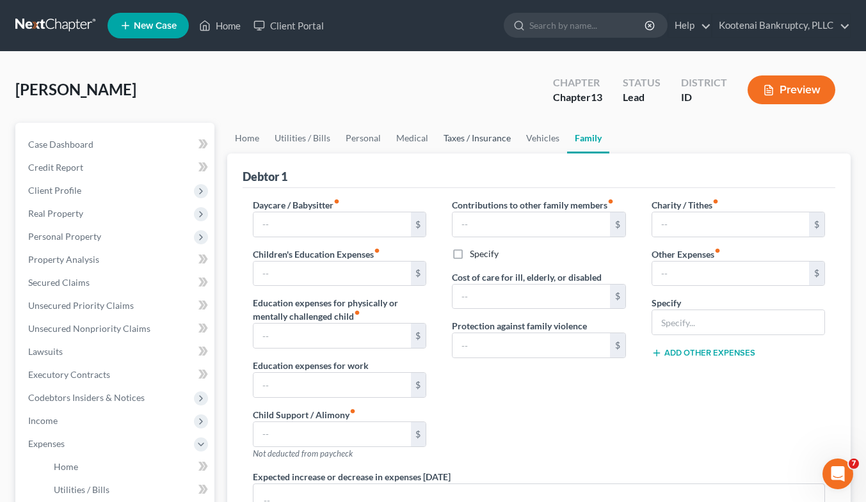
click at [481, 143] on link "Taxes / Insurance" at bounding box center [477, 138] width 83 height 31
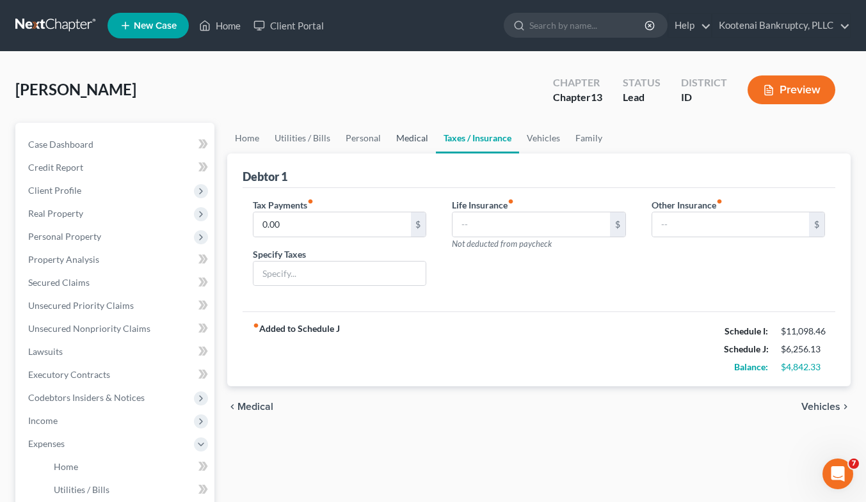
click at [404, 138] on link "Medical" at bounding box center [411, 138] width 47 height 31
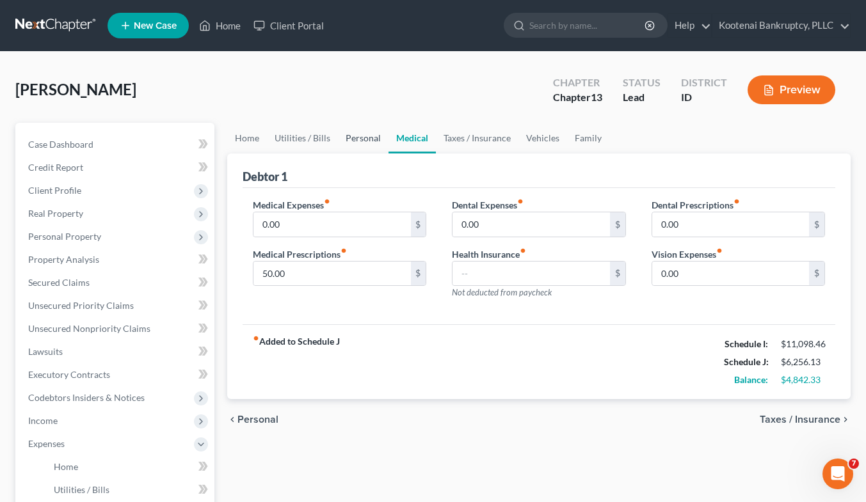
click at [343, 139] on link "Personal" at bounding box center [363, 138] width 51 height 31
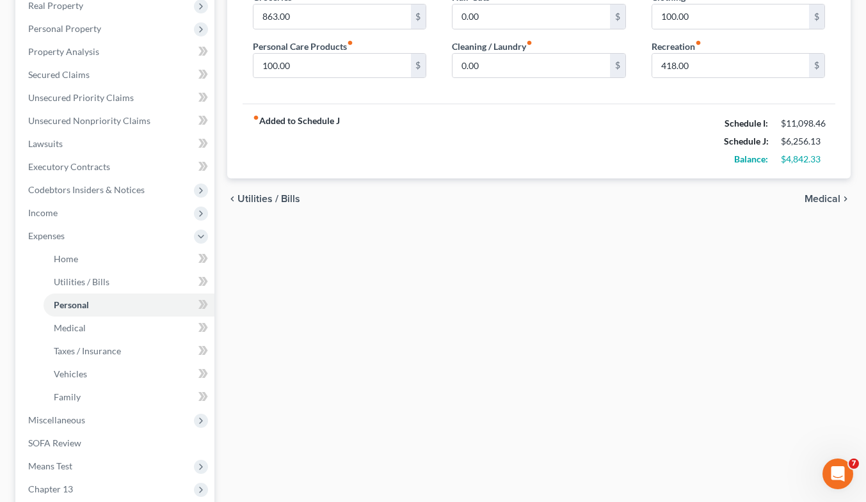
scroll to position [212, 0]
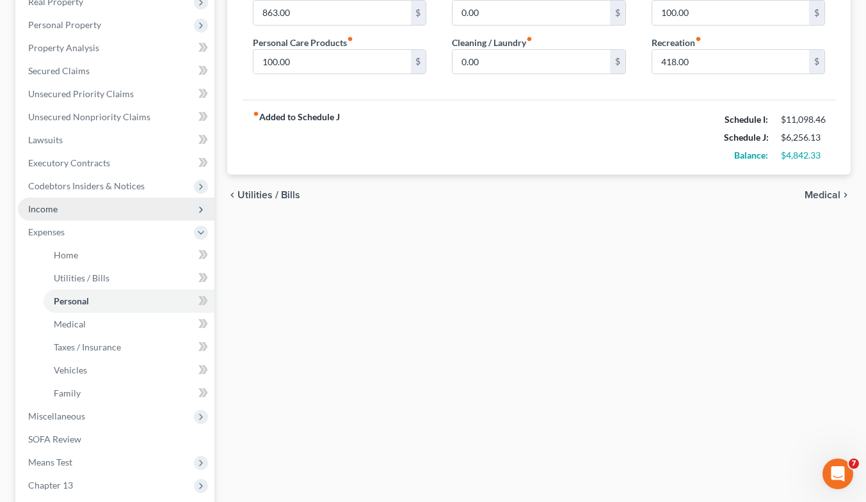
click at [66, 203] on span "Income" at bounding box center [116, 209] width 196 height 23
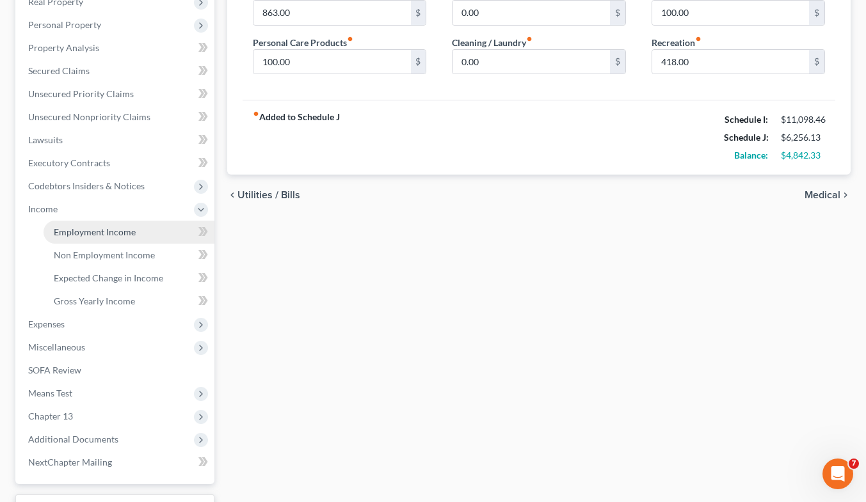
click at [92, 225] on link "Employment Income" at bounding box center [129, 232] width 171 height 23
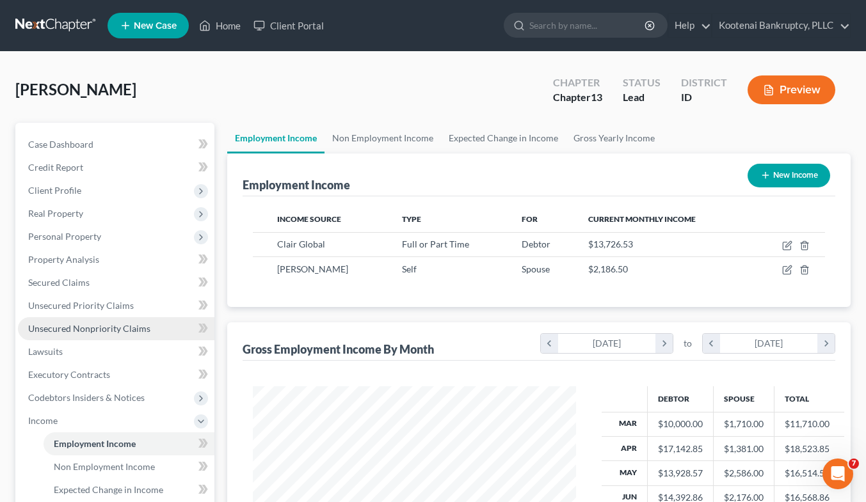
click at [73, 338] on link "Unsecured Nonpriority Claims" at bounding box center [116, 328] width 196 height 23
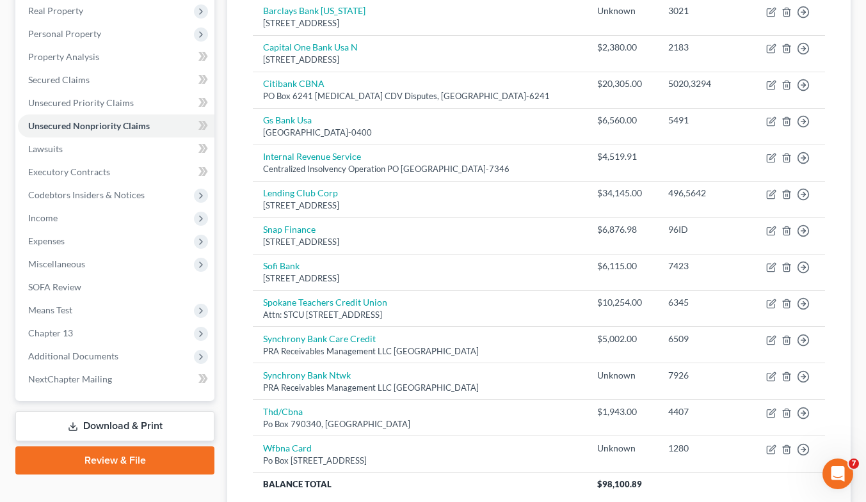
scroll to position [251, 0]
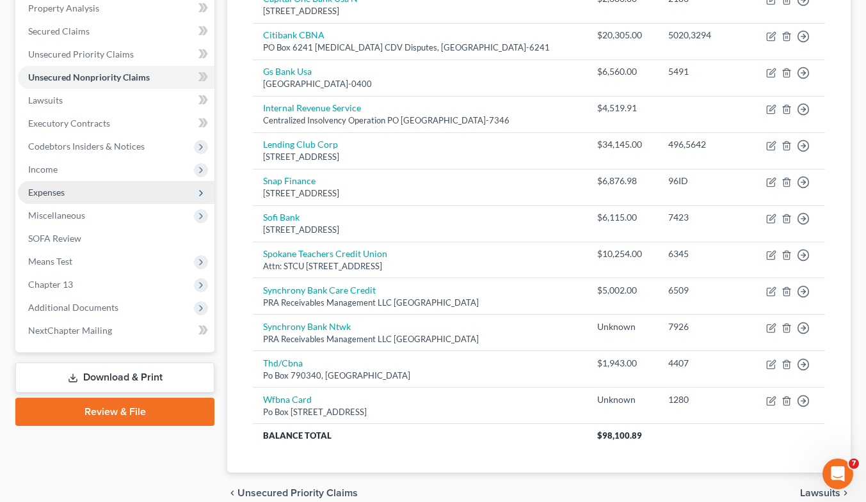
click at [52, 182] on span "Expenses" at bounding box center [116, 192] width 196 height 23
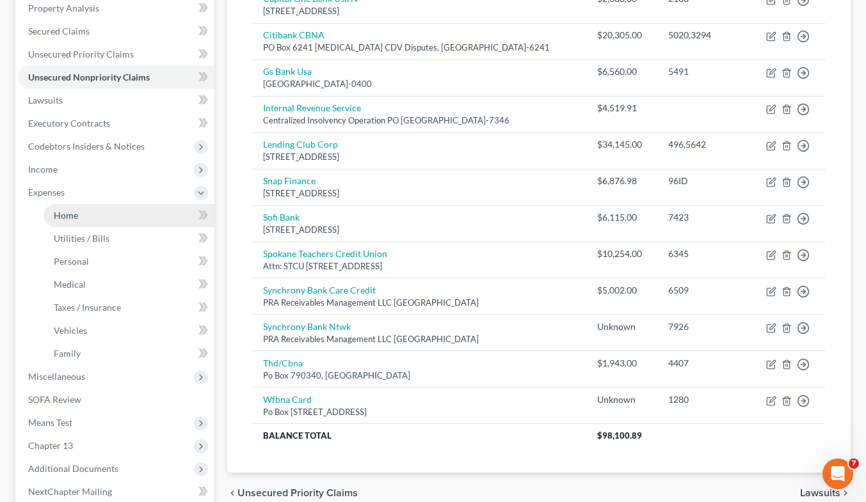
click at [109, 219] on link "Home" at bounding box center [129, 215] width 171 height 23
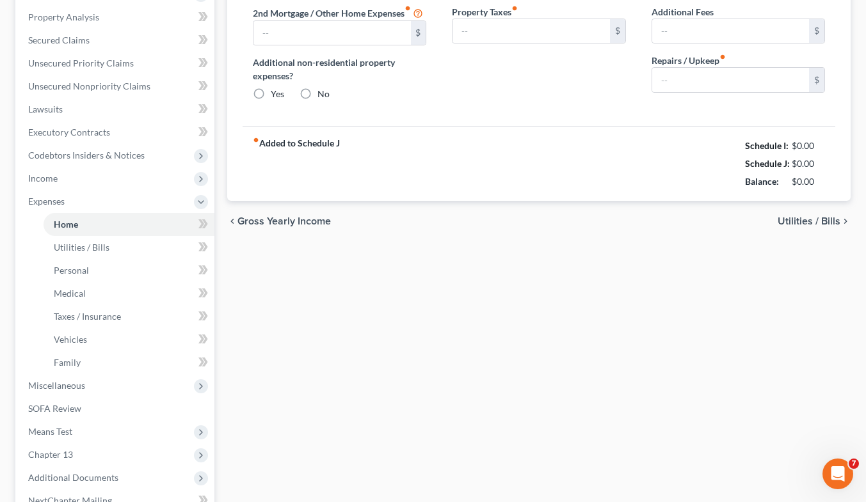
type input "2,090.00"
type input "0.00"
radio input "true"
type input "18.40"
type input "0.00"
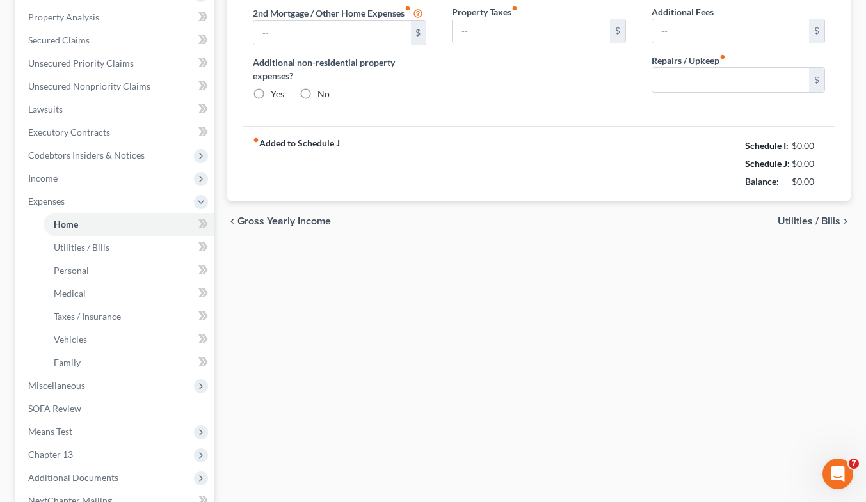
type input "0.00"
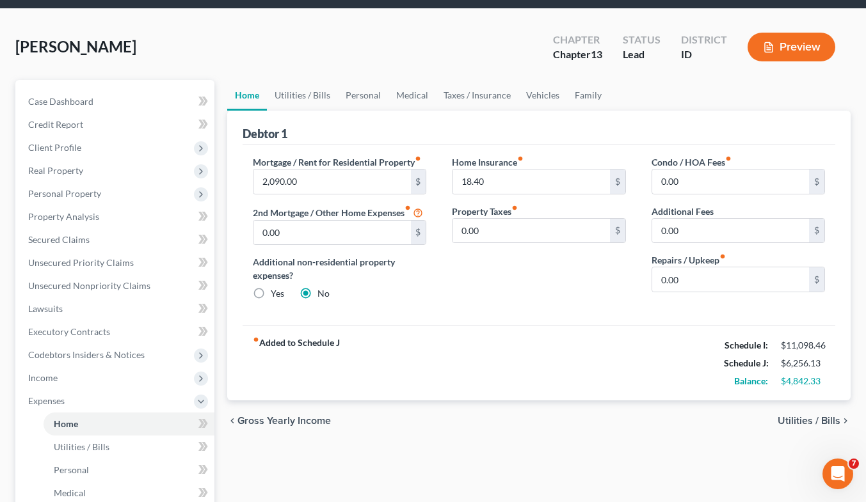
scroll to position [44, 0]
